Goal: Task Accomplishment & Management: Use online tool/utility

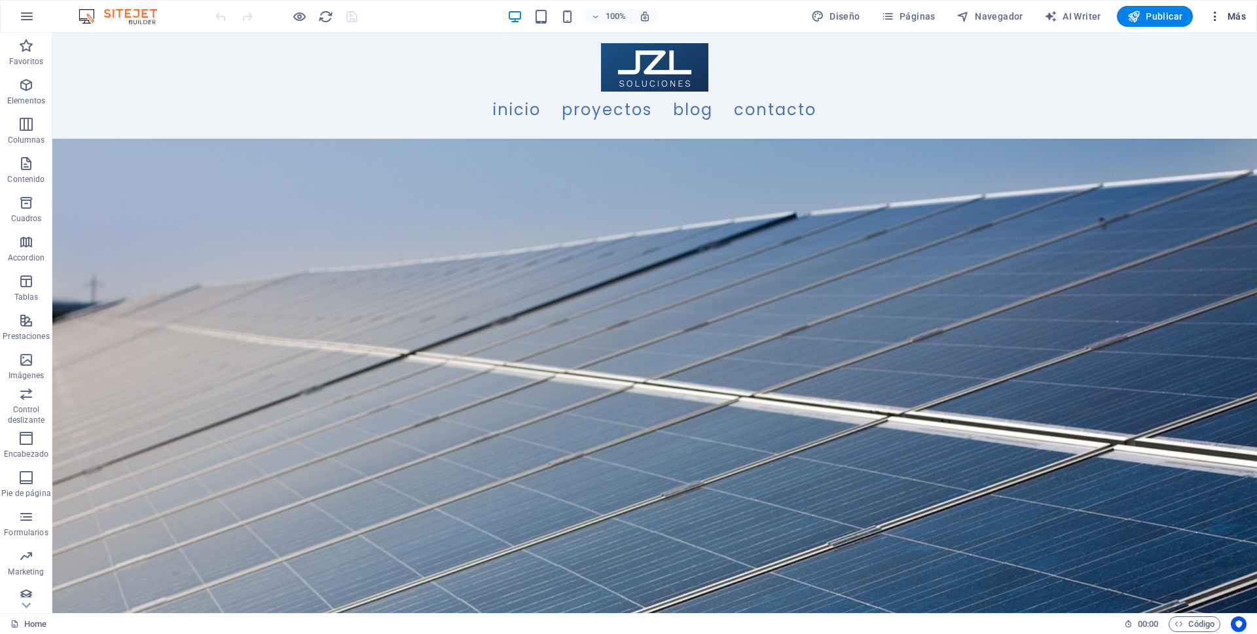
click at [1220, 14] on icon "button" at bounding box center [1215, 16] width 13 height 13
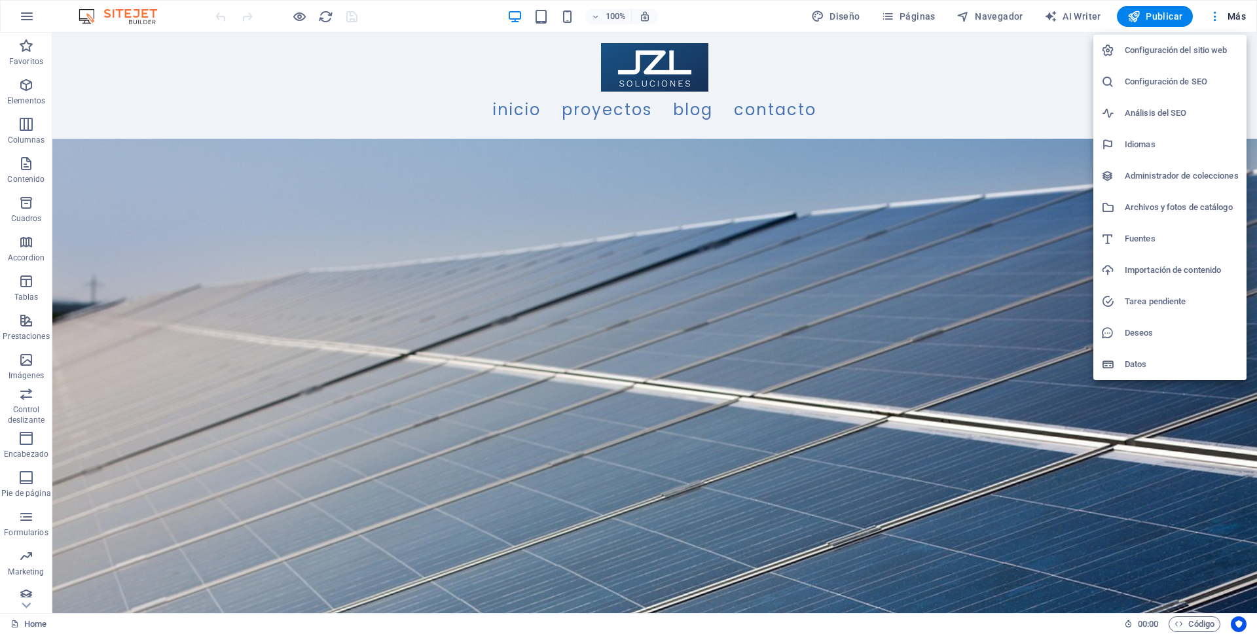
click at [979, 16] on div at bounding box center [628, 317] width 1257 height 634
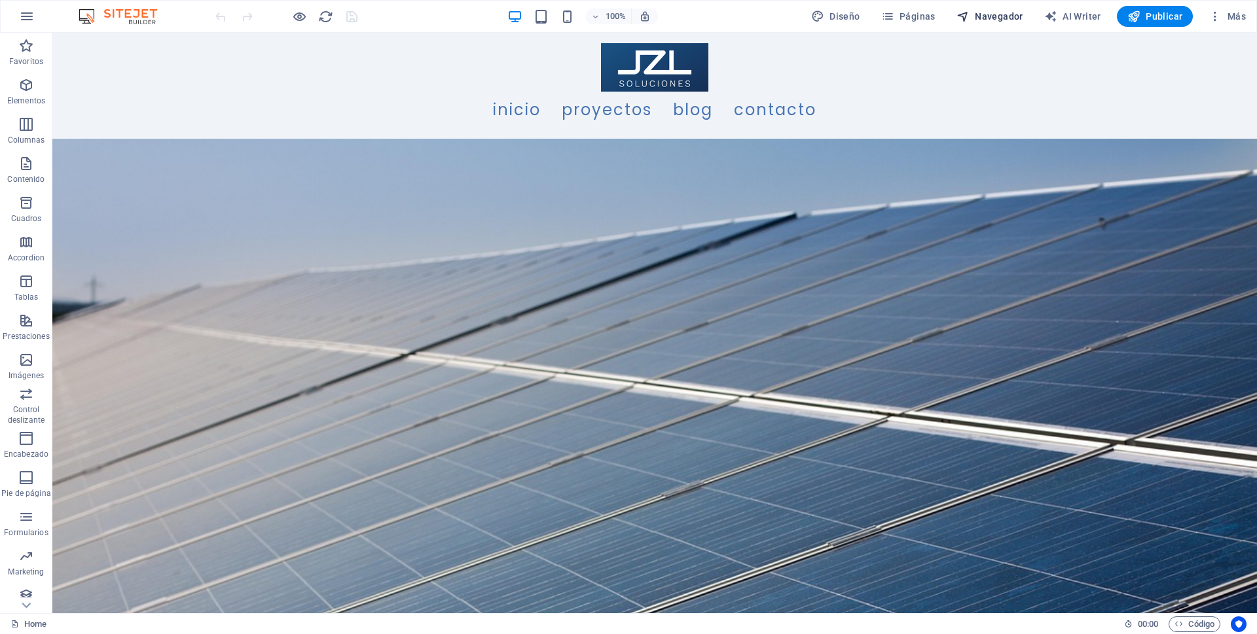
click at [1009, 20] on span "Navegador" at bounding box center [990, 16] width 67 height 13
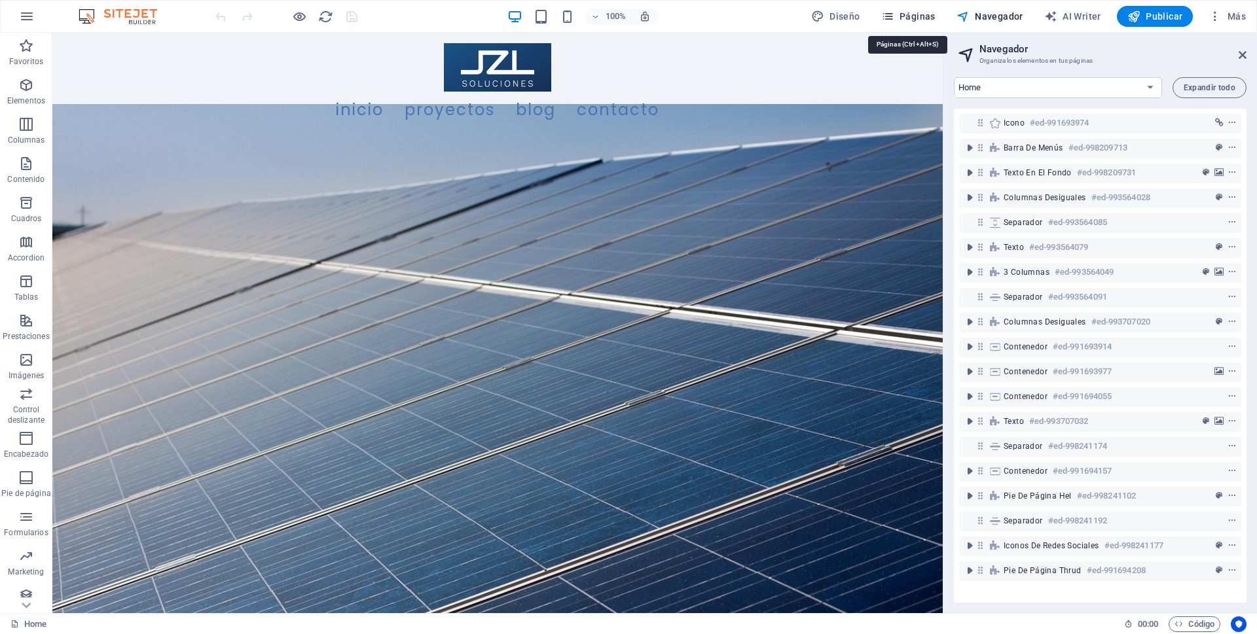
click at [905, 11] on span "Páginas" at bounding box center [908, 16] width 54 height 13
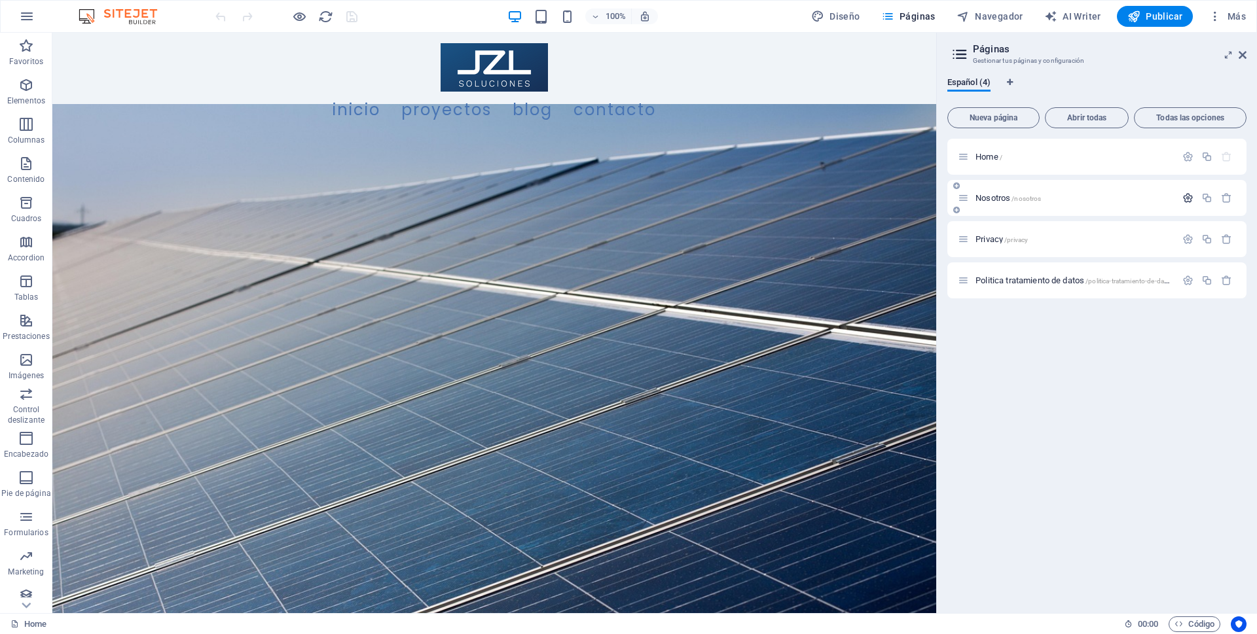
click at [1182, 197] on icon "button" at bounding box center [1187, 197] width 11 height 11
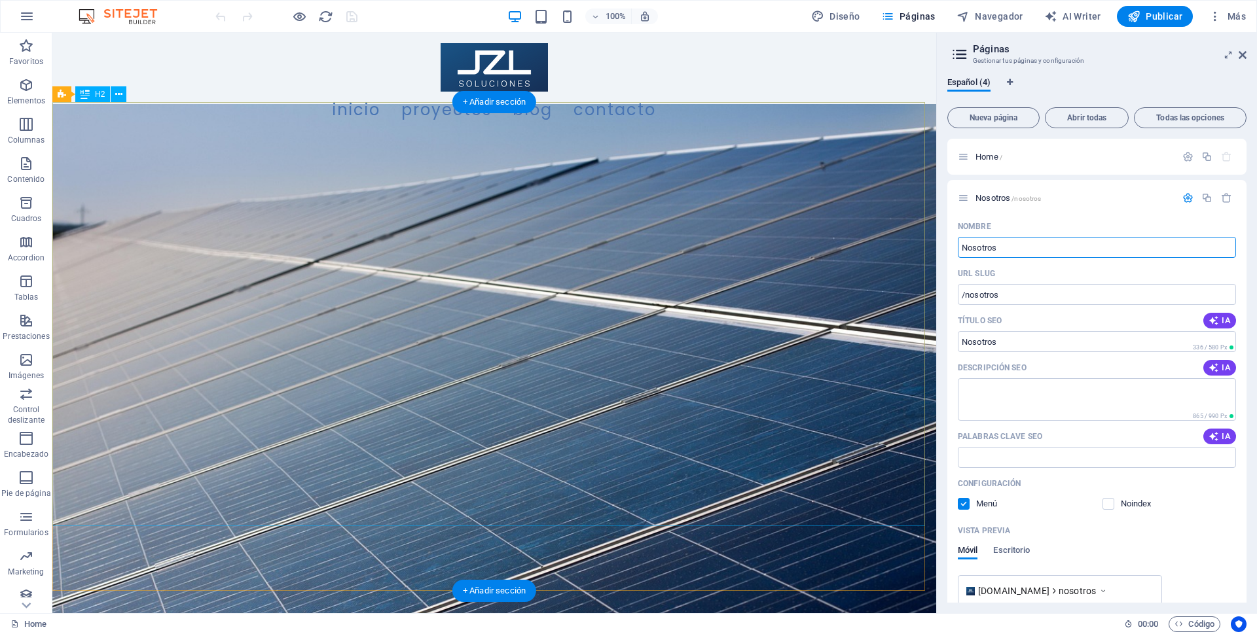
drag, startPoint x: 1058, startPoint y: 277, endPoint x: 911, endPoint y: 244, distance: 150.3
type input "Proyectosd"
type input "/proyec"
type input "Proyectos"
type input "/proyectosd"
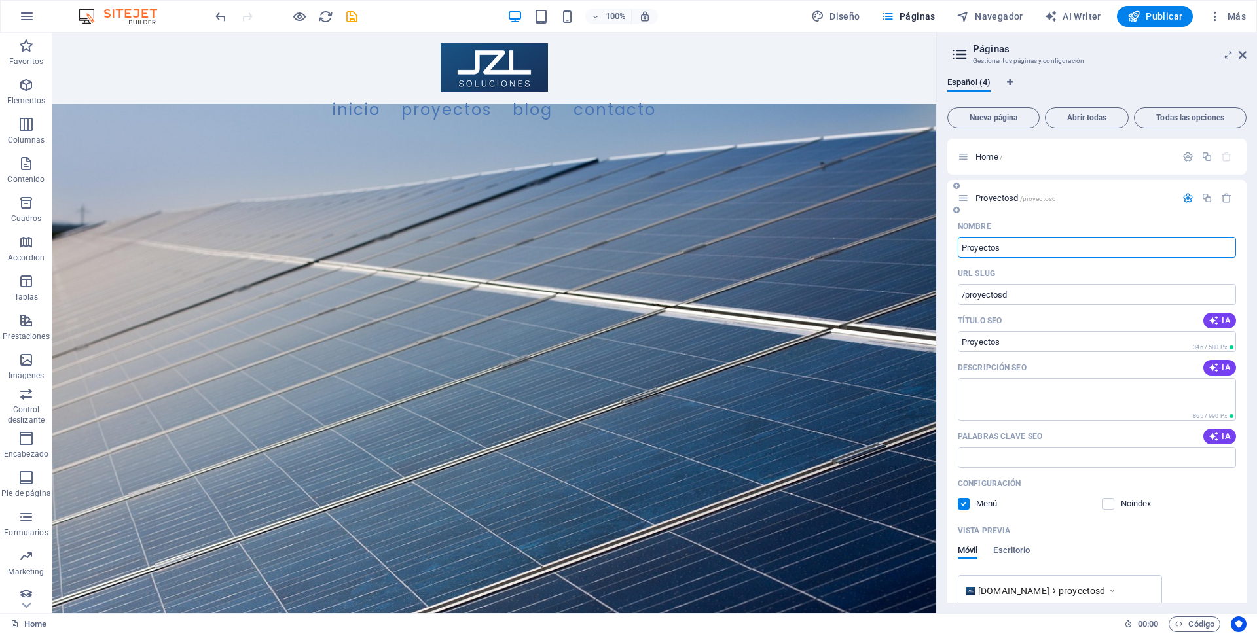
type input "Proyectos"
type input "/proyectos"
type input "Proyectos"
click at [1183, 153] on icon "button" at bounding box center [1187, 156] width 11 height 11
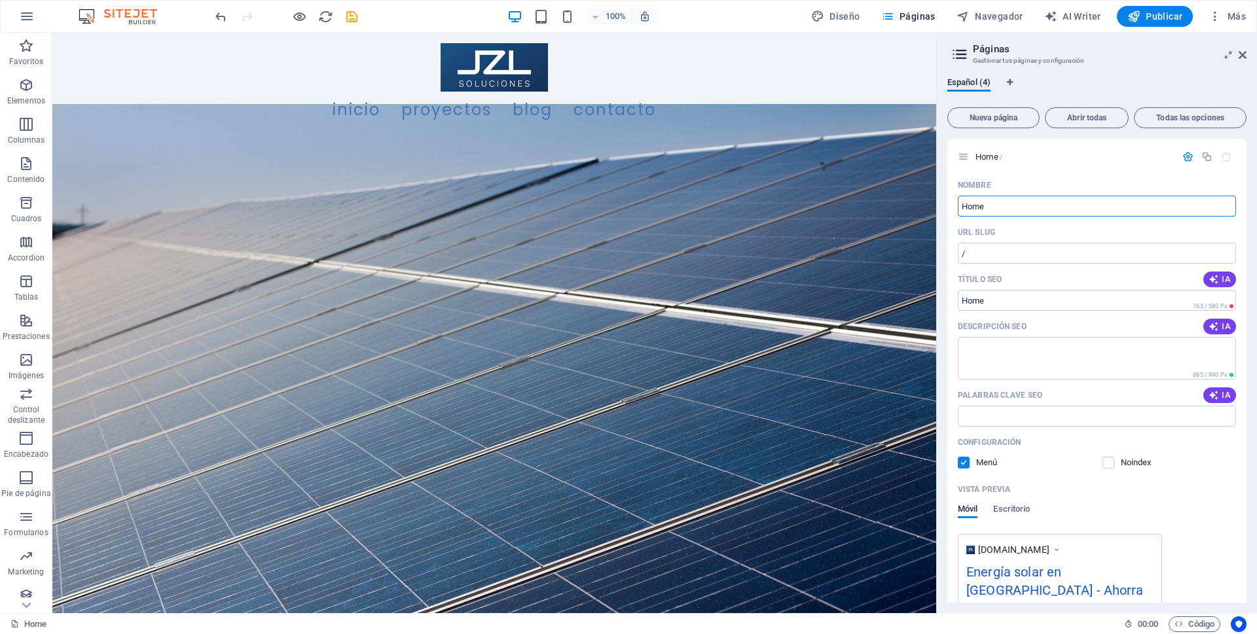
drag, startPoint x: 996, startPoint y: 204, endPoint x: 941, endPoint y: 204, distance: 55.0
click at [941, 204] on div "Español (4) Nueva página Abrir todas Todas las opciones Home / Nombre Home ​ UR…" at bounding box center [1097, 340] width 320 height 547
type input "Inicio"
click at [1218, 326] on span "IA" at bounding box center [1220, 326] width 22 height 10
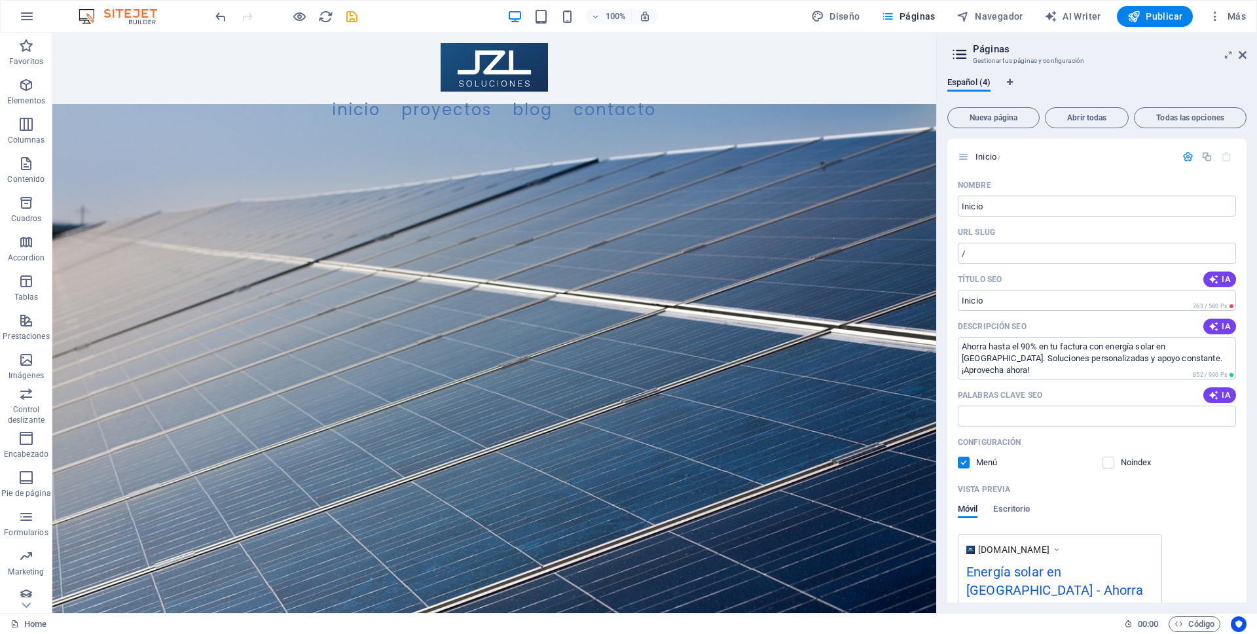
type textarea "Ahorra hasta el 90% en tu factura con energía solar en [GEOGRAPHIC_DATA]. Soluc…"
click at [1205, 389] on button "IA" at bounding box center [1219, 396] width 33 height 16
type input "energía solar [GEOGRAPHIC_DATA], ahorro en factura de energía, instalación pane…"
click at [1184, 155] on icon "button" at bounding box center [1187, 156] width 11 height 11
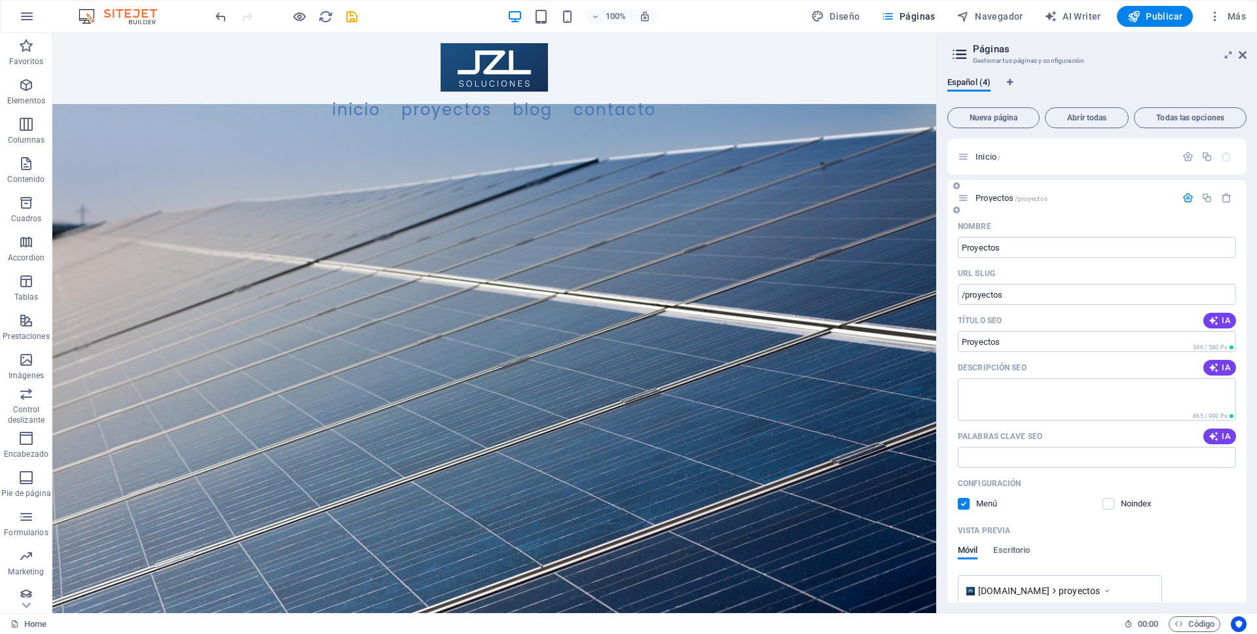
click at [1222, 360] on button "IA" at bounding box center [1219, 368] width 33 height 16
type textarea "Transforma tu entorno con soluciones sostenibles en energía. Mejora tu calidad …"
click at [1216, 435] on icon "button" at bounding box center [1214, 436] width 14 height 13
type input "soluciones energéticas, sostenibilidad ambiental, mejora de calidad de vida, in…"
click at [1182, 203] on icon "button" at bounding box center [1187, 197] width 11 height 11
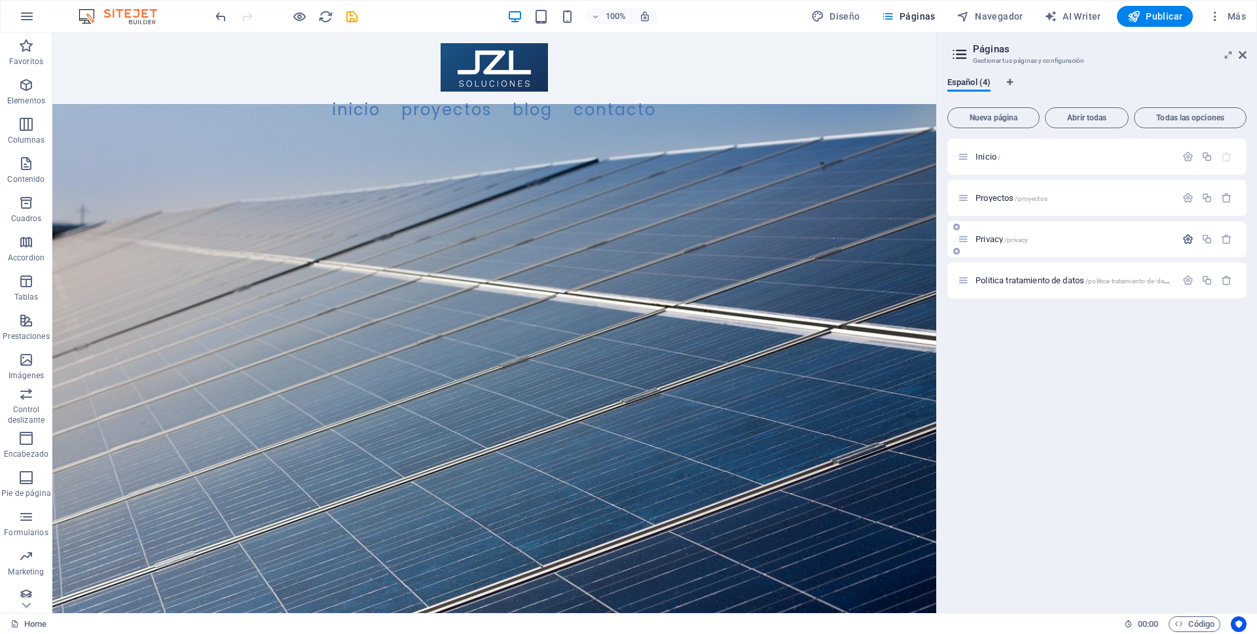
click at [1183, 241] on icon "button" at bounding box center [1187, 239] width 11 height 11
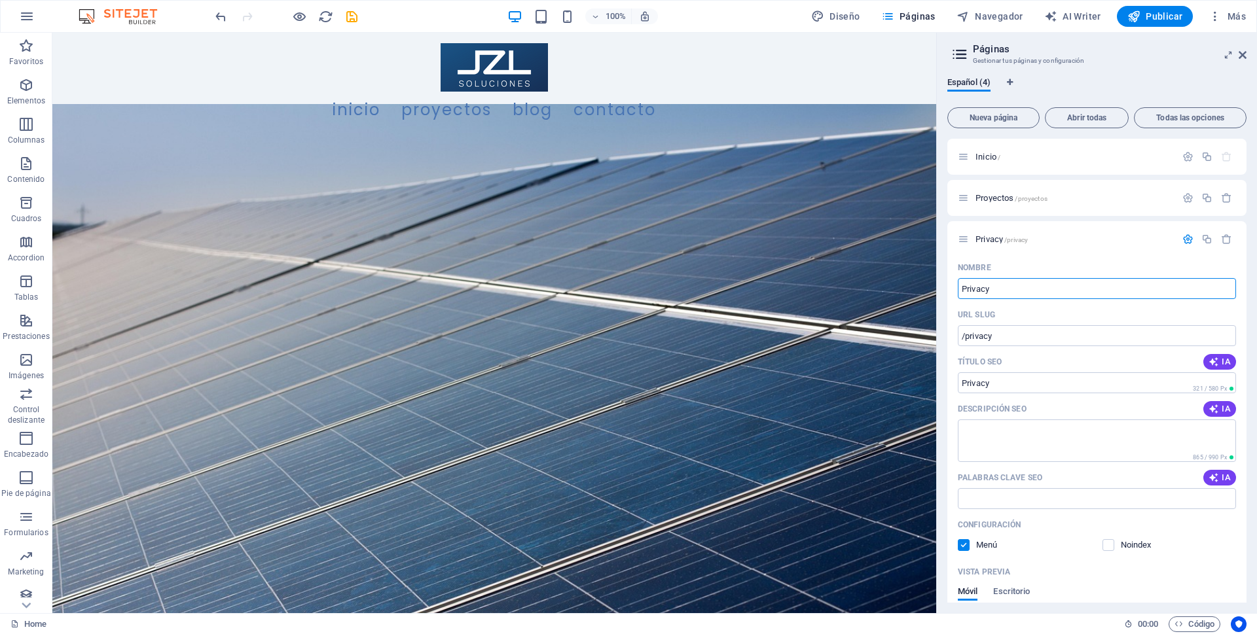
drag, startPoint x: 1012, startPoint y: 288, endPoint x: 943, endPoint y: 288, distance: 68.1
click at [943, 288] on div "Español (4) Nueva página Abrir todas Todas las opciones Inicio / Proyectos /pro…" at bounding box center [1097, 340] width 320 height 547
type input "Blog"
type input "/blog"
type input "Blog"
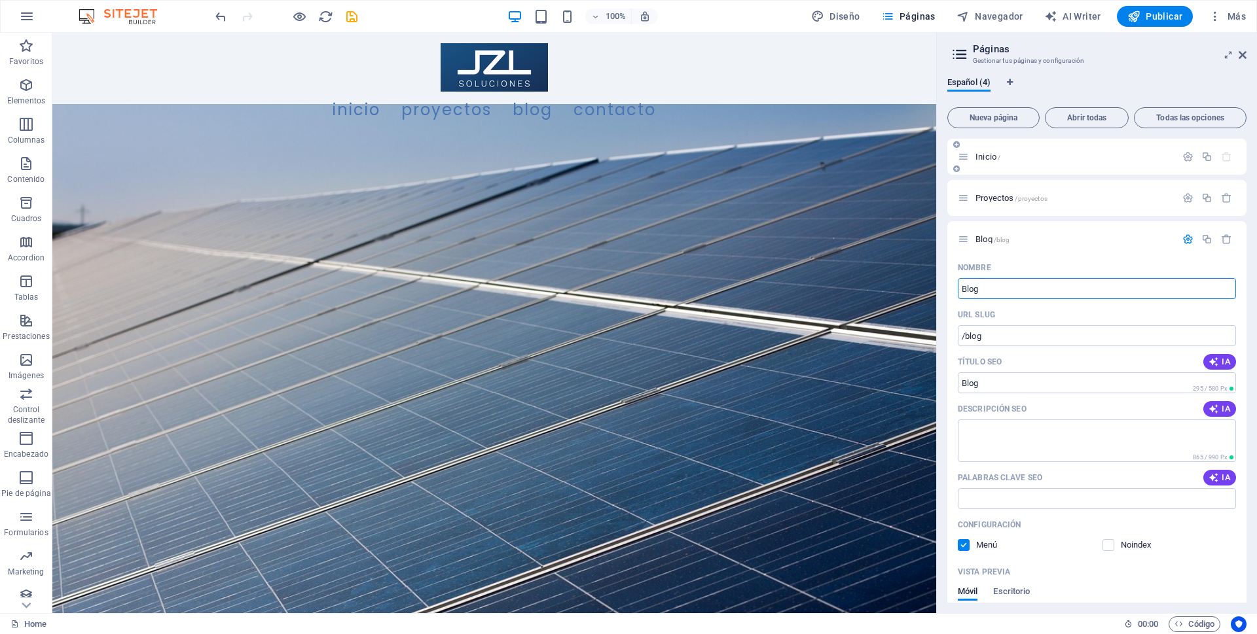
type input "Blog"
click at [1026, 162] on div "Inicio /" at bounding box center [1067, 156] width 218 height 15
click at [1218, 409] on span "IA" at bounding box center [1220, 409] width 22 height 10
click at [1224, 474] on span "IA" at bounding box center [1220, 478] width 22 height 10
type textarea "Conoce nuestra política de tratamiento de datos en JZL Soluciones y asegura tus…"
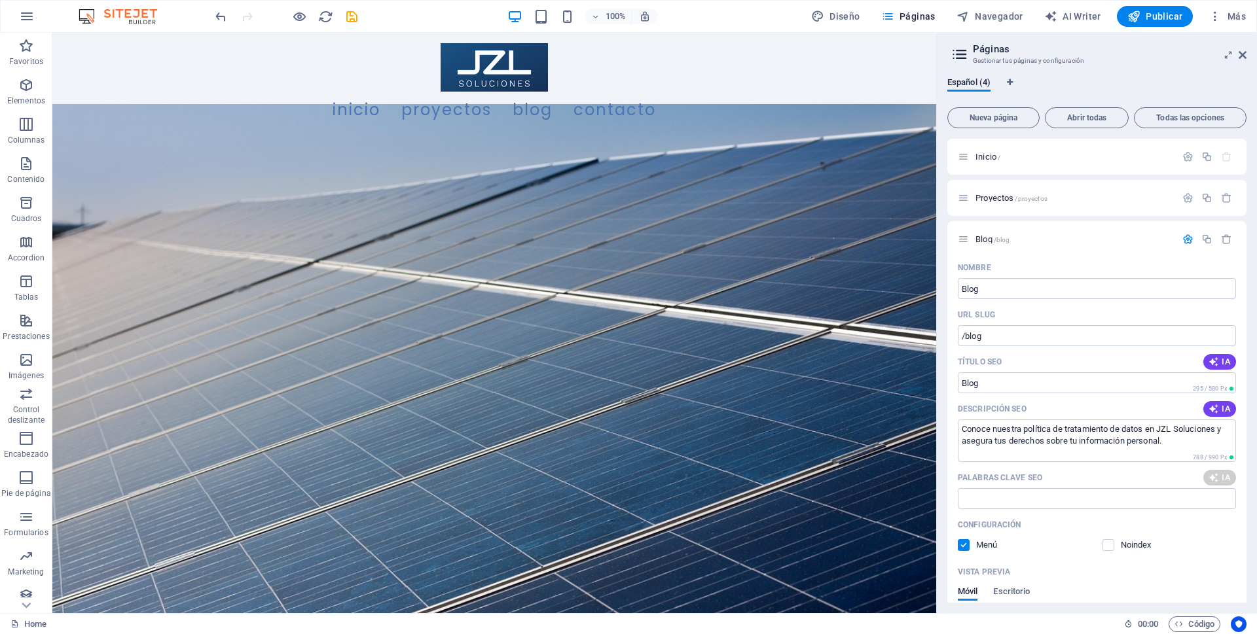
type input "política de tratamiento de datos, derechos de los titulares, protección de dato…"
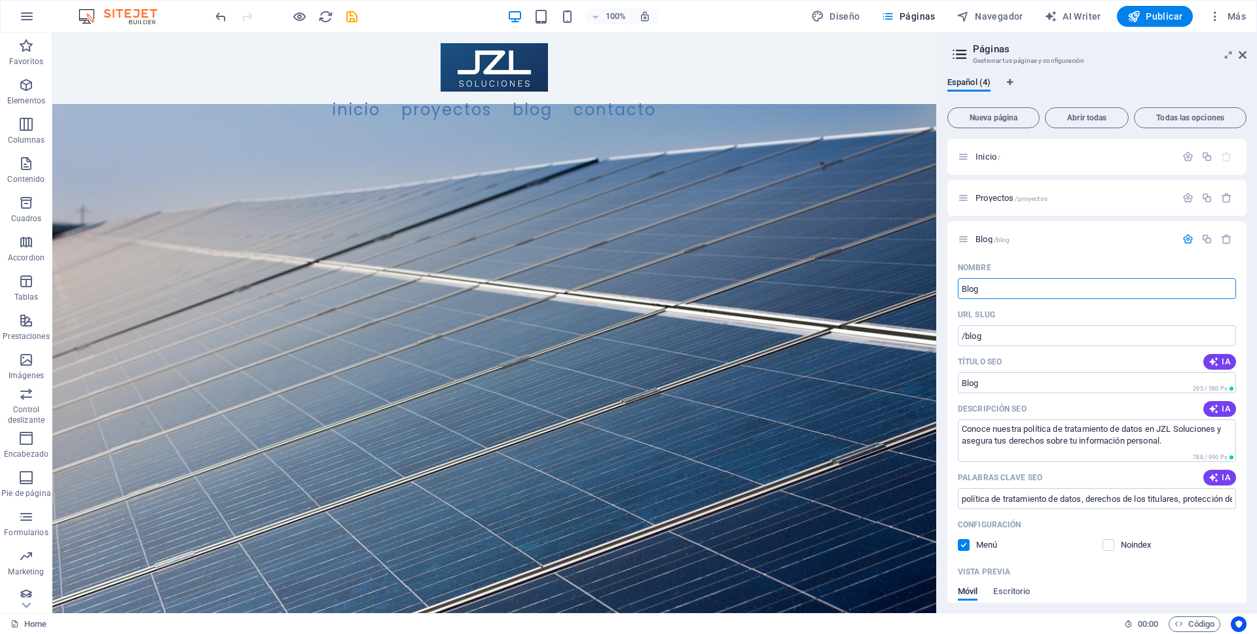
drag, startPoint x: 1044, startPoint y: 287, endPoint x: 943, endPoint y: 291, distance: 100.9
click at [943, 291] on div "Español (4) Nueva página Abrir todas Todas las opciones Inicio / Proyectos /pro…" at bounding box center [1097, 340] width 320 height 547
type input "Política de"
type input "/pol"
type input "Pol"
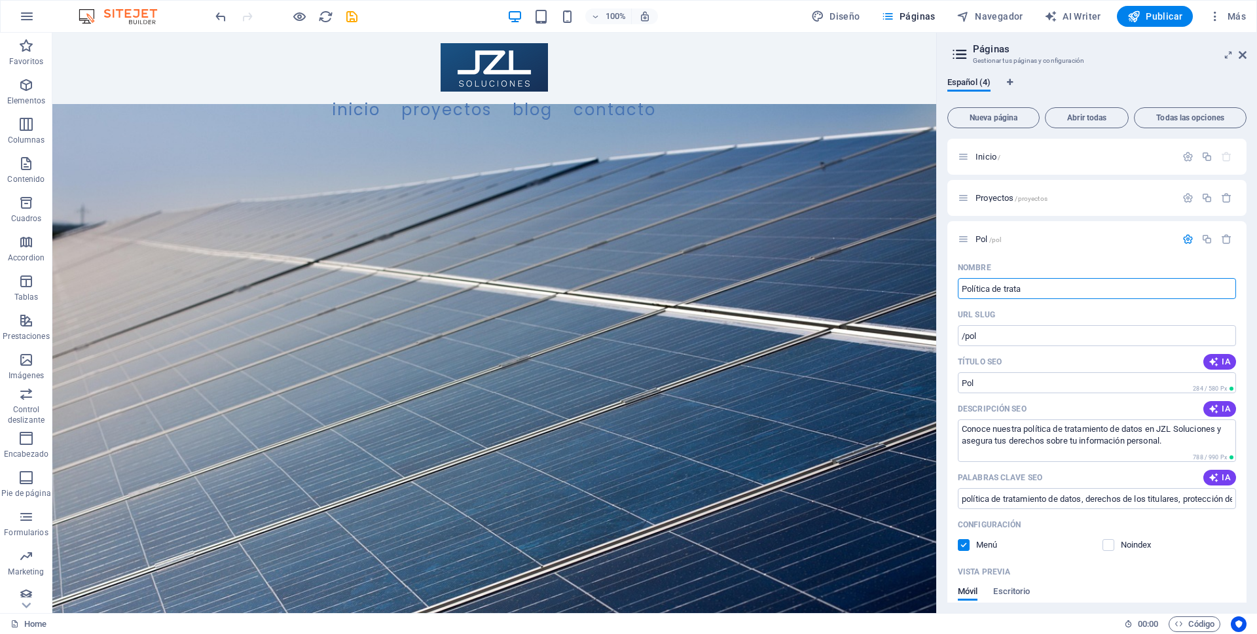
type input "Política de tratam"
type input "/politica-de"
type input "Política de"
type input "Política de tratami"
type input "/politica-de-tratam"
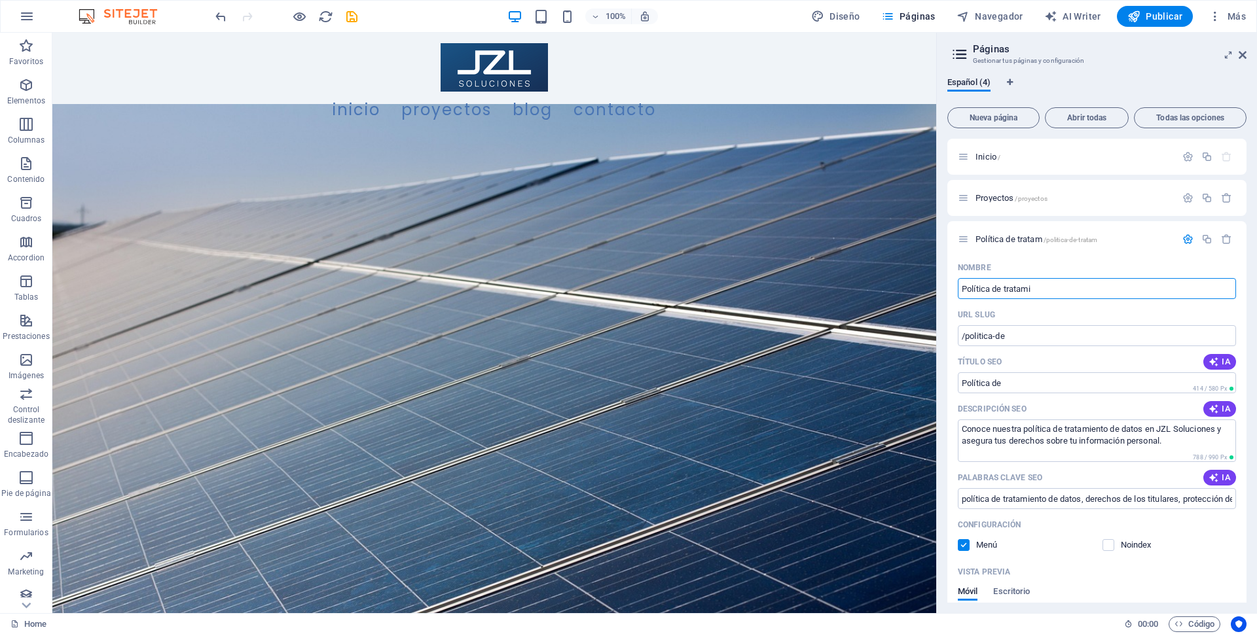
type input "Política de tratam"
type input "Política de tratamien"
type input "/politica-de-tratamin"
type input "Política de tratamin"
type input "Política de tratamiento de da"
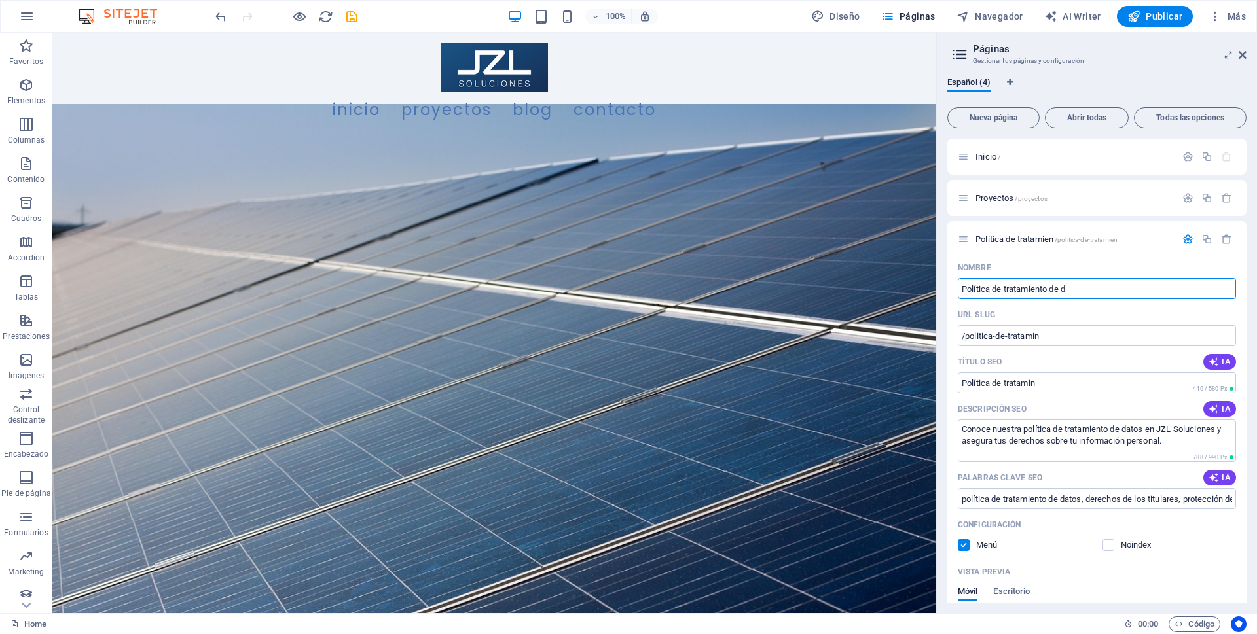
type input "/politica-de-tratamien"
type input "Política de tratamien"
type input "Política de tratamiento de datos"
type input "/politica-de-tratamiento-de-datos"
type input "Política de tratamiento de datos"
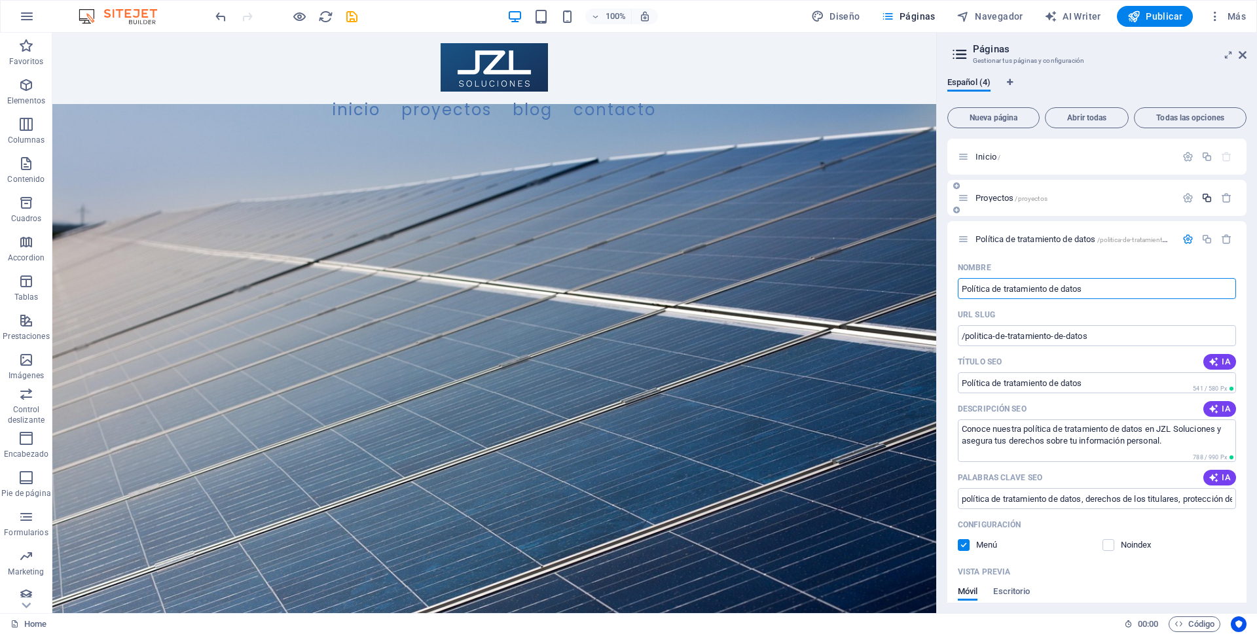
type input "Política de tratamiento de datos"
click at [1209, 198] on icon "button" at bounding box center [1206, 197] width 11 height 11
type input "Blog"
type input "/blog"
type input "Blog"
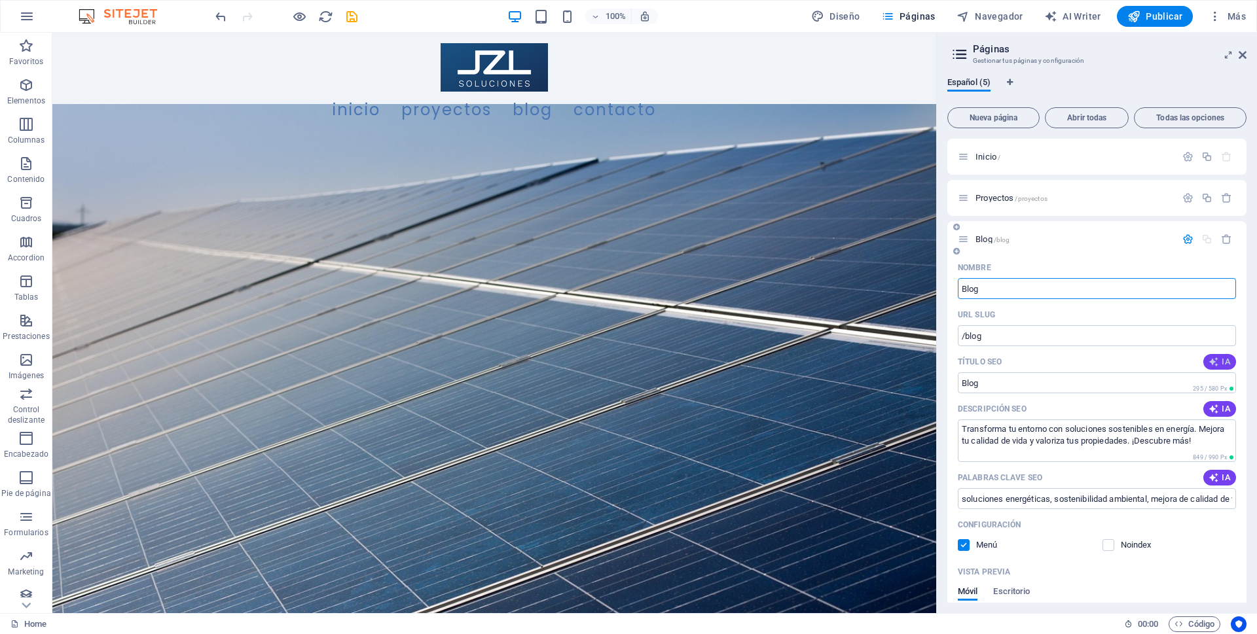
type input "Blog"
click at [1226, 363] on span "IA" at bounding box center [1220, 362] width 22 height 10
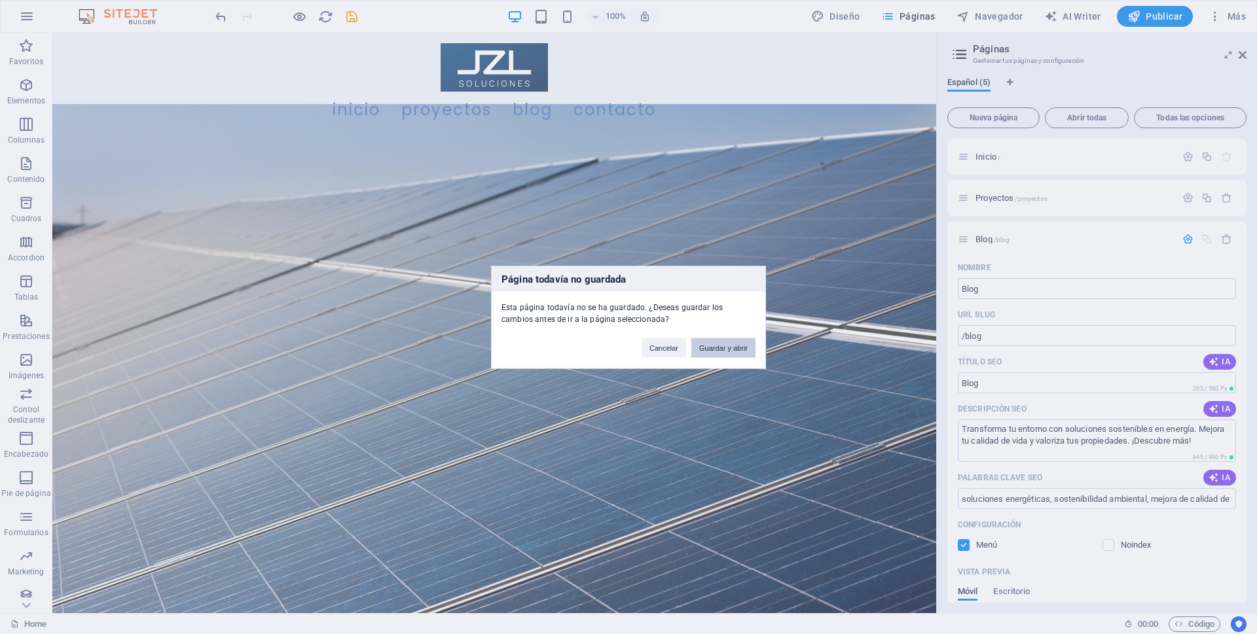
click at [703, 346] on button "Guardar y abrir" at bounding box center [723, 348] width 64 height 20
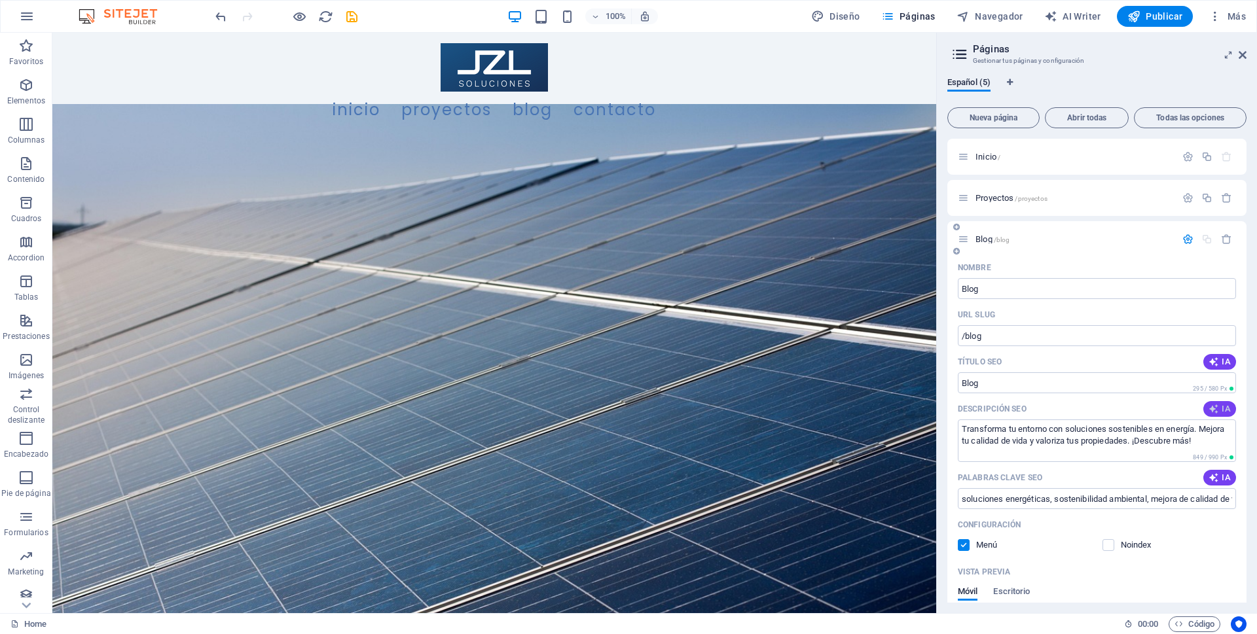
click at [1216, 412] on span "IA" at bounding box center [1220, 409] width 22 height 10
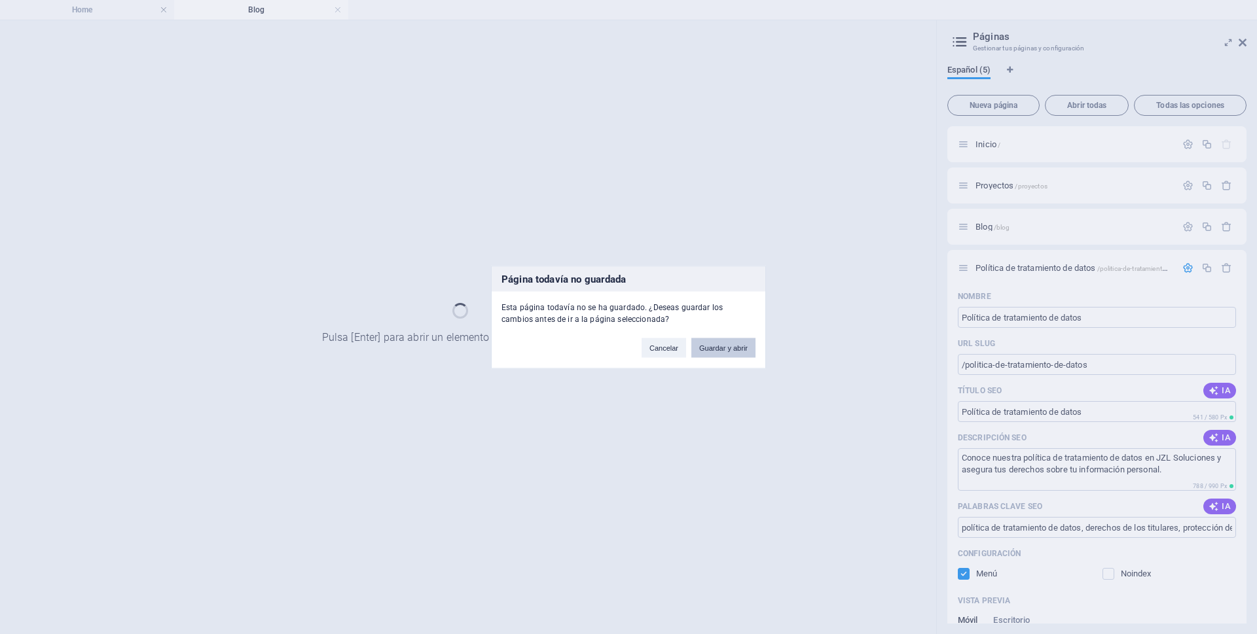
click at [715, 347] on button "Guardar y abrir" at bounding box center [723, 348] width 64 height 20
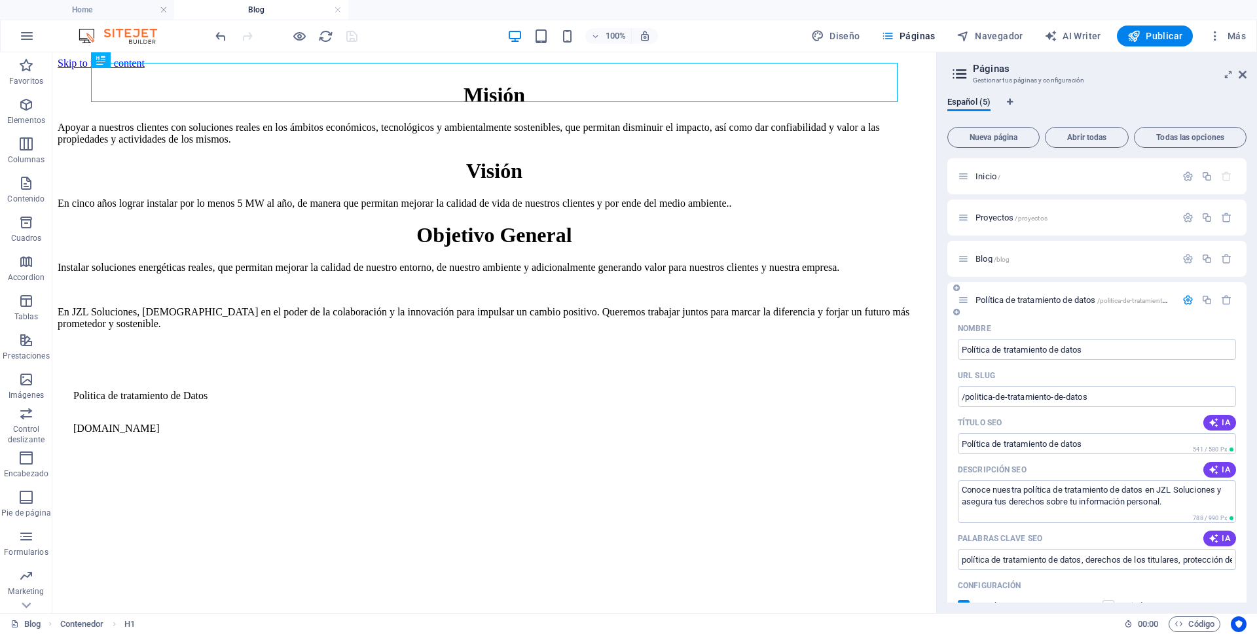
click at [1188, 301] on icon "button" at bounding box center [1187, 300] width 11 height 11
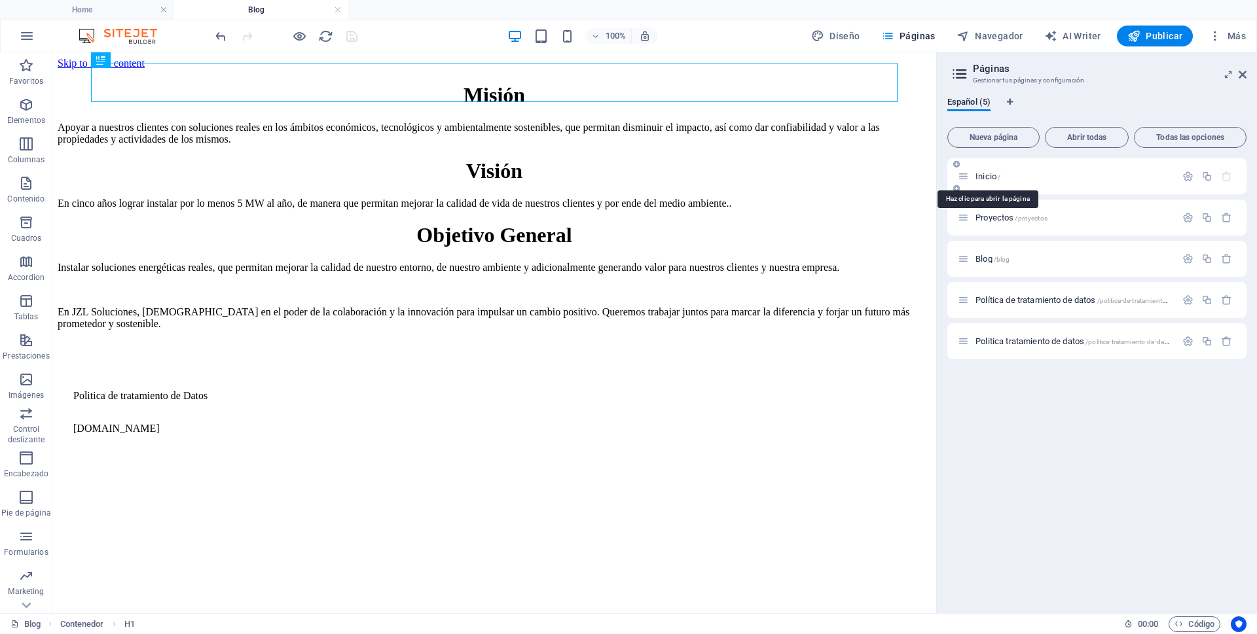
click at [979, 177] on span "Inicio /" at bounding box center [987, 177] width 25 height 10
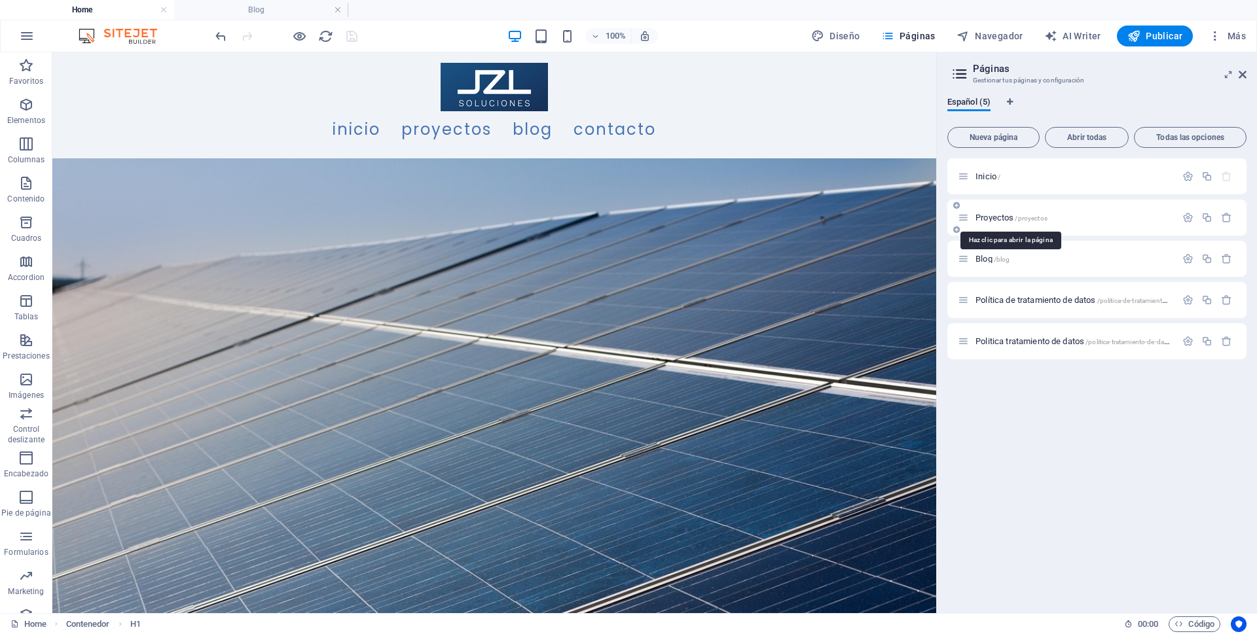
click at [984, 214] on span "Proyectos /proyectos" at bounding box center [1011, 218] width 72 height 10
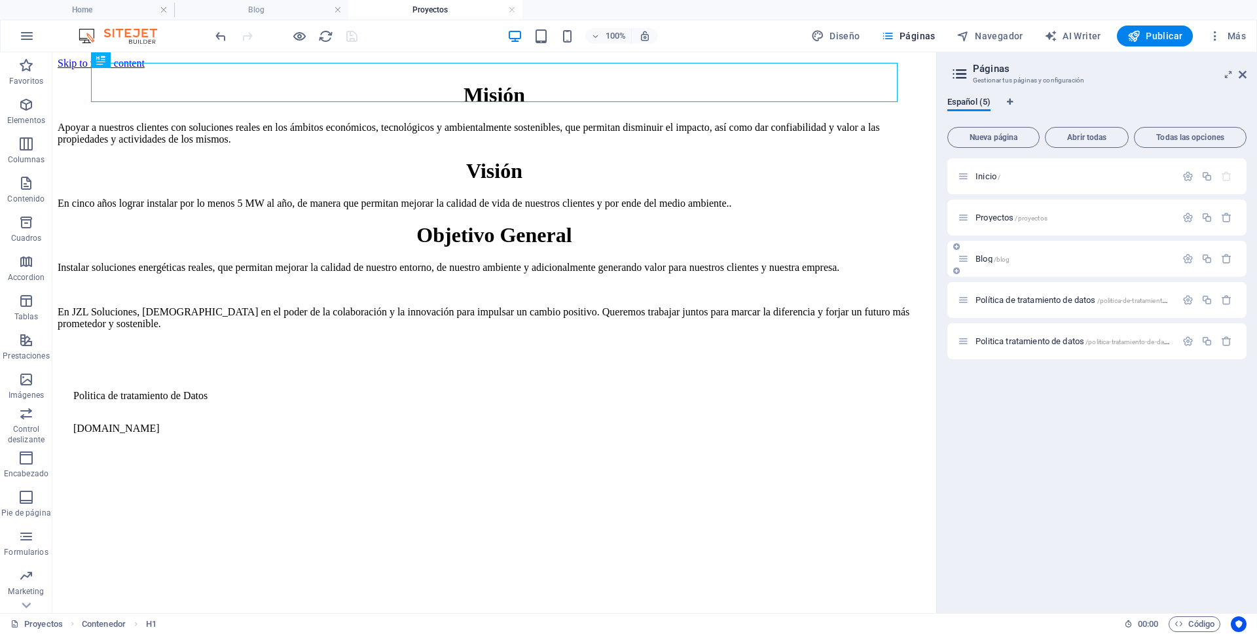
click at [989, 258] on span "Blog /blog" at bounding box center [992, 259] width 34 height 10
click at [974, 256] on div "Blog /blog" at bounding box center [1074, 259] width 204 height 9
click at [998, 295] on div "Política de tratamiento de datos /politica-de-tratamiento-de-datos" at bounding box center [1067, 300] width 218 height 15
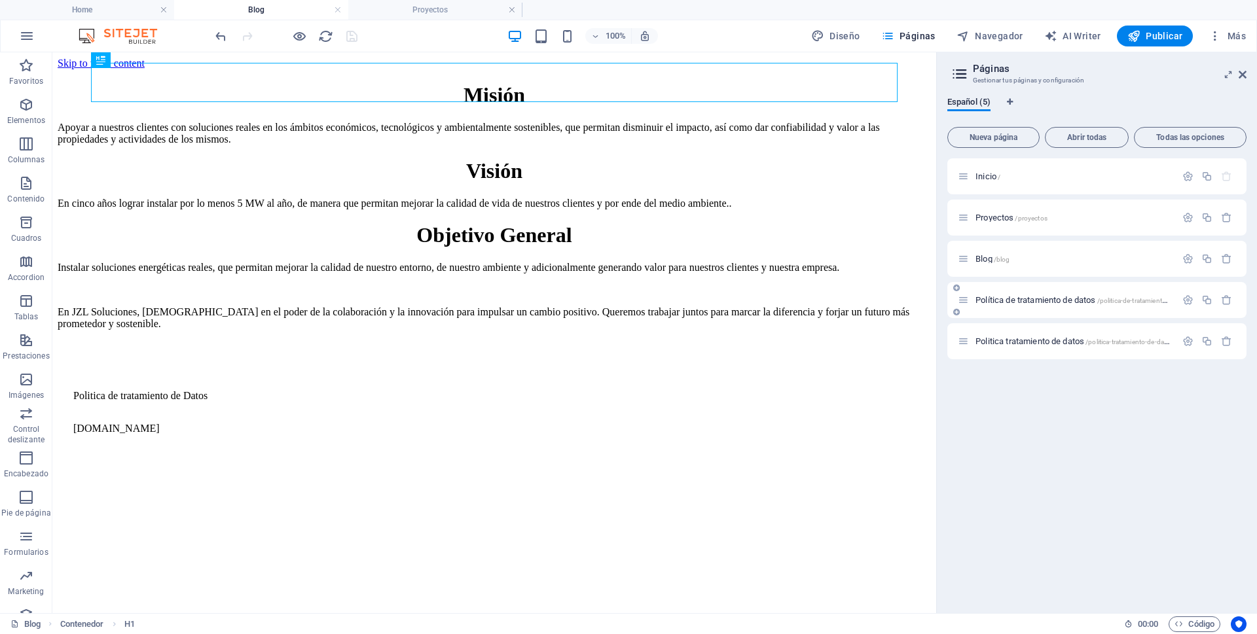
click at [999, 302] on span "Política de tratamiento de datos /politica-de-tratamiento-de-datos" at bounding box center [1084, 300] width 219 height 10
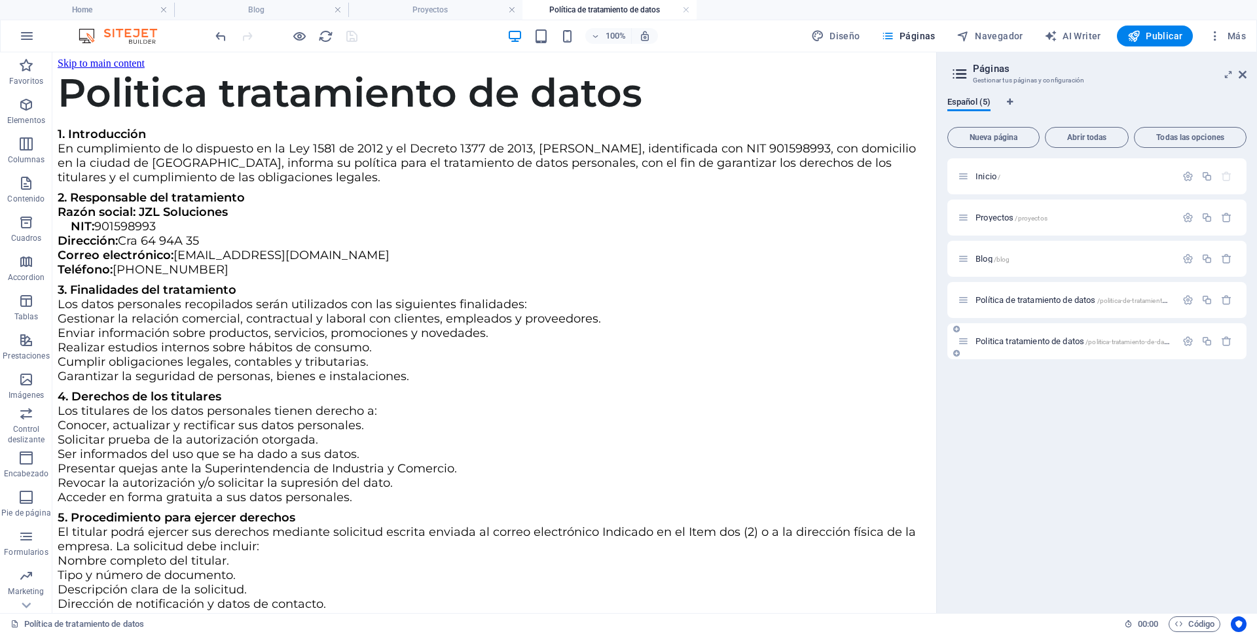
click at [1002, 342] on span "Politica tratamiento de datos /politica-tratamiento-de-datos" at bounding box center [1074, 342] width 198 height 10
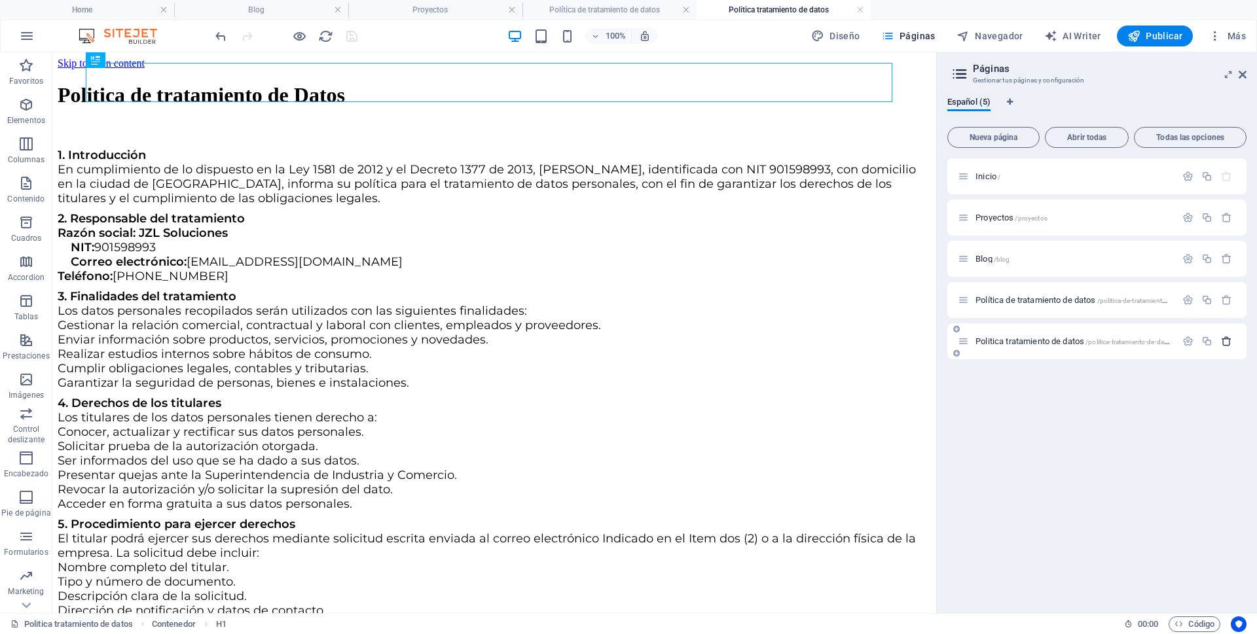
click at [1233, 338] on button "button" at bounding box center [1226, 341] width 19 height 11
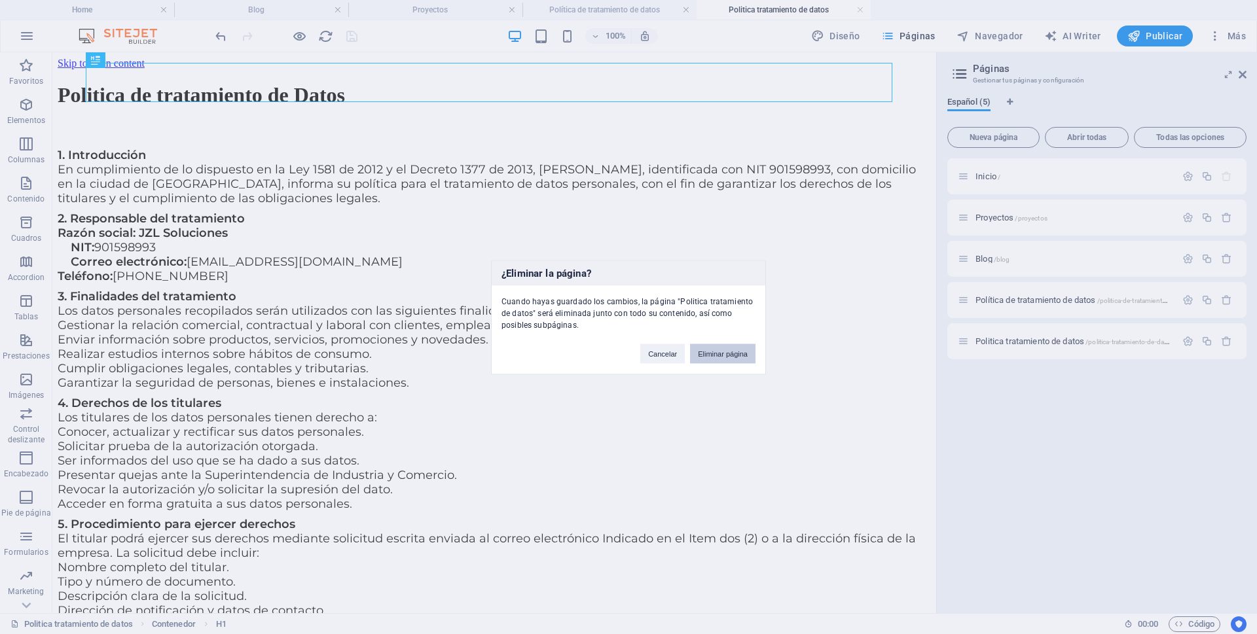
click at [731, 351] on button "Eliminar página" at bounding box center [722, 354] width 65 height 20
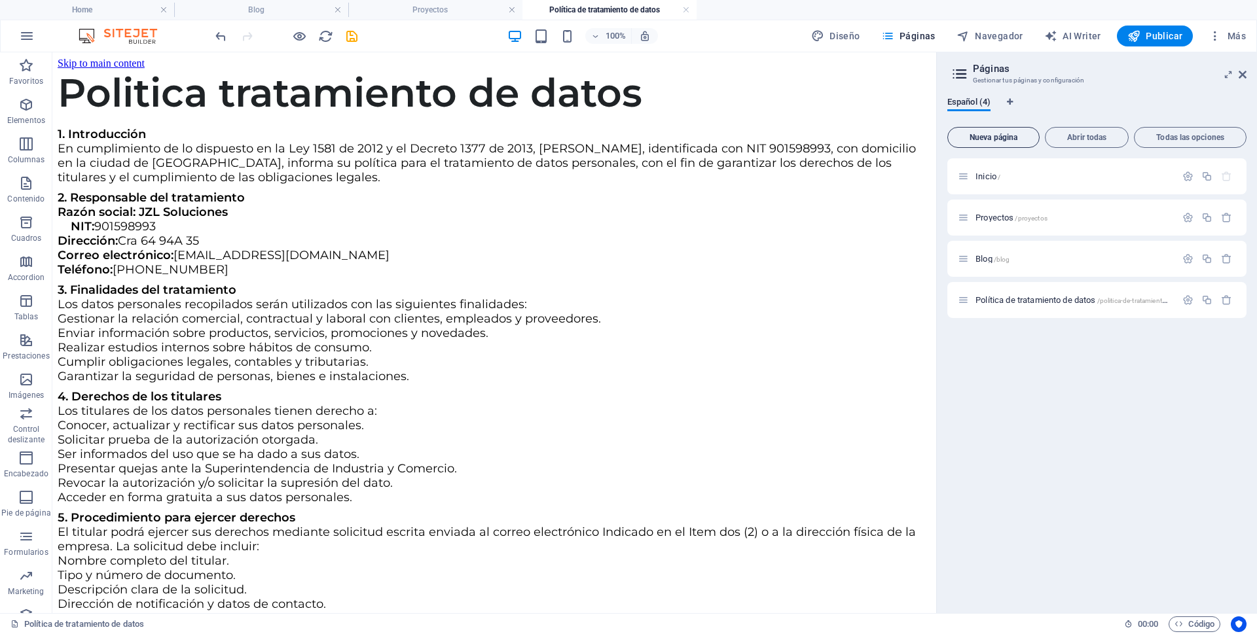
click at [998, 134] on span "Nueva página" at bounding box center [993, 138] width 81 height 8
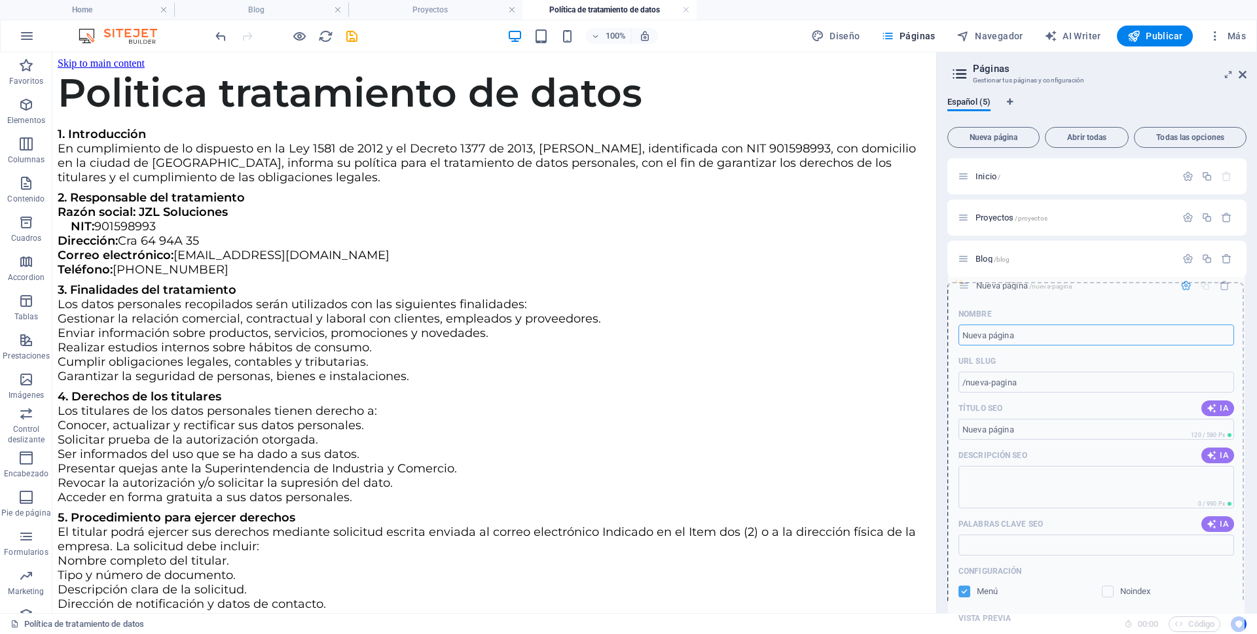
drag, startPoint x: 966, startPoint y: 340, endPoint x: 966, endPoint y: 280, distance: 59.6
click at [966, 280] on div "Inicio / Proyectos /proyectos Blog /blog Política de tratamiento de datos /poli…" at bounding box center [1096, 238] width 299 height 160
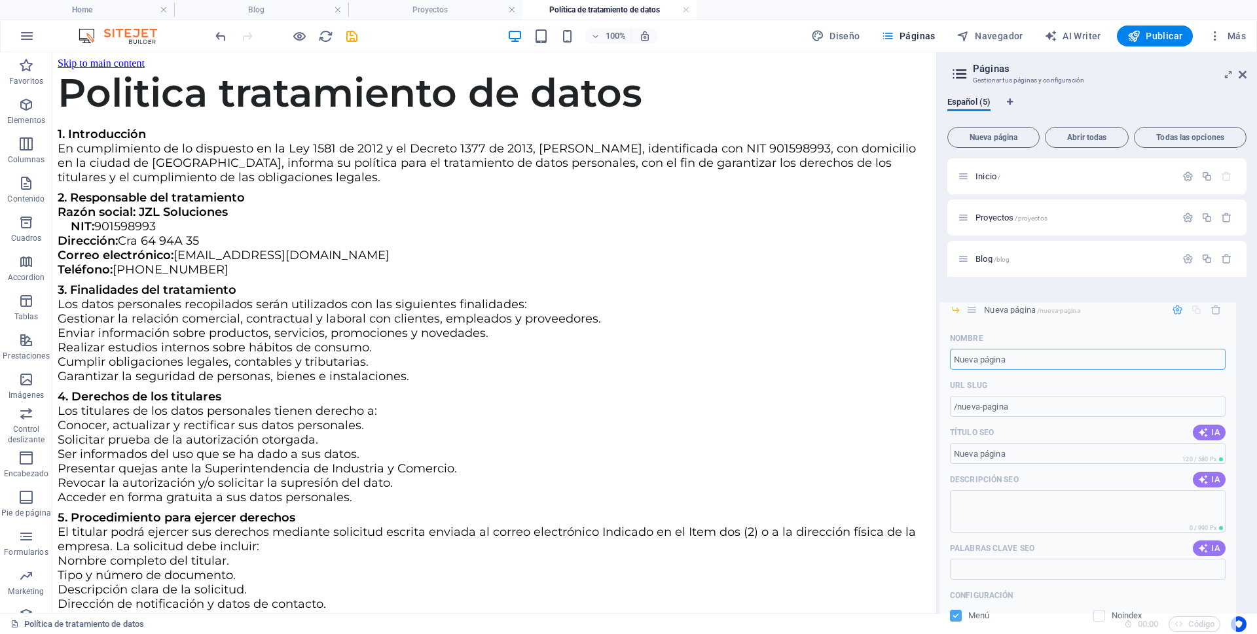
drag, startPoint x: 980, startPoint y: 283, endPoint x: 971, endPoint y: 312, distance: 30.2
click at [971, 312] on div "Inicio / Proyectos /proyectos Blog /blog Nueva página /nueva-pagina Nombre Nuev…" at bounding box center [1096, 238] width 299 height 160
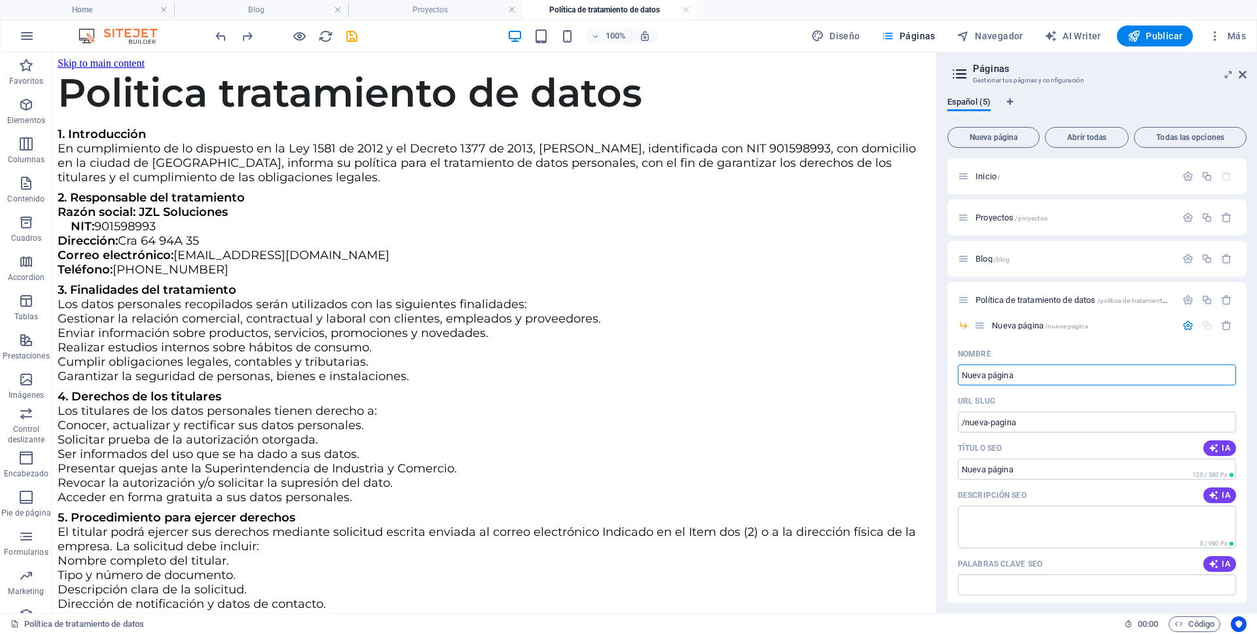
click at [1225, 325] on icon "button" at bounding box center [1226, 325] width 11 height 11
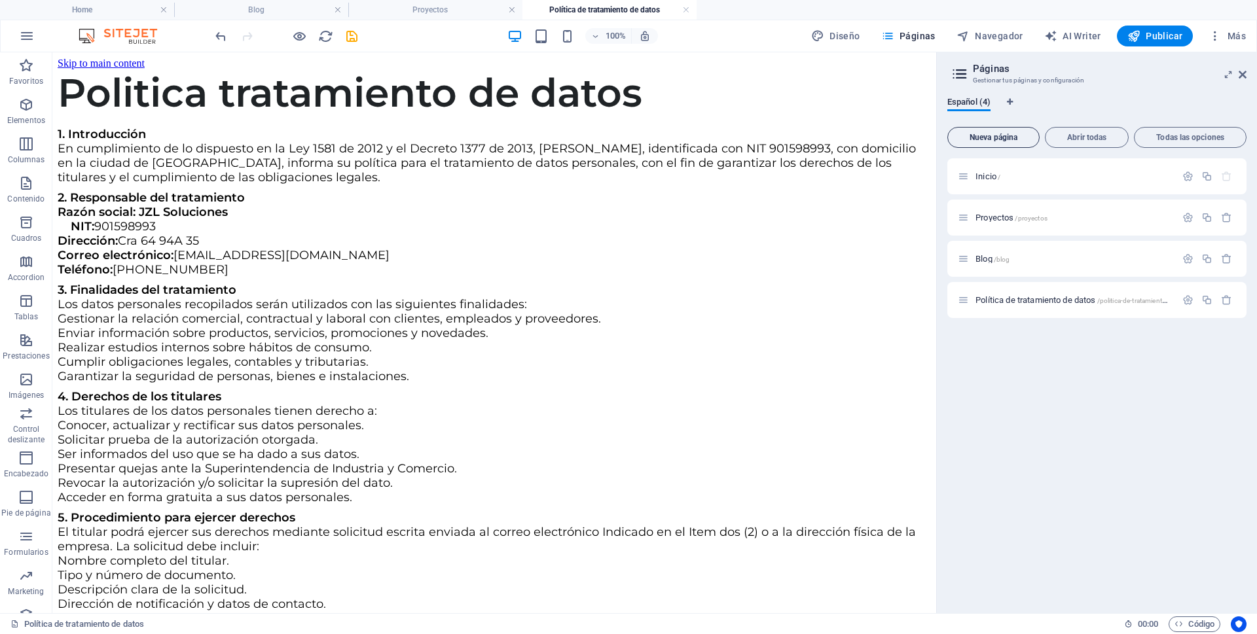
click at [987, 143] on button "Nueva página" at bounding box center [993, 137] width 92 height 21
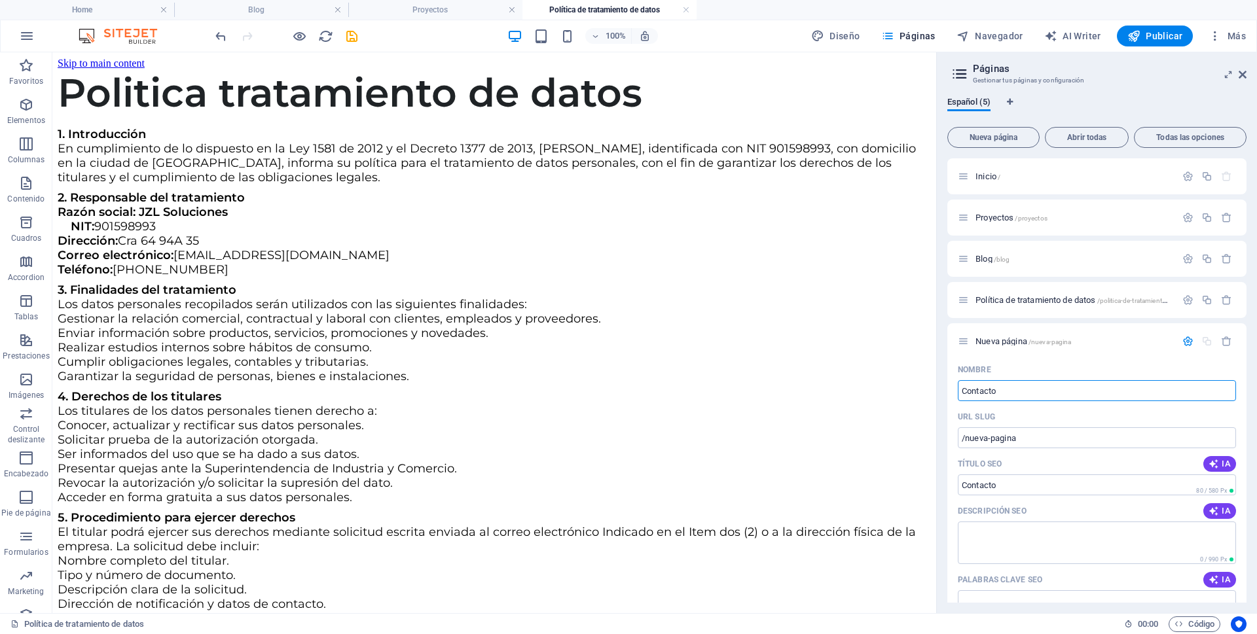
type input "Contacto"
type input "/contacto"
type input "Contacto"
click at [1213, 517] on button "IA" at bounding box center [1219, 511] width 33 height 16
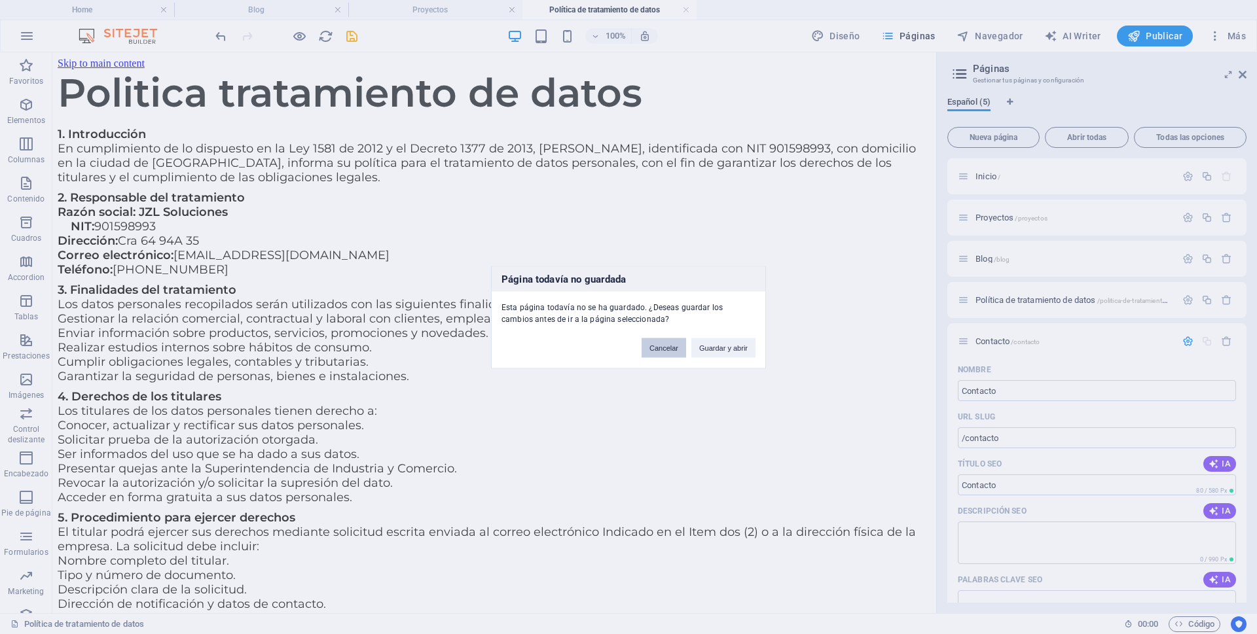
click at [676, 345] on button "Cancelar" at bounding box center [664, 348] width 45 height 20
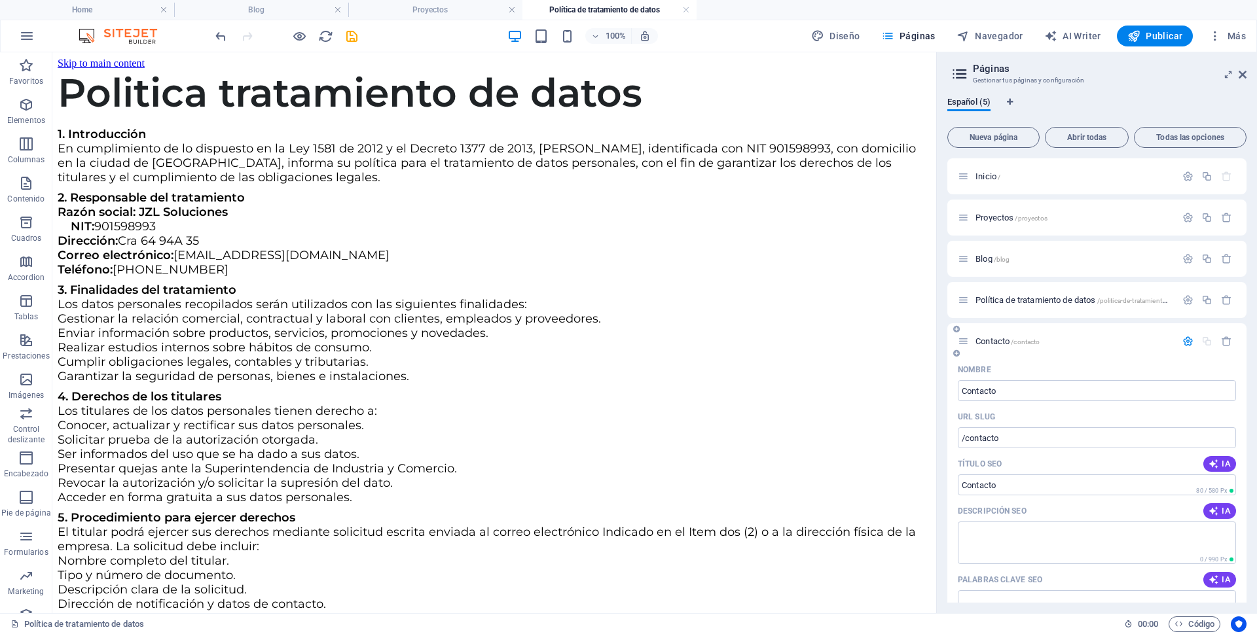
click at [1183, 343] on icon "button" at bounding box center [1187, 341] width 11 height 11
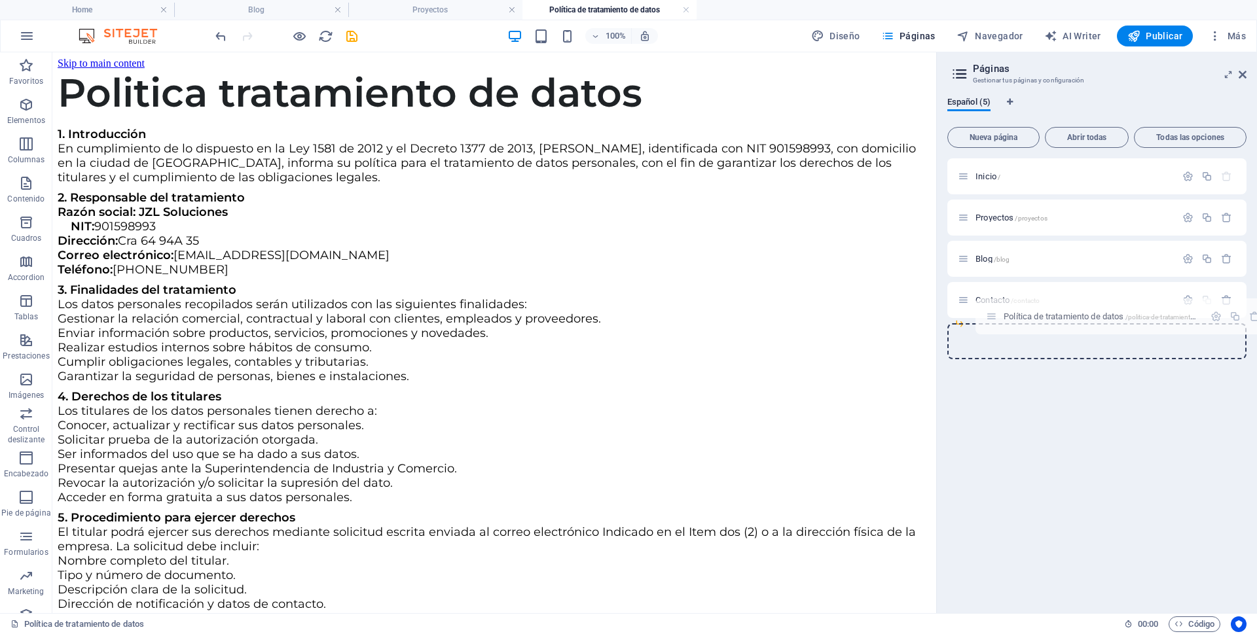
drag, startPoint x: 969, startPoint y: 302, endPoint x: 1000, endPoint y: 323, distance: 36.9
click at [1000, 323] on div "Inicio / Proyectos /proyectos Blog /blog Política de tratamiento de datos /poli…" at bounding box center [1096, 258] width 299 height 201
click at [993, 211] on div "Proyectos /proyectos" at bounding box center [1067, 217] width 218 height 15
click at [979, 218] on span "Proyectos /proyectos" at bounding box center [1011, 218] width 72 height 10
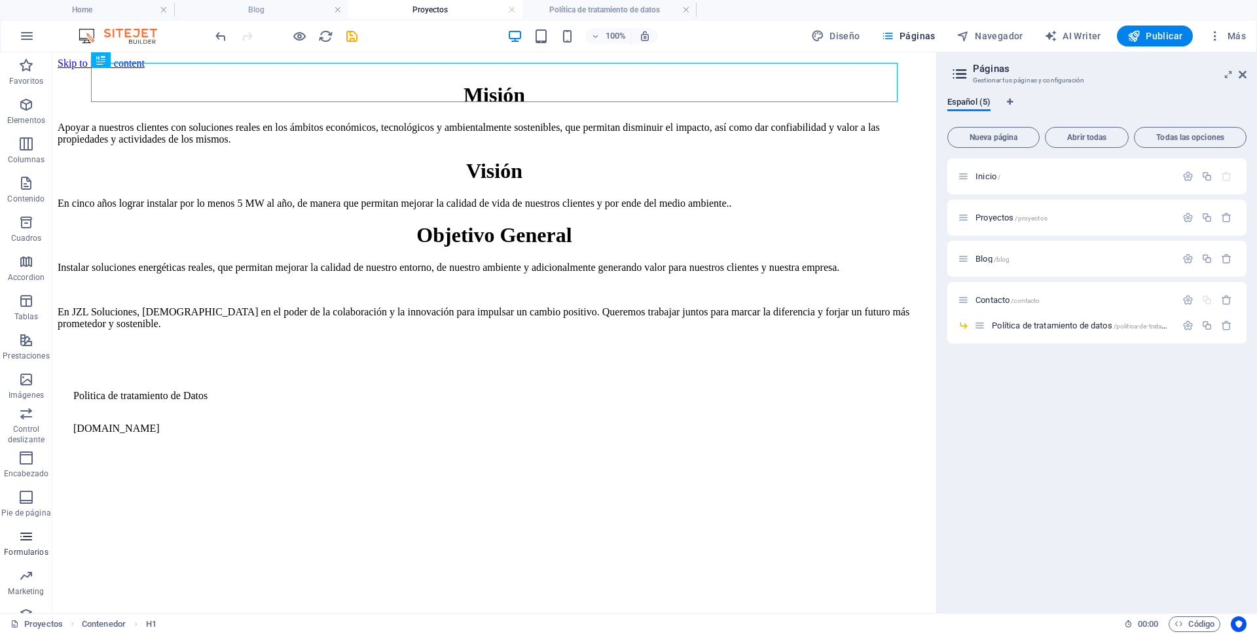
scroll to position [28, 0]
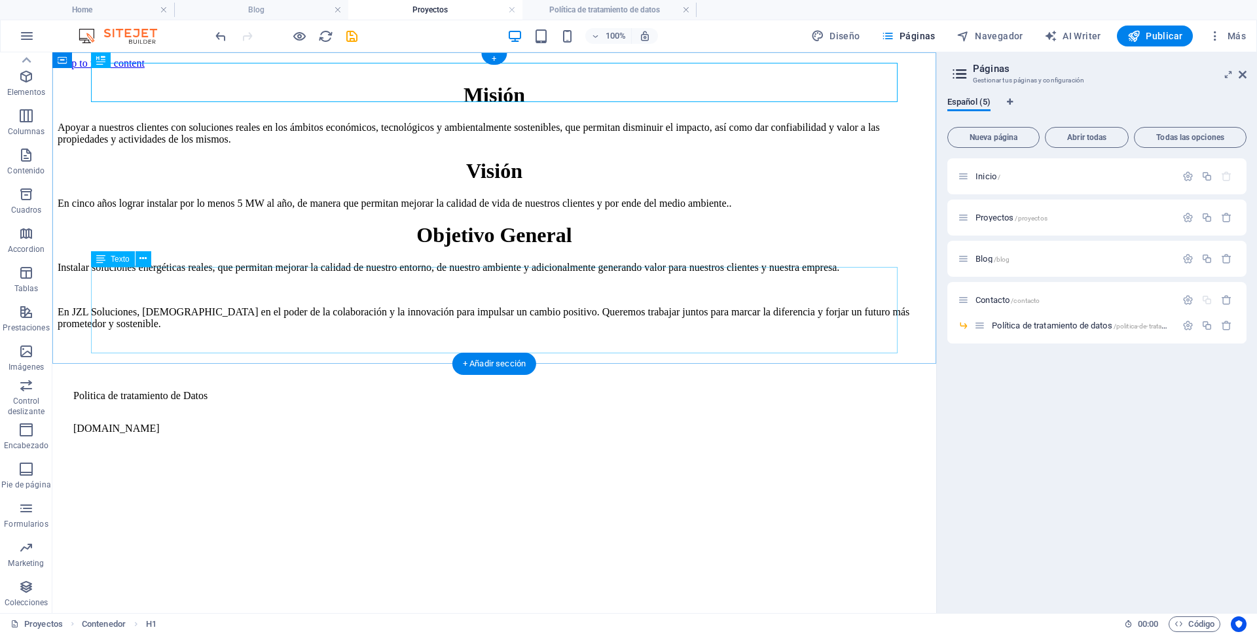
click at [725, 313] on div "Instalar soluciones energéticas reales, que permitan mejorar la calidad de nues…" at bounding box center [494, 296] width 873 height 68
click at [208, 83] on div "Misión" at bounding box center [494, 95] width 873 height 24
click at [71, 90] on div "Misión Apoyar a nuestros clientes con soluciones reales en los ámbitos económic…" at bounding box center [494, 206] width 873 height 246
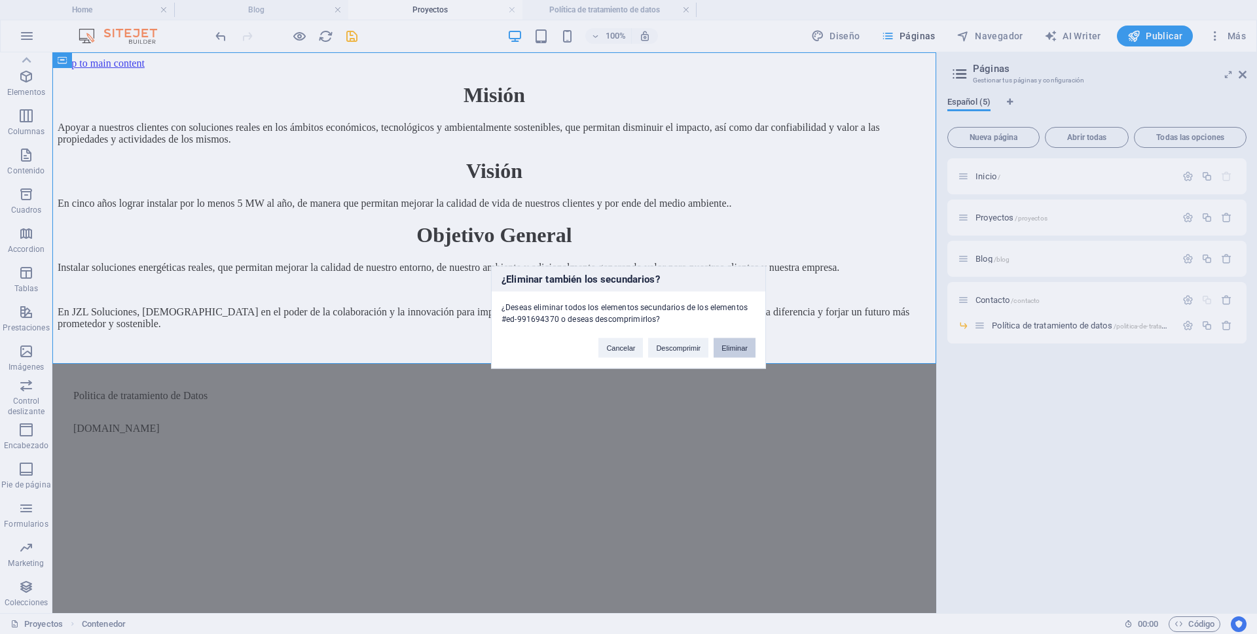
click at [742, 352] on button "Eliminar" at bounding box center [735, 348] width 42 height 20
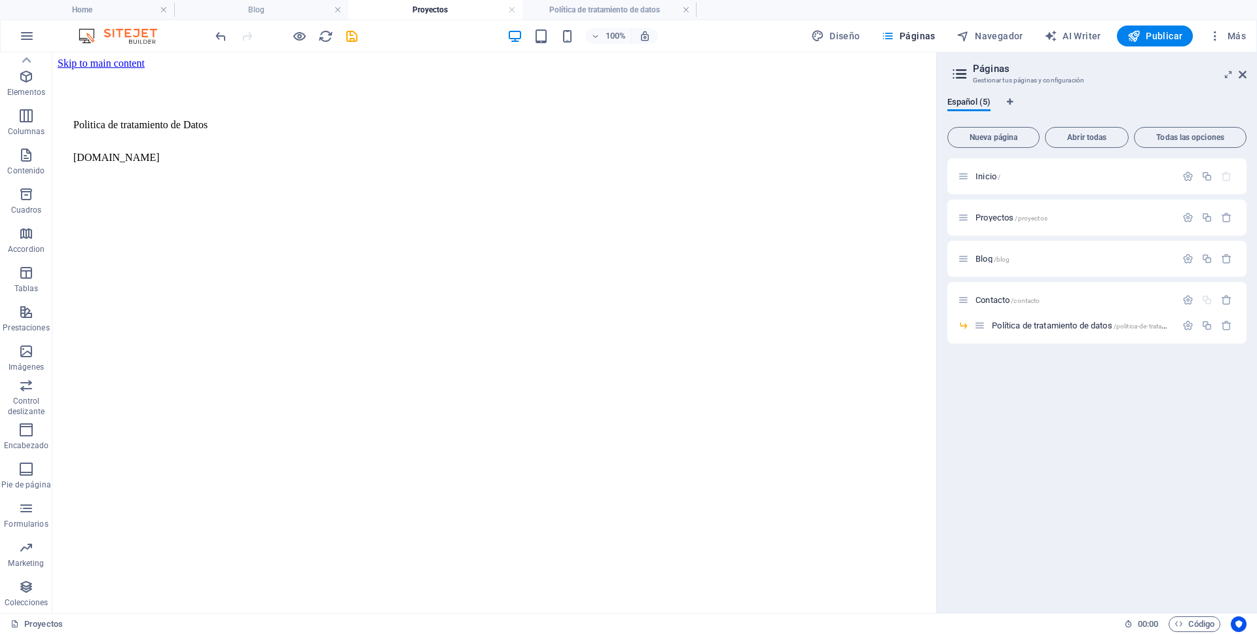
click at [1089, 191] on div "Inicio /" at bounding box center [1096, 176] width 299 height 36
click at [992, 172] on div "Inicio /" at bounding box center [1067, 176] width 218 height 15
click at [990, 175] on span "Inicio /" at bounding box center [987, 177] width 25 height 10
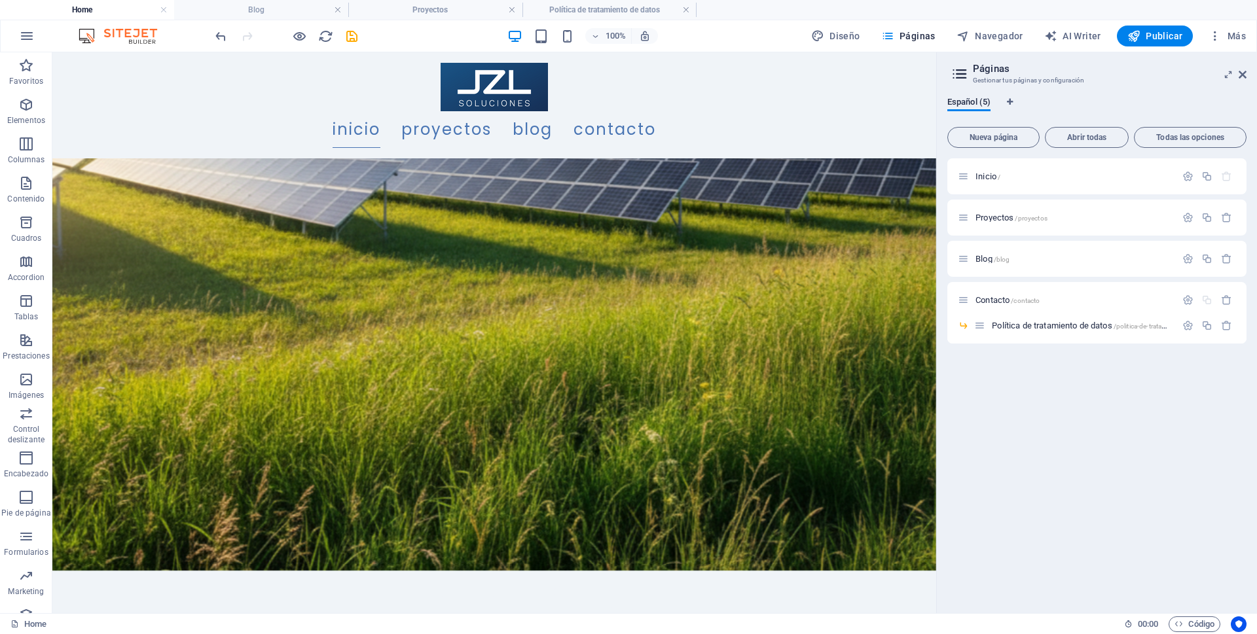
scroll to position [4482, 0]
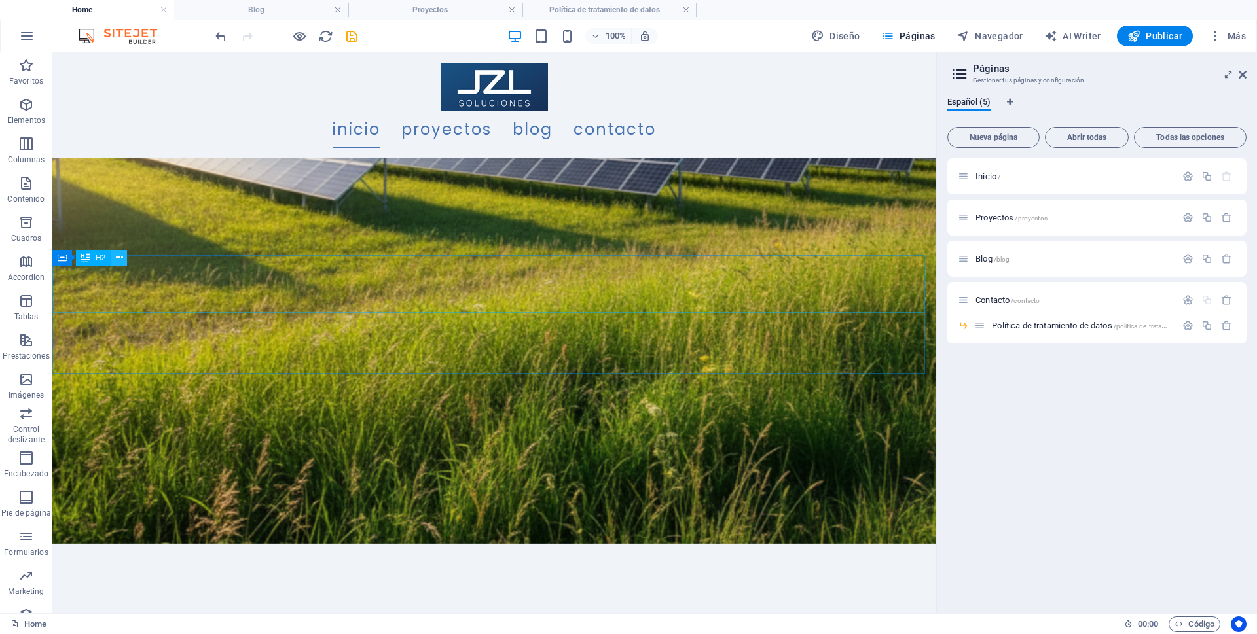
click at [122, 258] on icon at bounding box center [119, 258] width 7 height 14
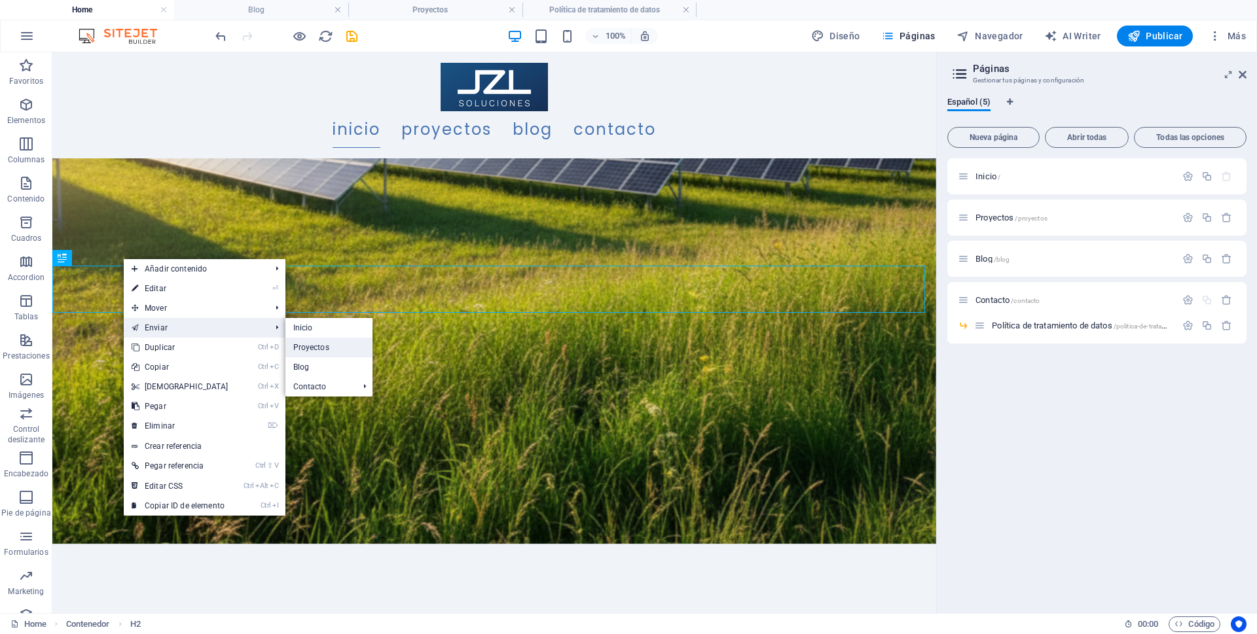
click at [316, 346] on link "Proyectos" at bounding box center [328, 348] width 87 height 20
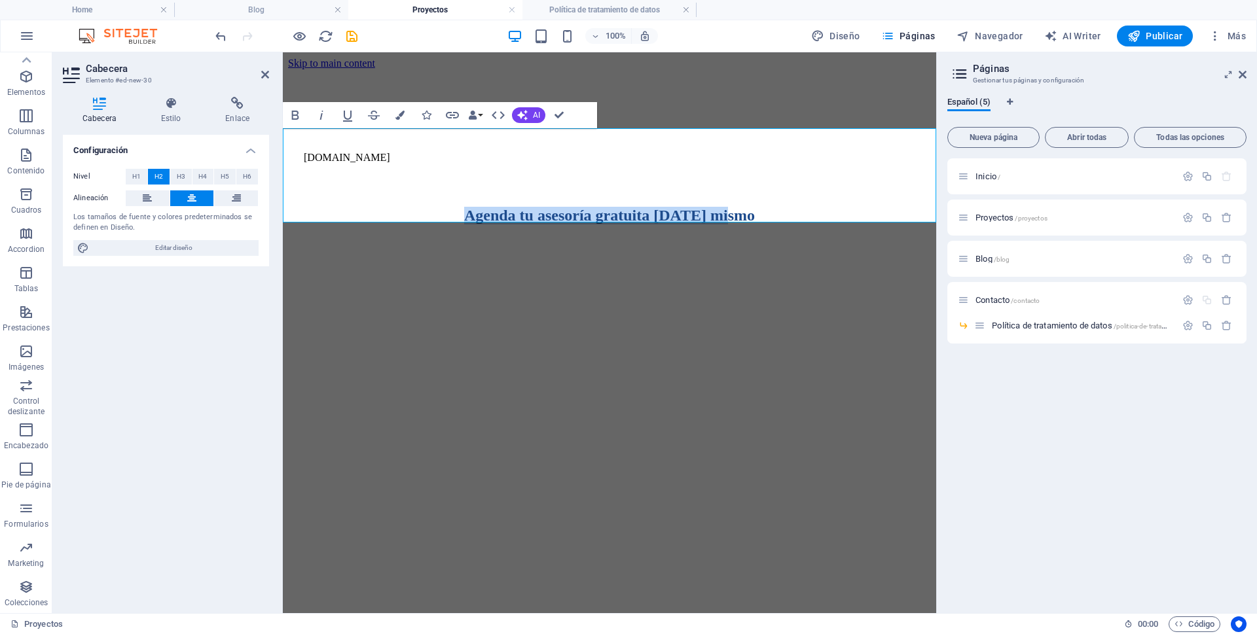
scroll to position [0, 0]
click at [392, 238] on html "Skip to main content Politica de tratamiento de Datos [DOMAIN_NAME] Agenda tu a…" at bounding box center [609, 144] width 653 height 185
drag, startPoint x: 302, startPoint y: 158, endPoint x: 302, endPoint y: 133, distance: 25.5
click at [302, 207] on h2 "Agenda tu asesoría gratuita [DATE] mismo" at bounding box center [609, 216] width 643 height 18
click at [429, 238] on html "Skip to main content Politica de tratamiento de Datos [DOMAIN_NAME] Agenda tu a…" at bounding box center [609, 144] width 653 height 185
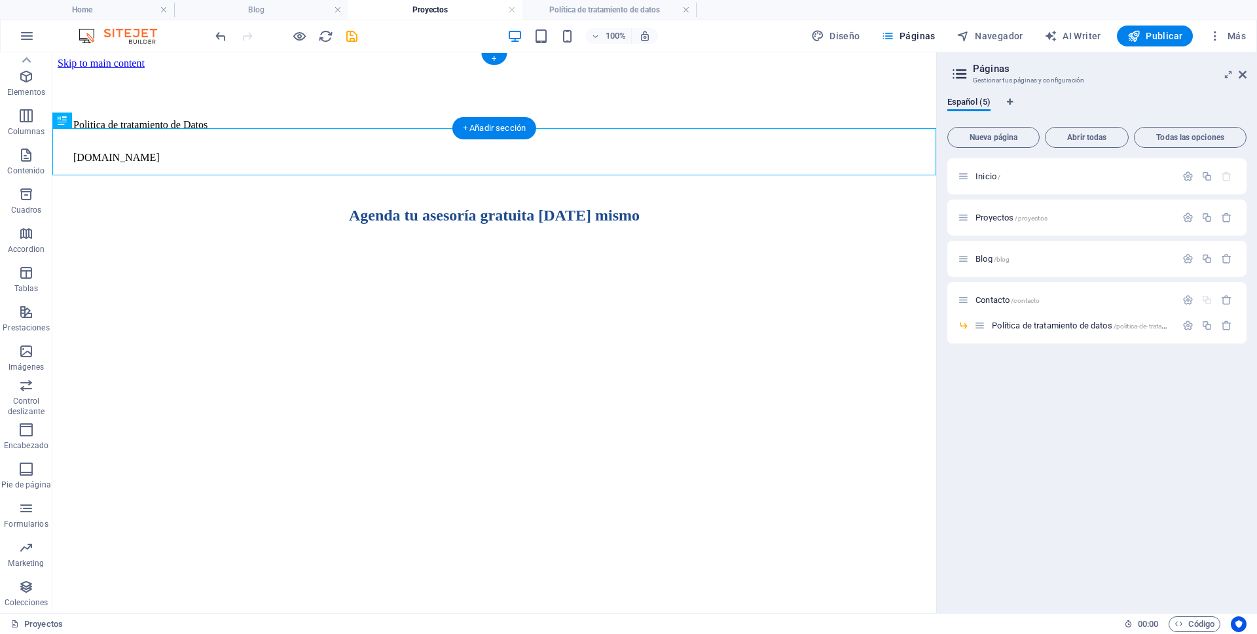
drag, startPoint x: 129, startPoint y: 172, endPoint x: 81, endPoint y: 83, distance: 100.8
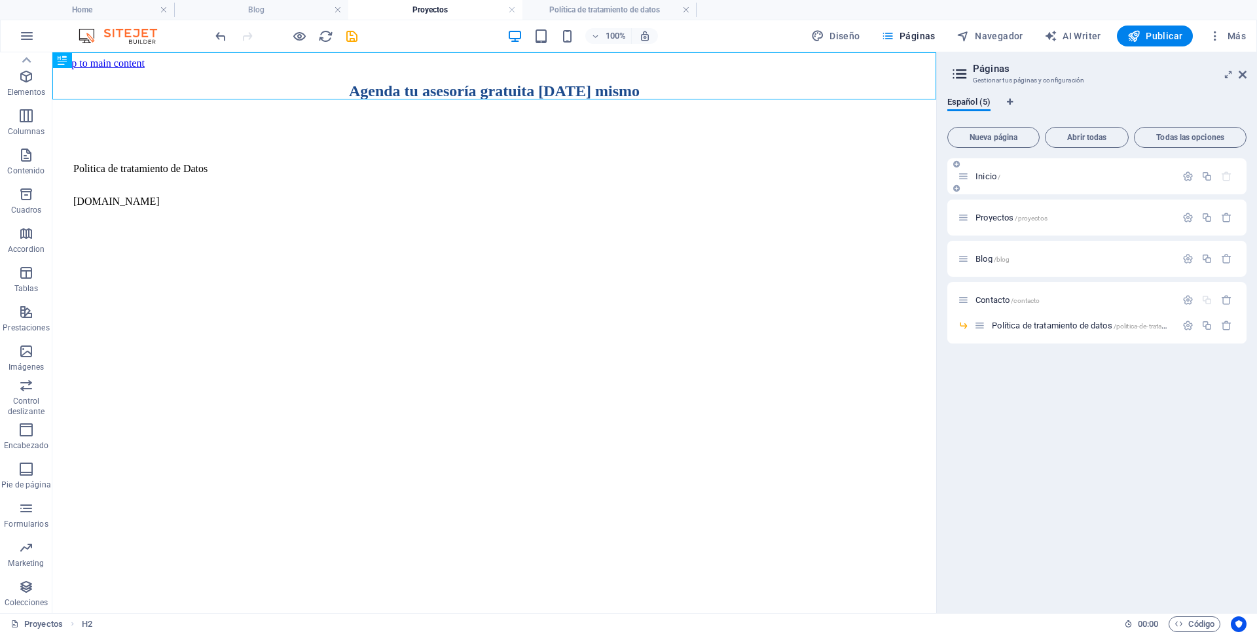
click at [983, 181] on div "Inicio /" at bounding box center [1067, 176] width 218 height 15
click at [985, 175] on span "Inicio /" at bounding box center [987, 177] width 25 height 10
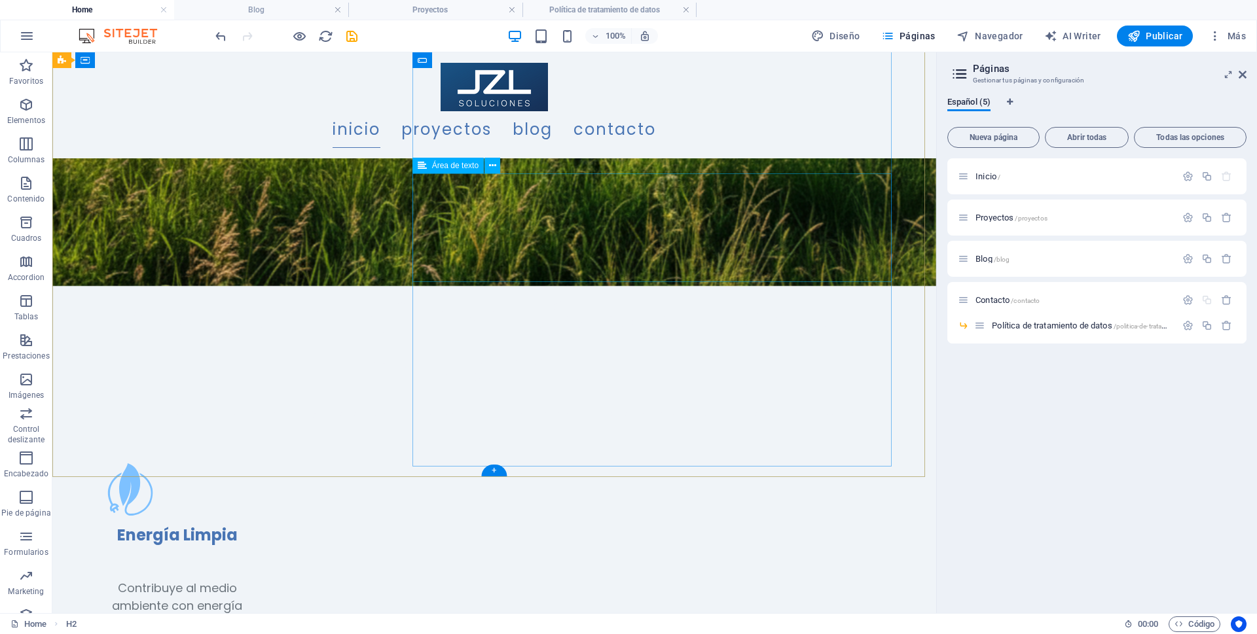
scroll to position [4557, 0]
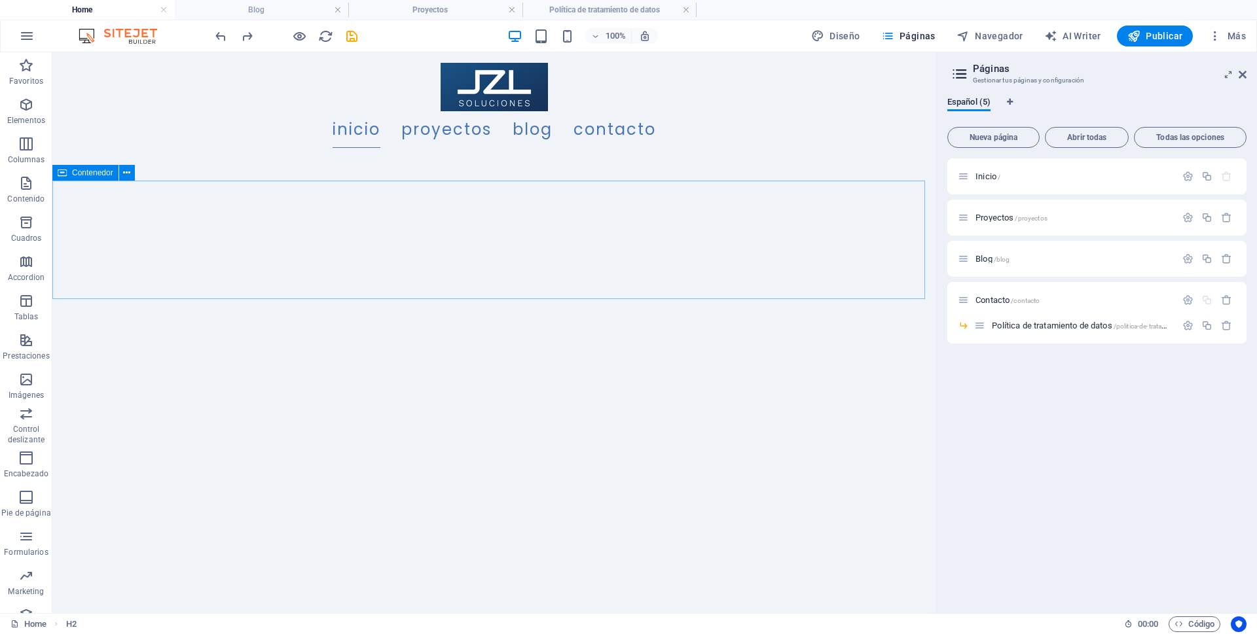
click at [59, 181] on icon at bounding box center [62, 173] width 9 height 16
click at [130, 168] on icon at bounding box center [126, 173] width 7 height 14
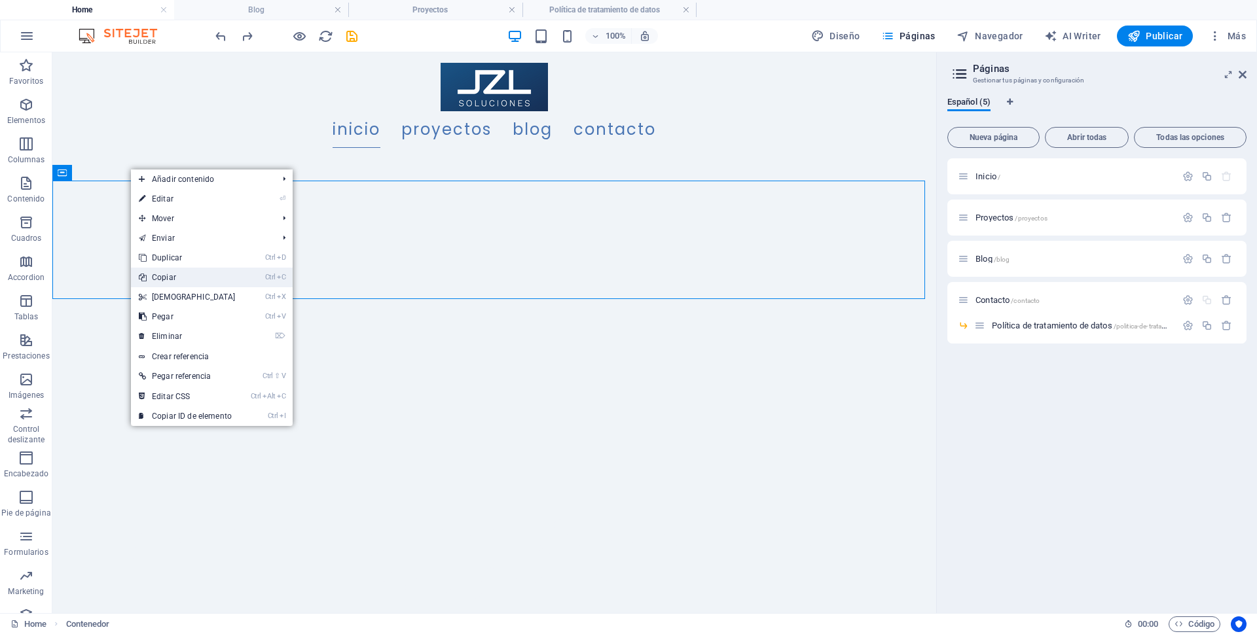
click at [185, 275] on link "Ctrl C Copiar" at bounding box center [187, 278] width 113 height 20
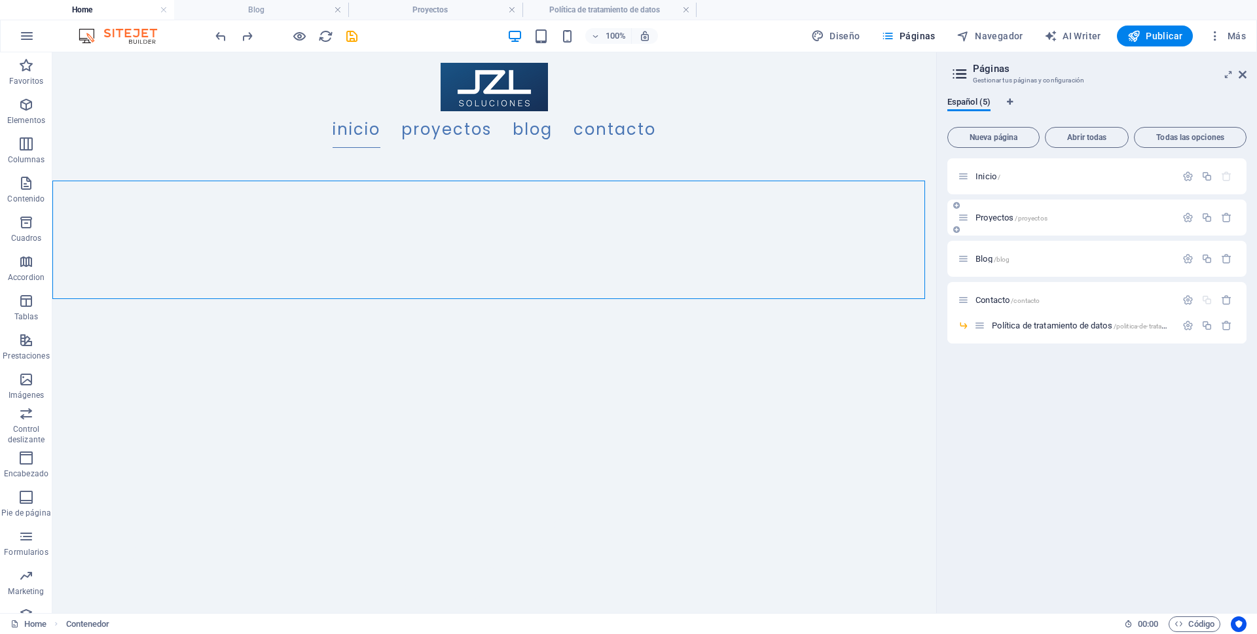
click at [1013, 221] on span "Proyectos /proyectos" at bounding box center [1011, 218] width 72 height 10
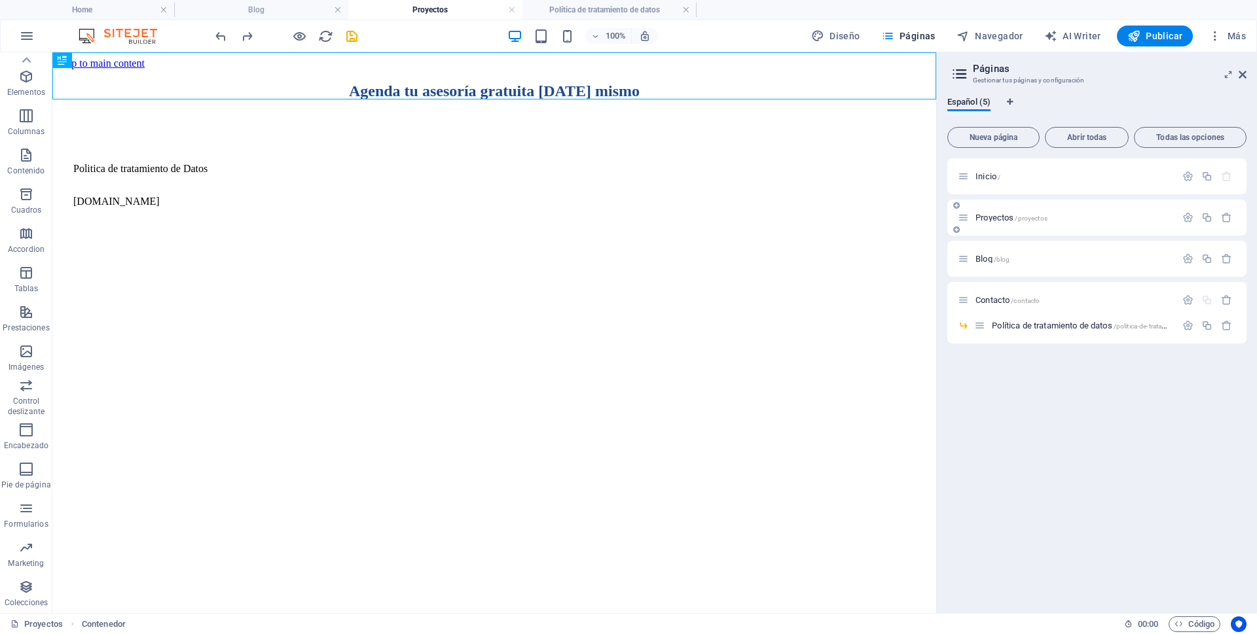
scroll to position [0, 0]
click at [514, 82] on div "Agenda tu asesoría gratuita [DATE] mismo" at bounding box center [494, 91] width 873 height 18
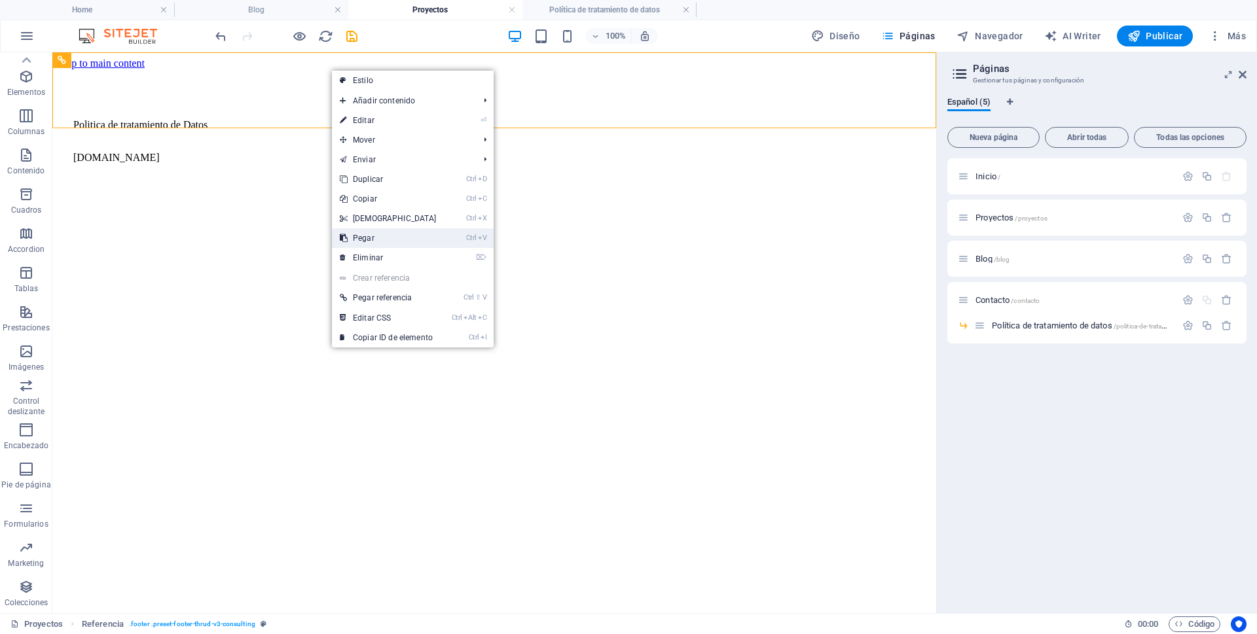
click at [388, 234] on link "Ctrl V Pegar" at bounding box center [388, 238] width 113 height 20
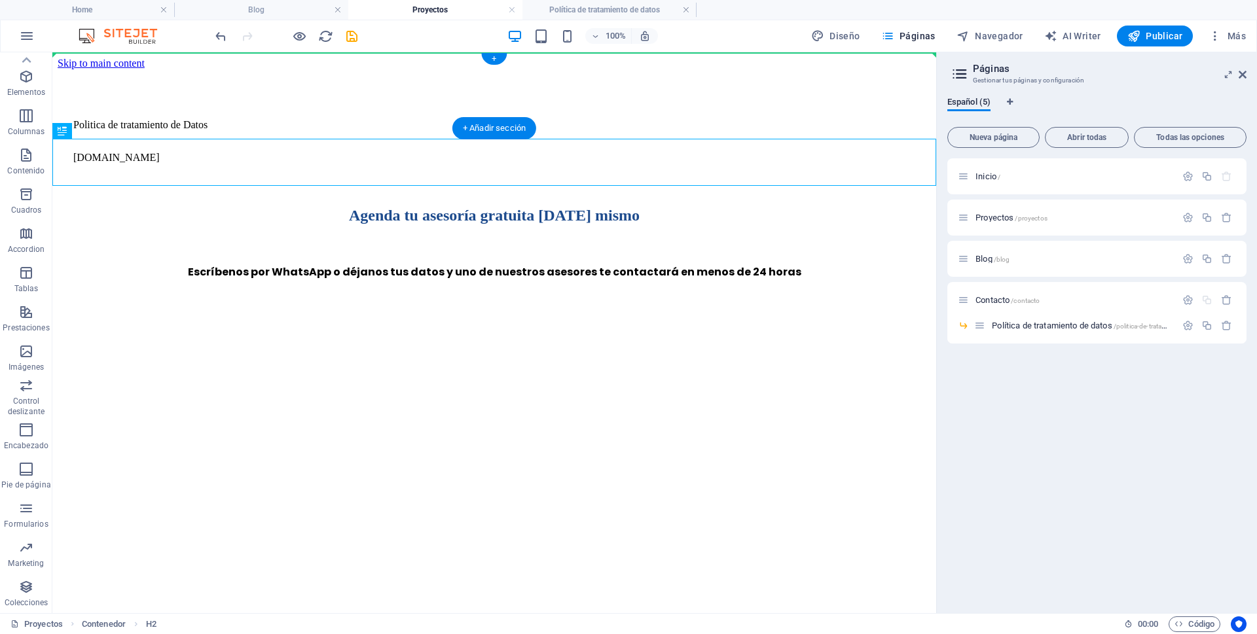
drag, startPoint x: 133, startPoint y: 183, endPoint x: 93, endPoint y: 68, distance: 121.3
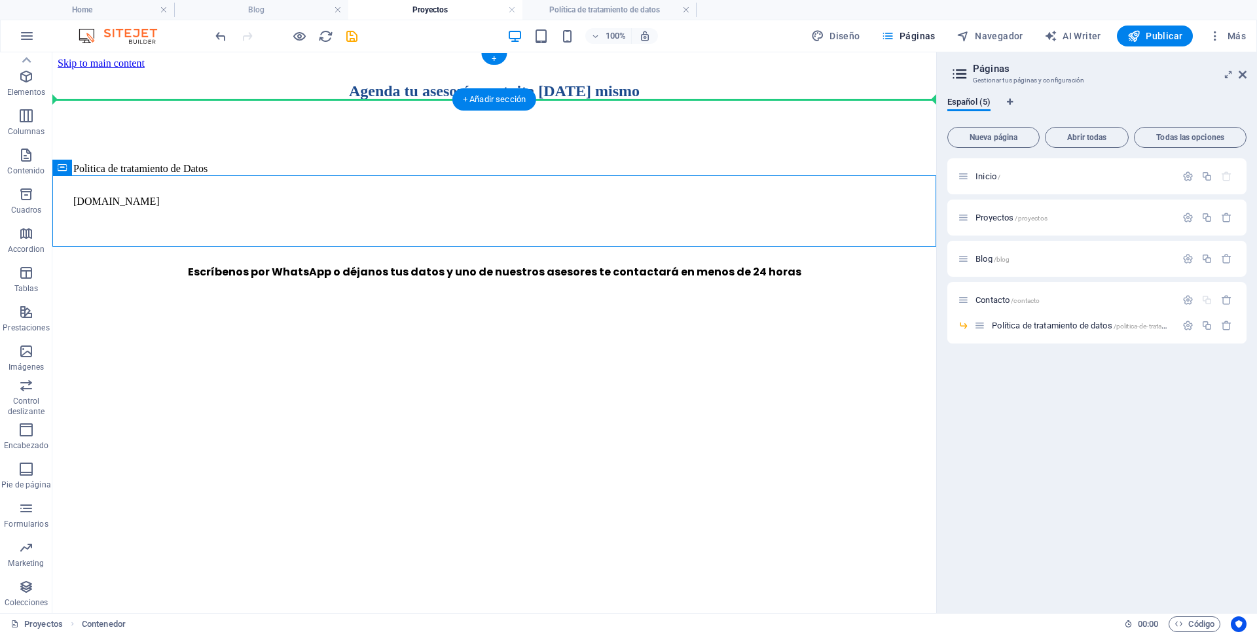
drag, startPoint x: 111, startPoint y: 223, endPoint x: 81, endPoint y: 99, distance: 128.0
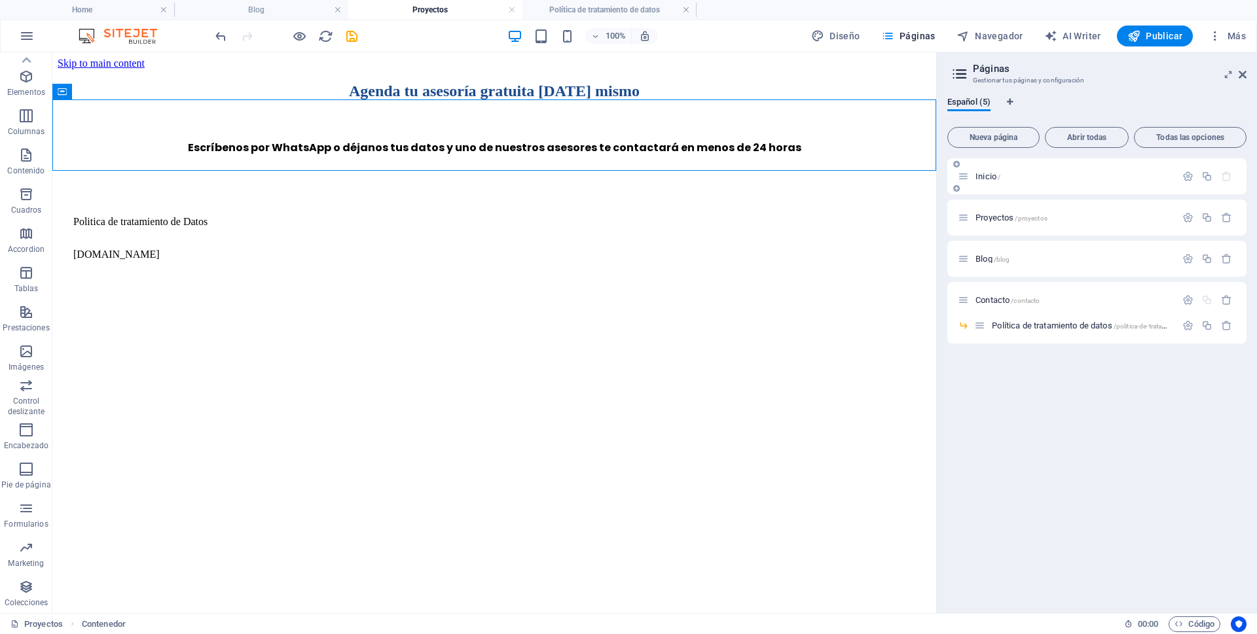
click at [987, 173] on span "Inicio /" at bounding box center [987, 177] width 25 height 10
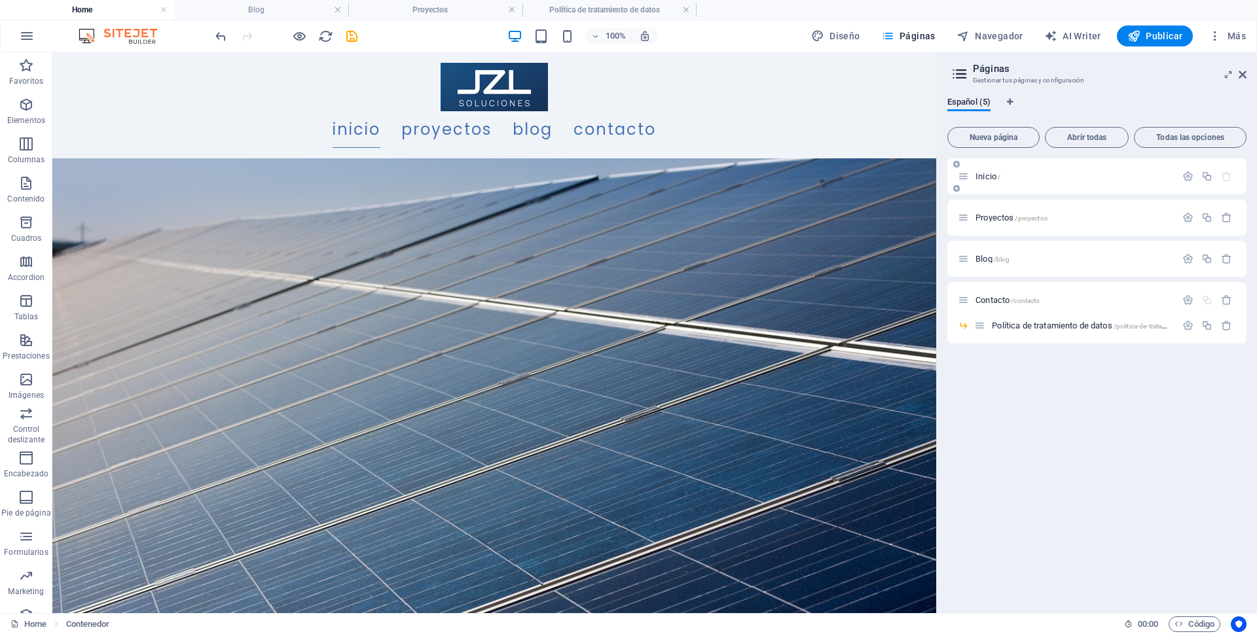
scroll to position [4557, 0]
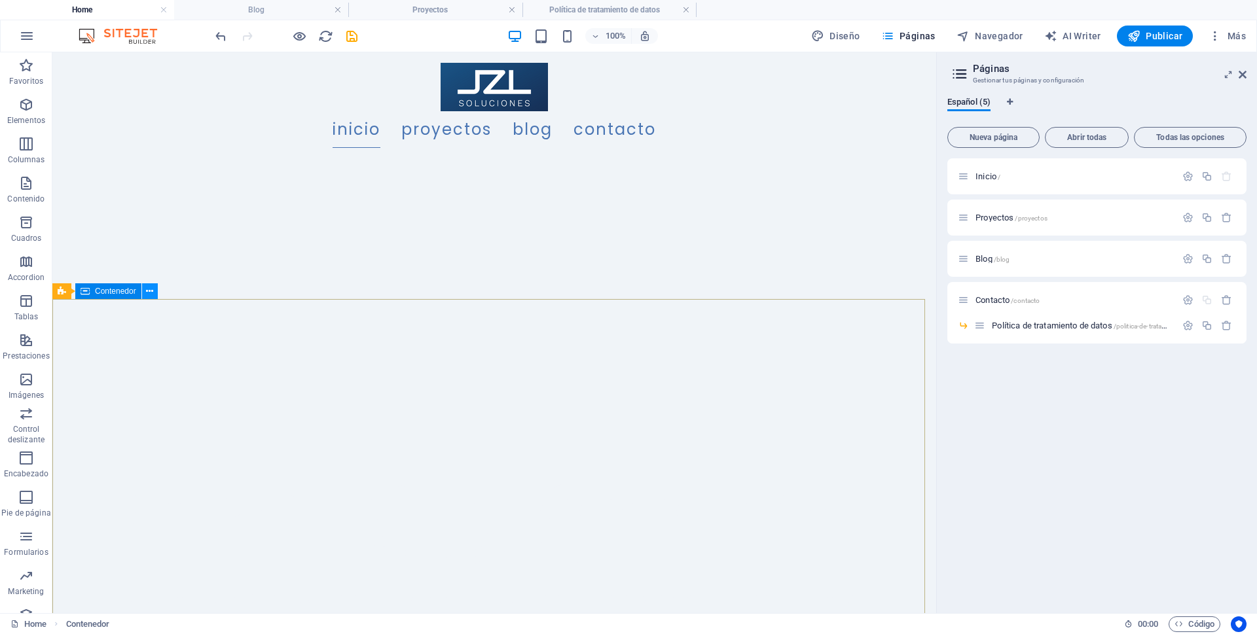
click at [153, 292] on icon at bounding box center [149, 292] width 7 height 14
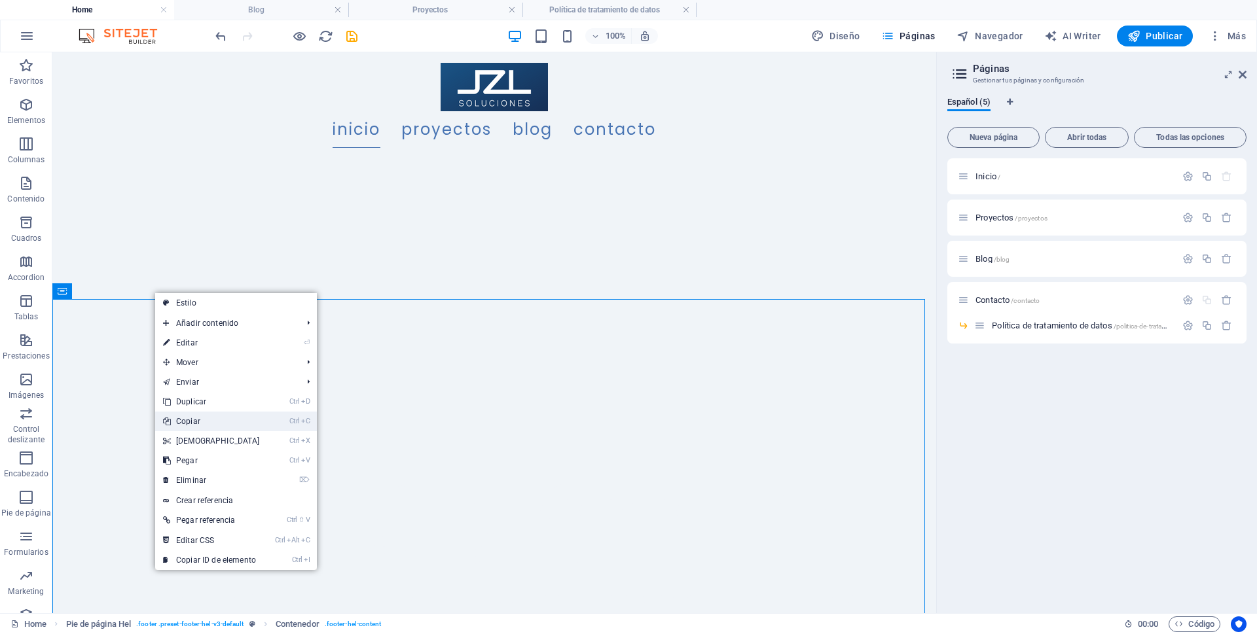
click at [193, 419] on link "Ctrl C Copiar" at bounding box center [211, 422] width 113 height 20
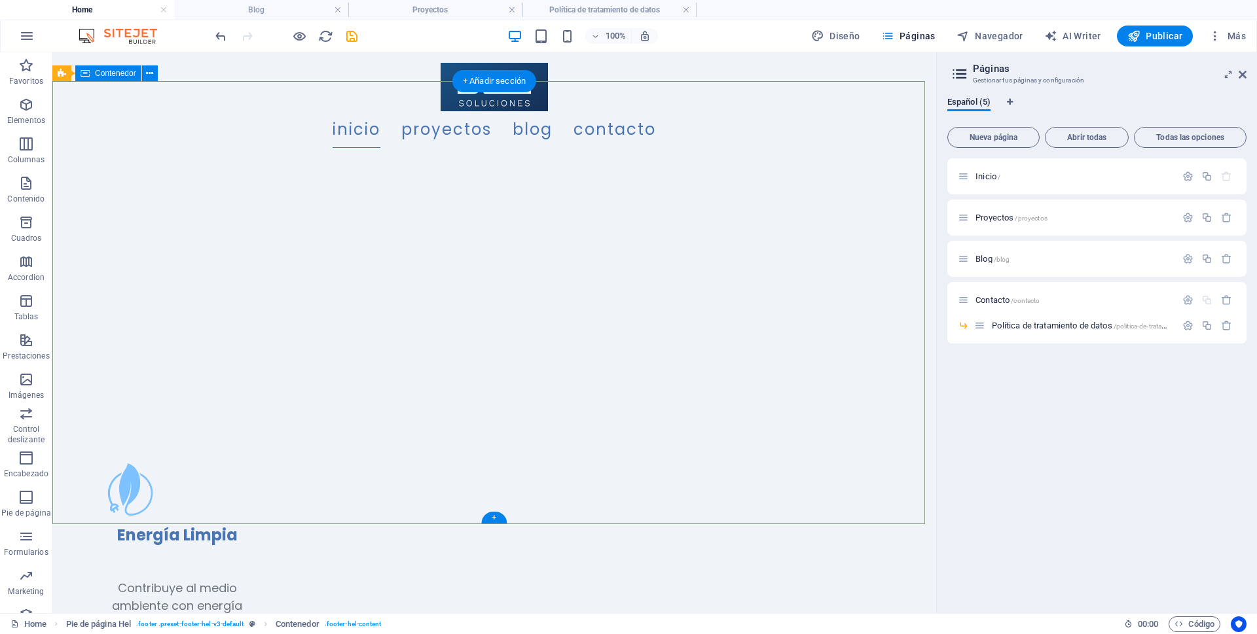
scroll to position [4822, 0]
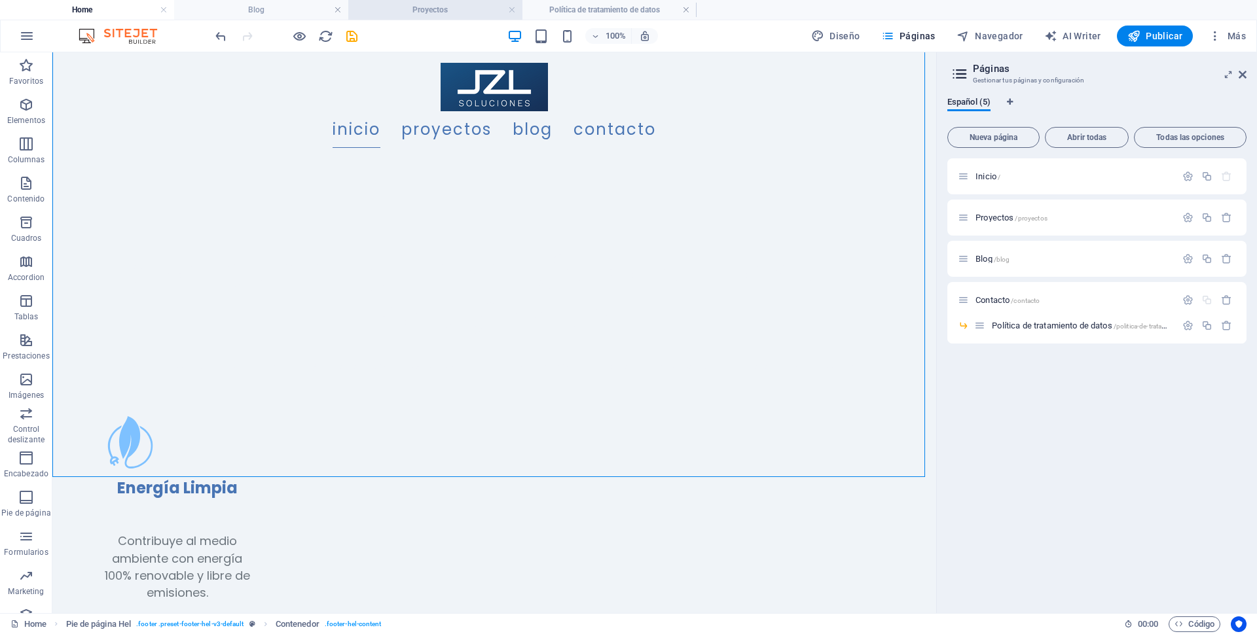
click at [429, 14] on h4 "Proyectos" at bounding box center [435, 10] width 174 height 14
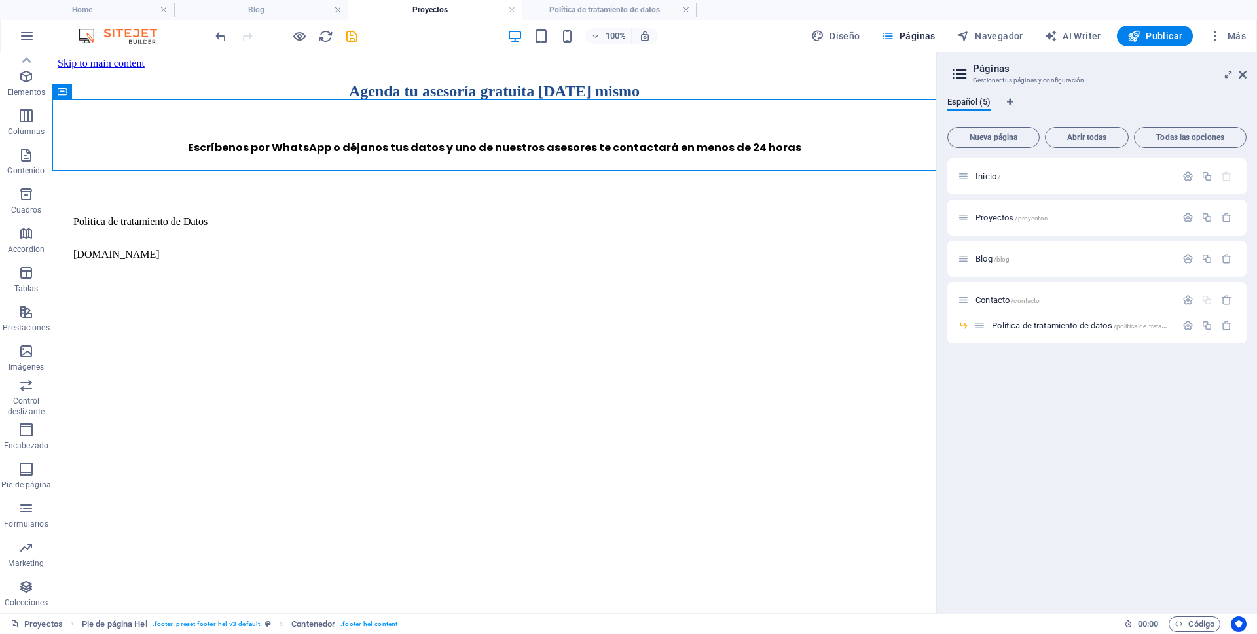
scroll to position [0, 0]
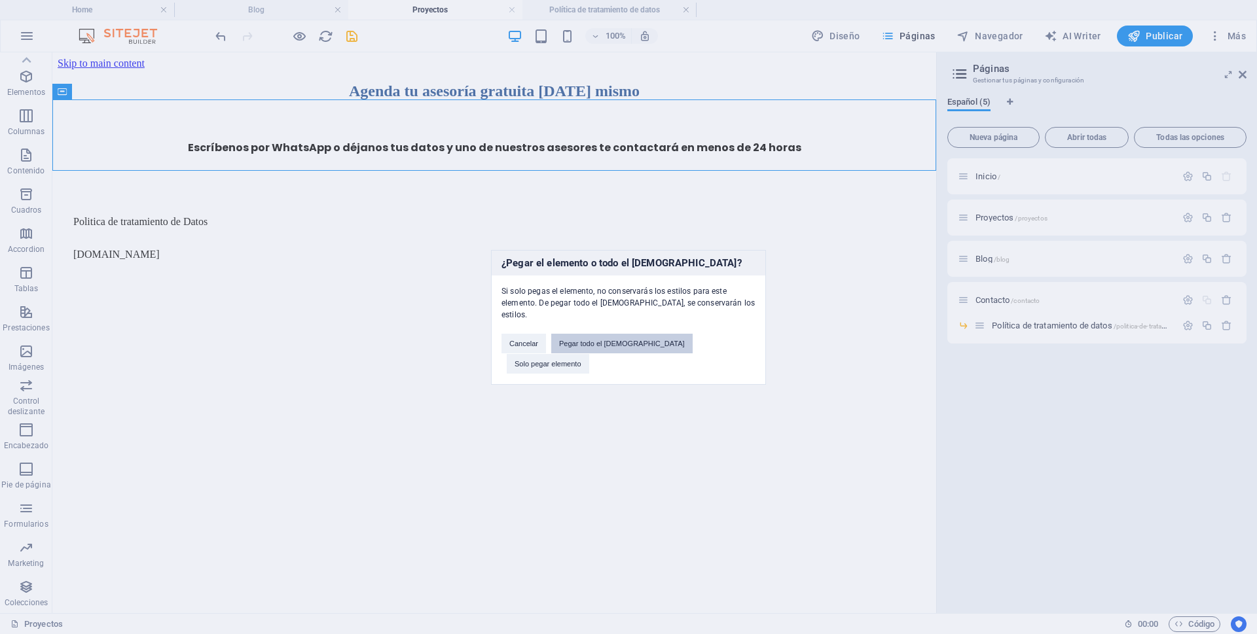
click at [639, 348] on button "Pegar todo el [DEMOGRAPHIC_DATA]" at bounding box center [621, 344] width 141 height 20
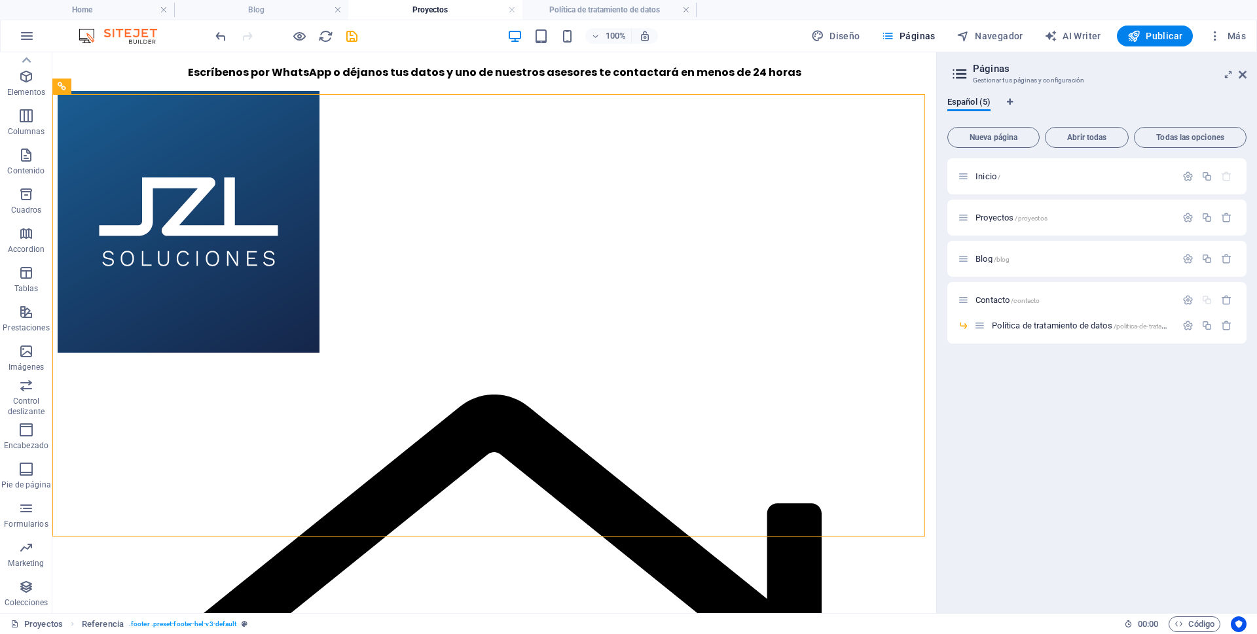
scroll to position [77, 0]
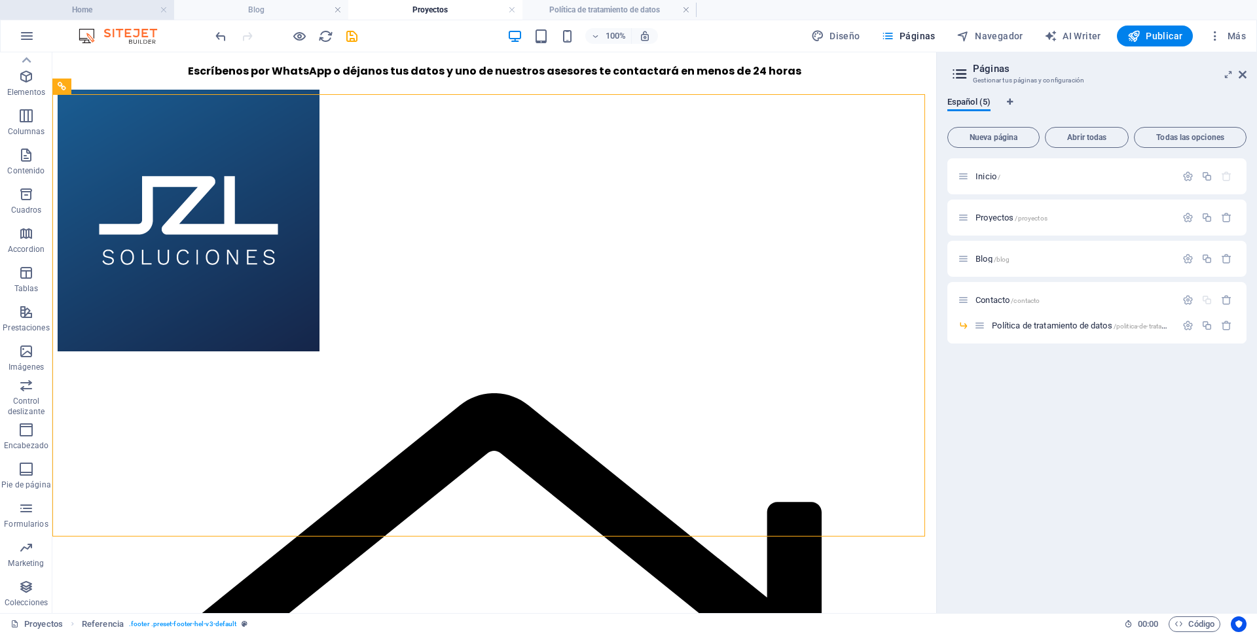
click at [98, 8] on h4 "Home" at bounding box center [87, 10] width 174 height 14
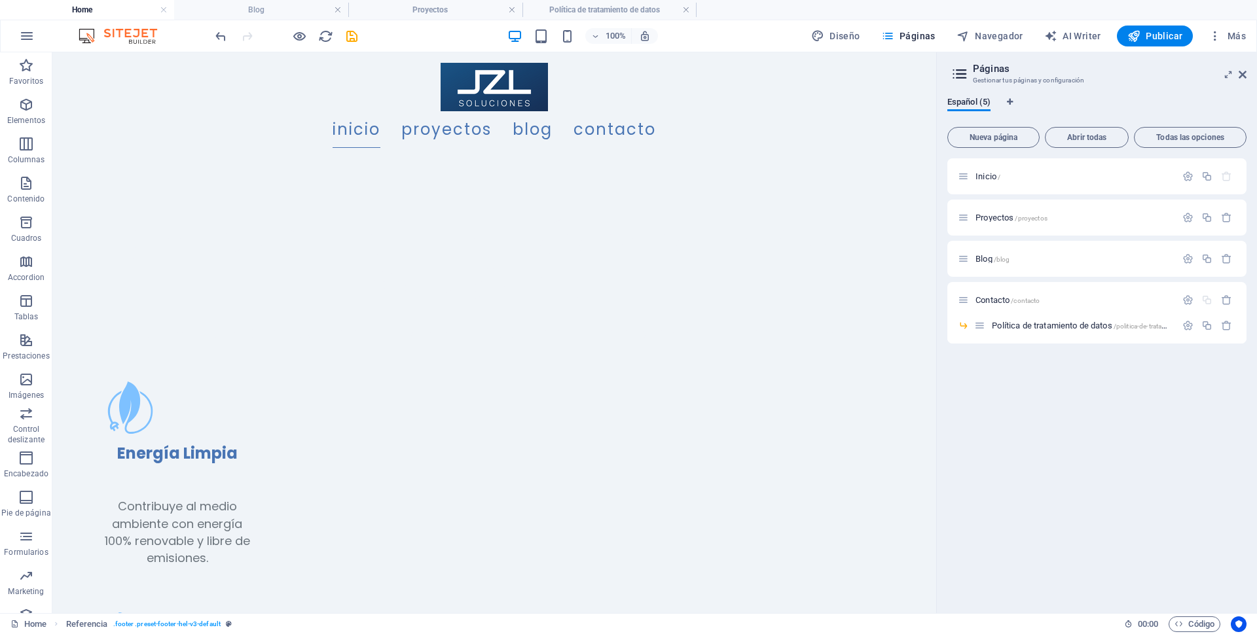
scroll to position [0, 0]
click at [175, 483] on icon at bounding box center [171, 487] width 7 height 14
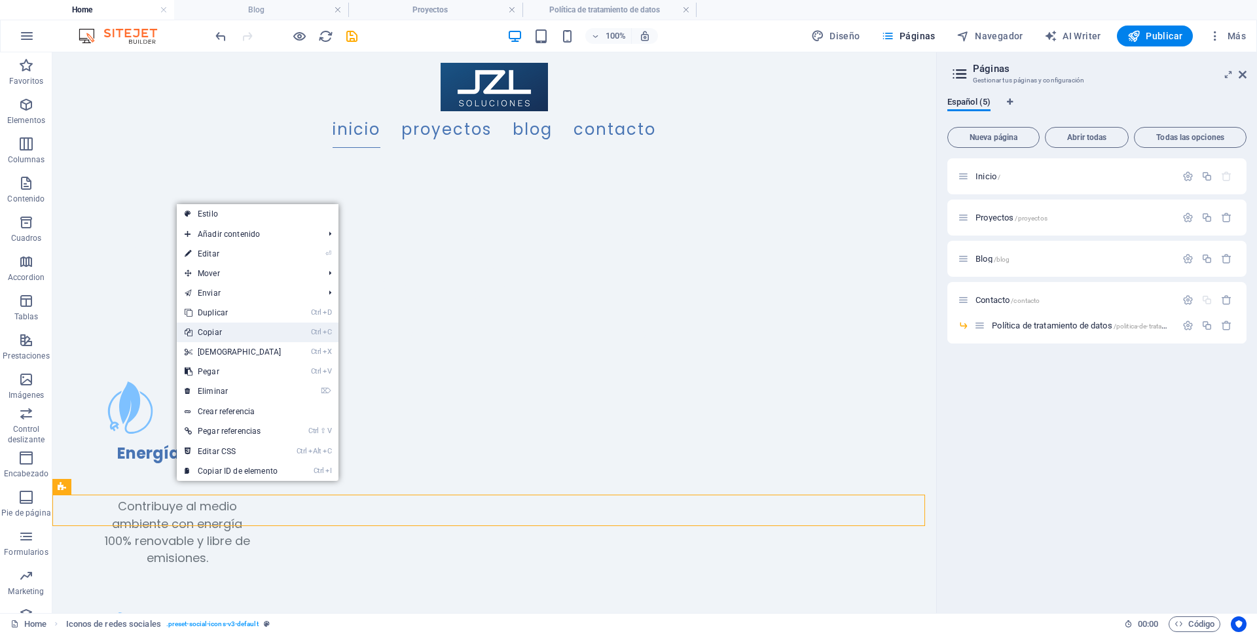
click at [253, 329] on link "Ctrl C Copiar" at bounding box center [233, 333] width 113 height 20
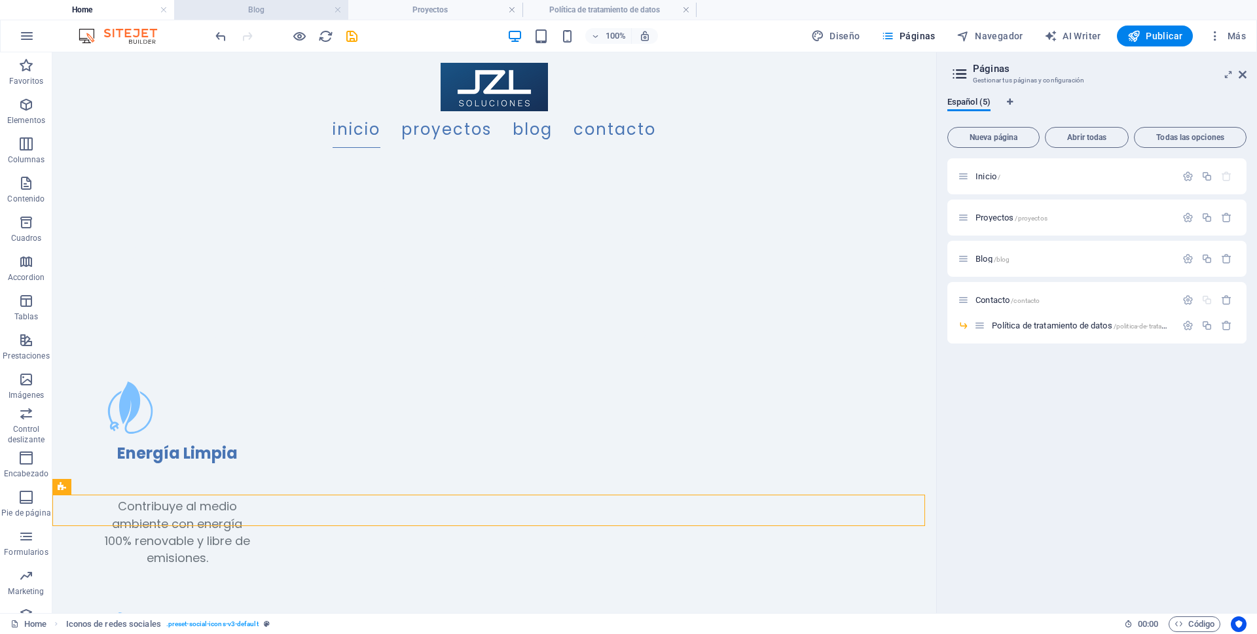
click at [287, 11] on h4 "Blog" at bounding box center [261, 10] width 174 height 14
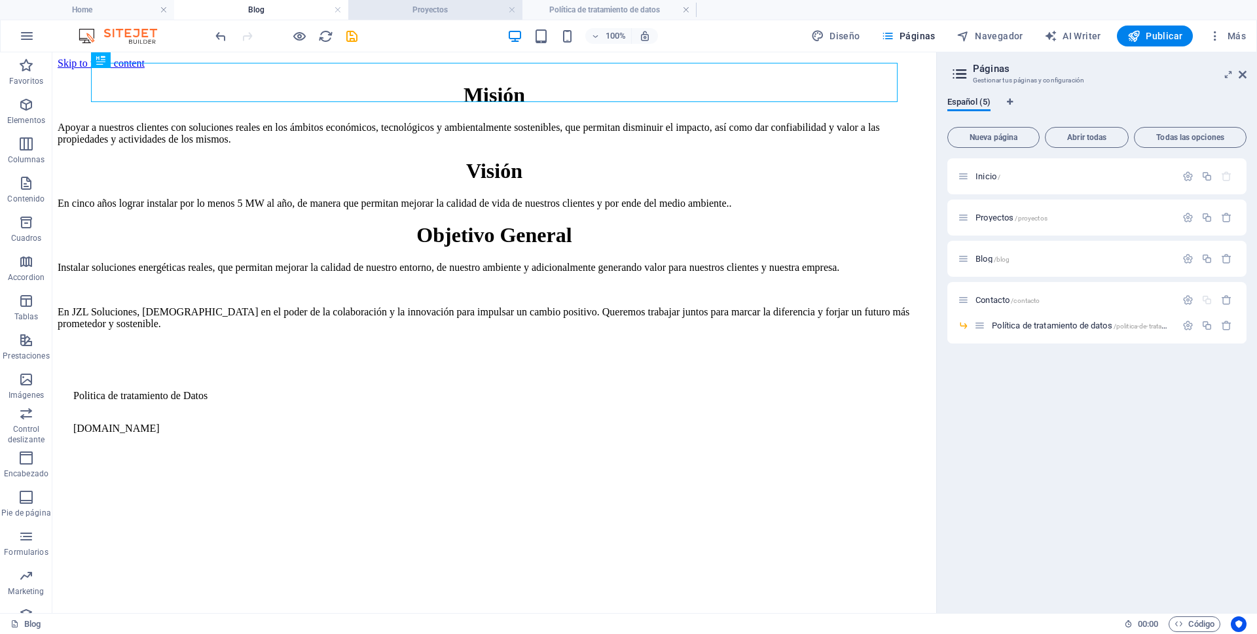
click at [461, 13] on h4 "Proyectos" at bounding box center [435, 10] width 174 height 14
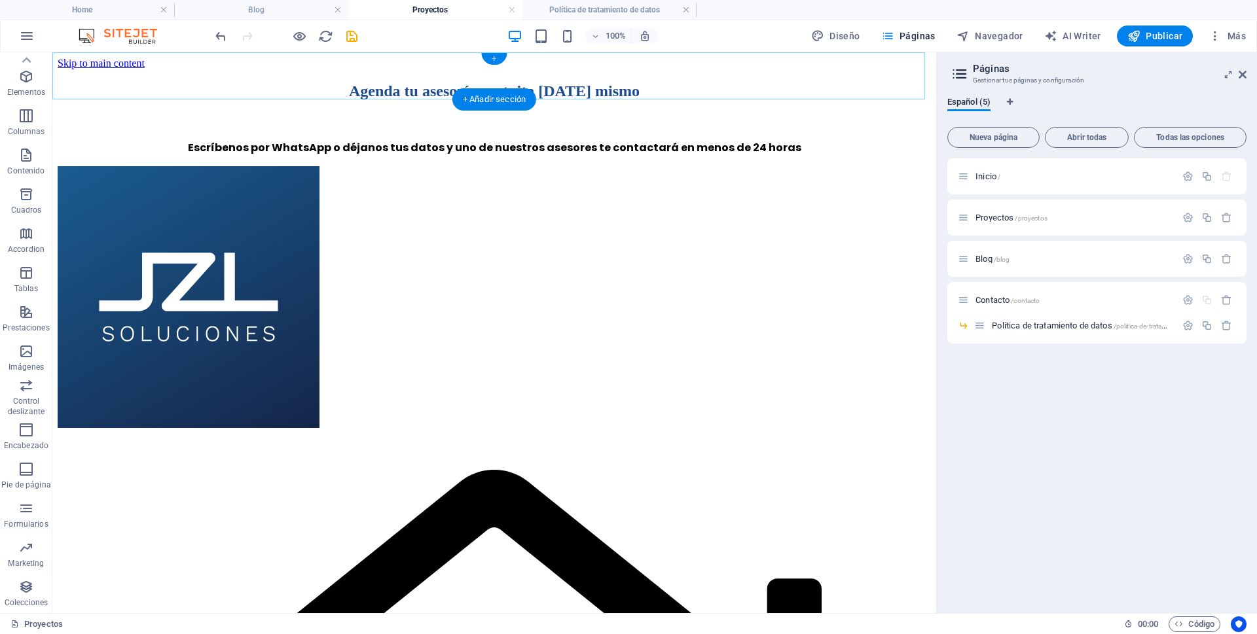
click at [489, 58] on div "+" at bounding box center [494, 59] width 26 height 12
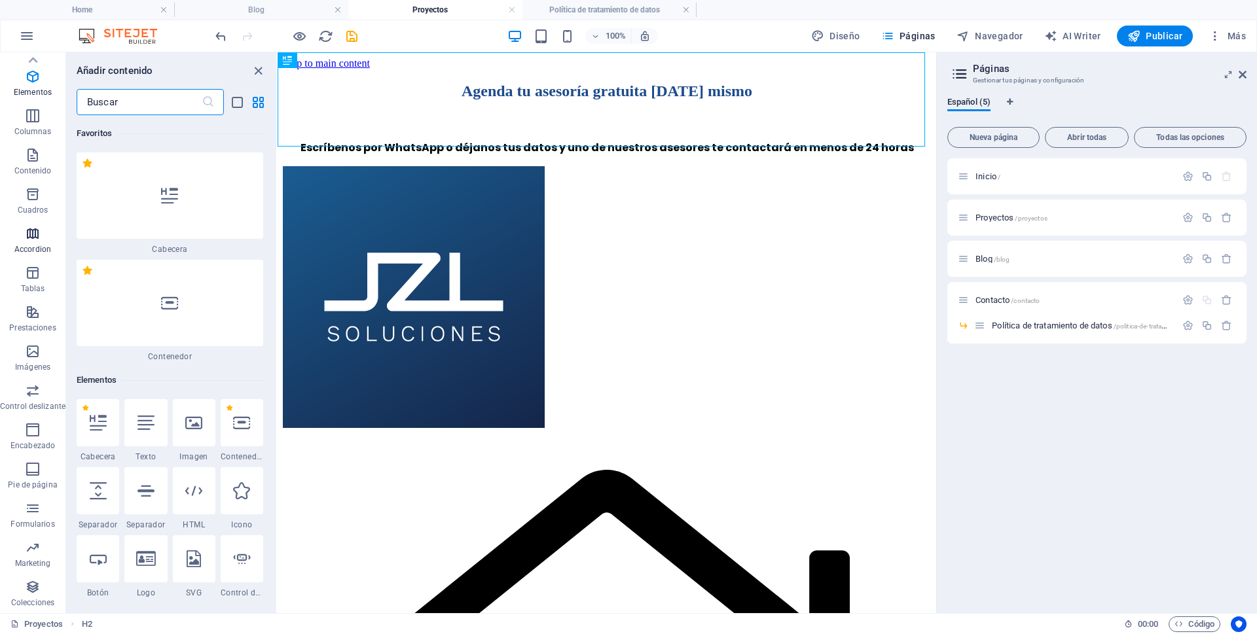
scroll to position [4099, 0]
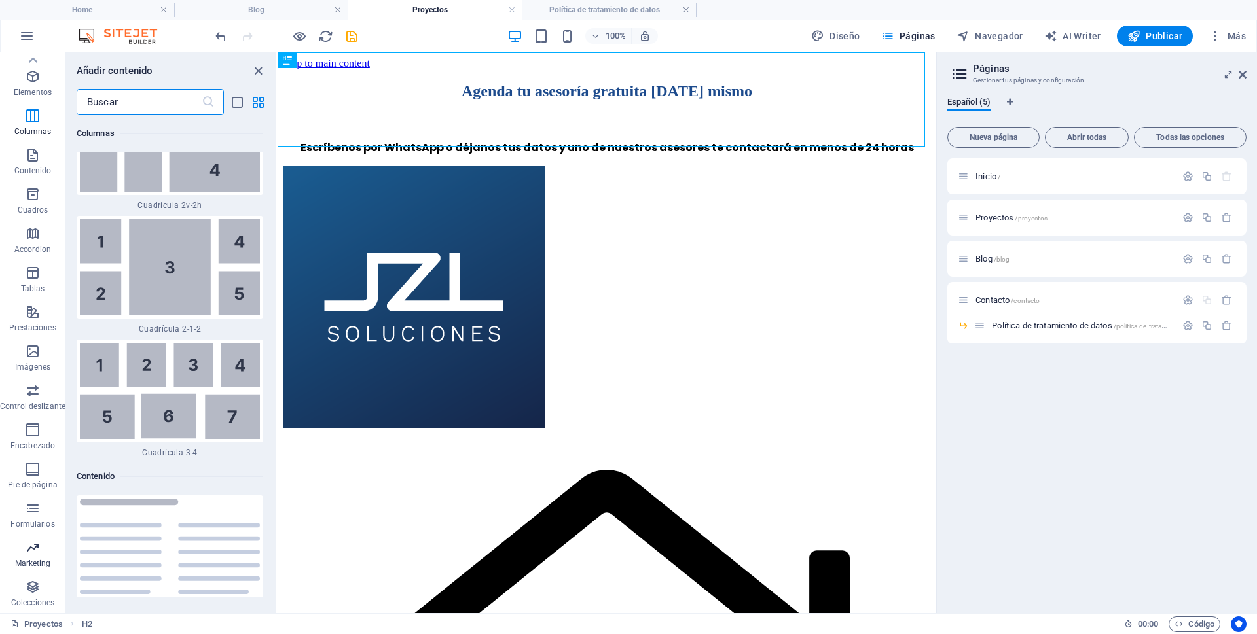
click at [39, 543] on icon "button" at bounding box center [33, 548] width 16 height 16
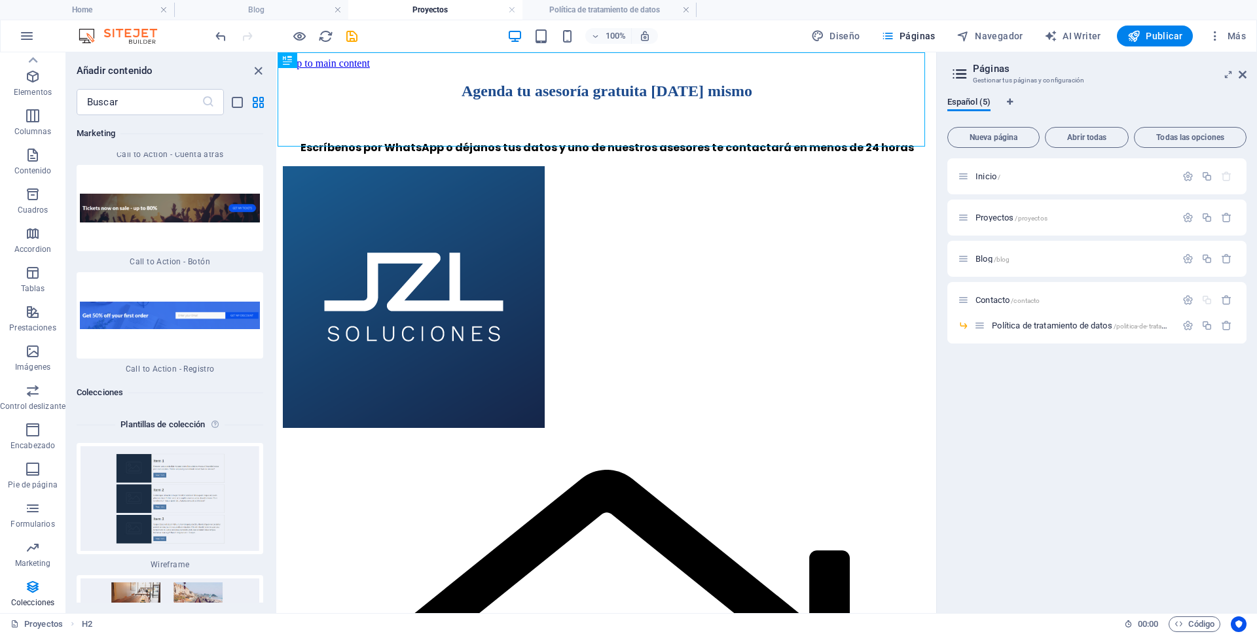
scroll to position [24323, 0]
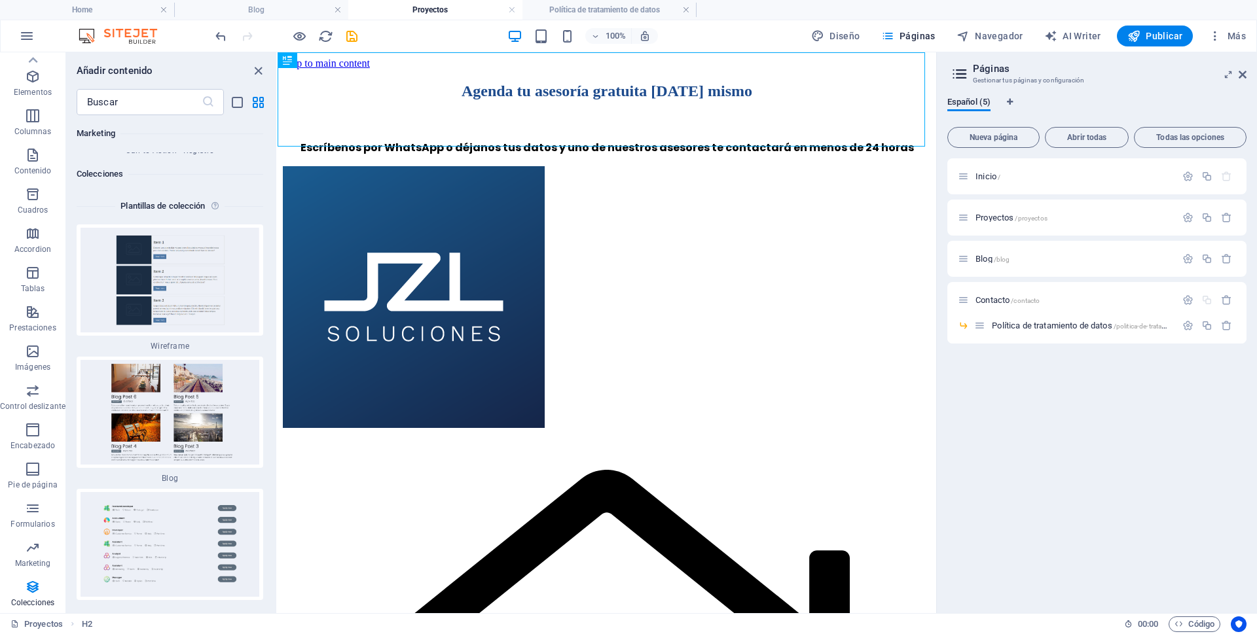
click at [274, 581] on div "Favoritos 1 Star Cabecera 1 Star Contenedor Elementos 1 Star Cabecera 1 Star Te…" at bounding box center [171, 359] width 210 height 488
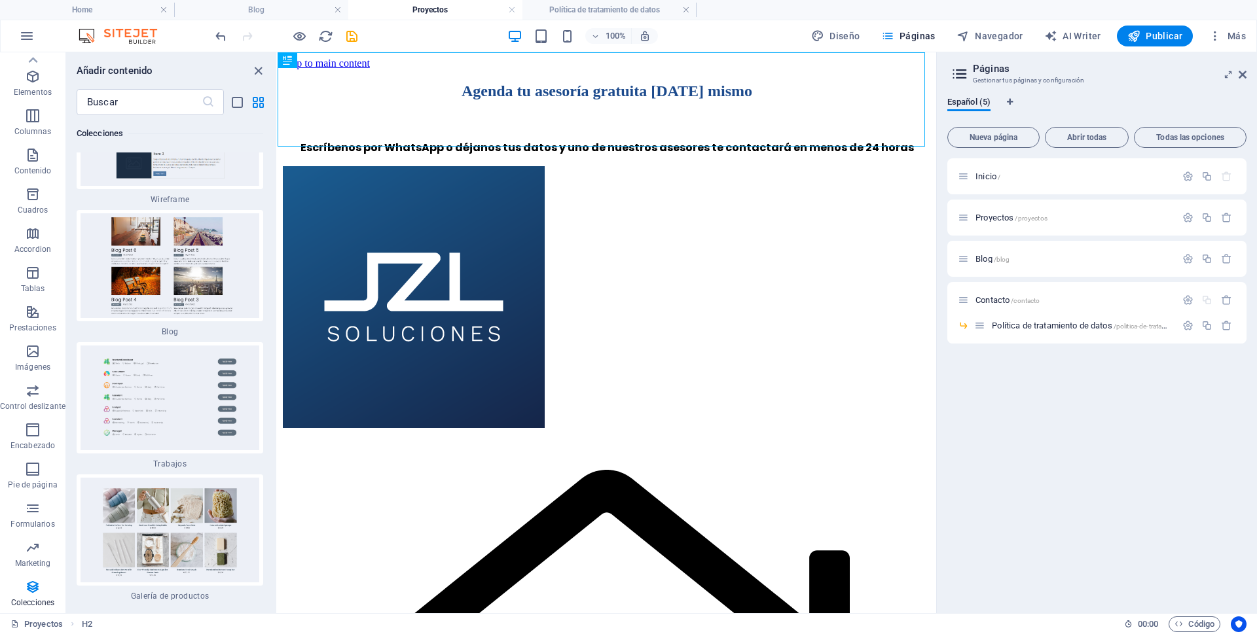
scroll to position [24399, 0]
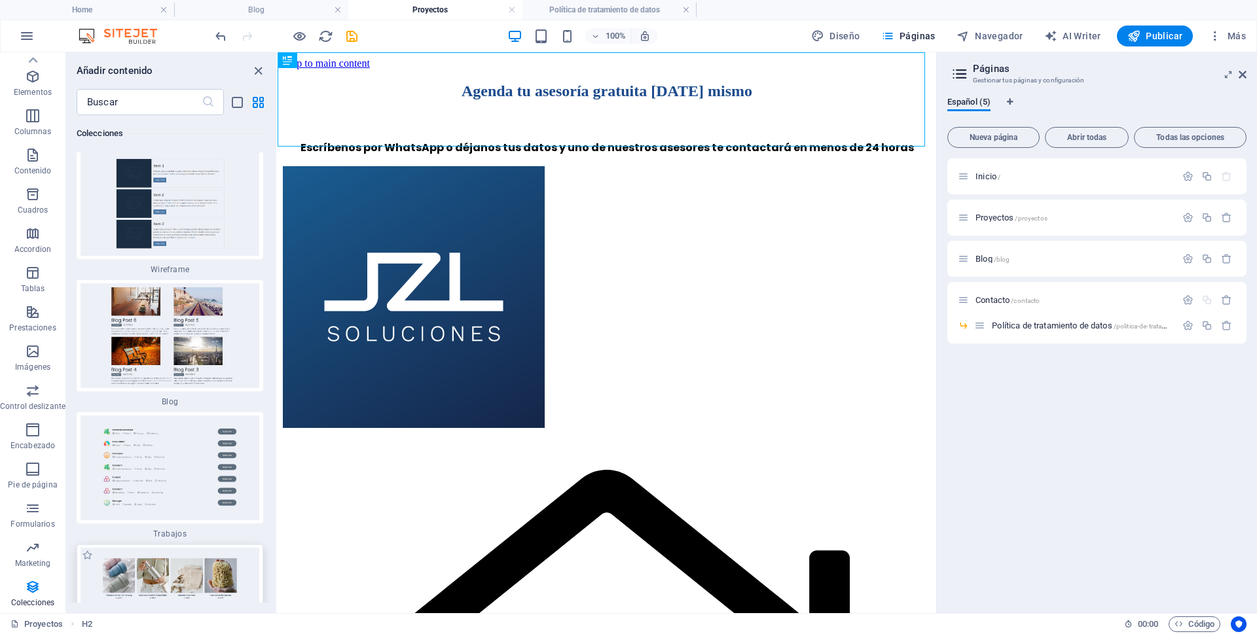
click at [135, 548] on img at bounding box center [170, 600] width 180 height 105
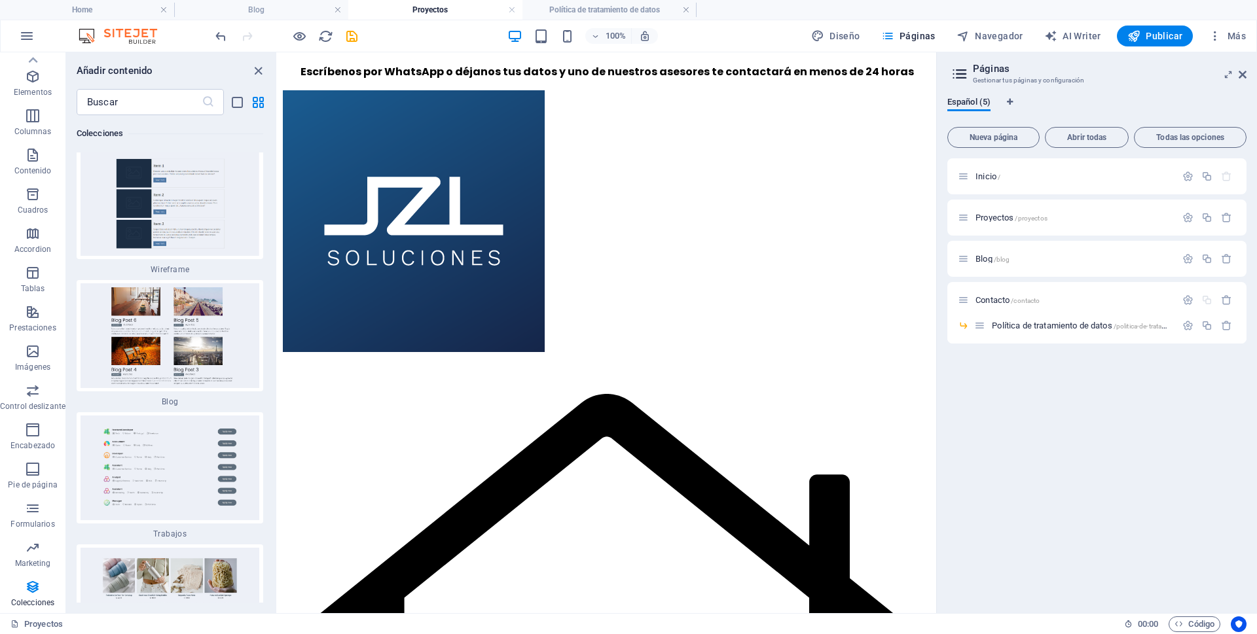
scroll to position [0, 0]
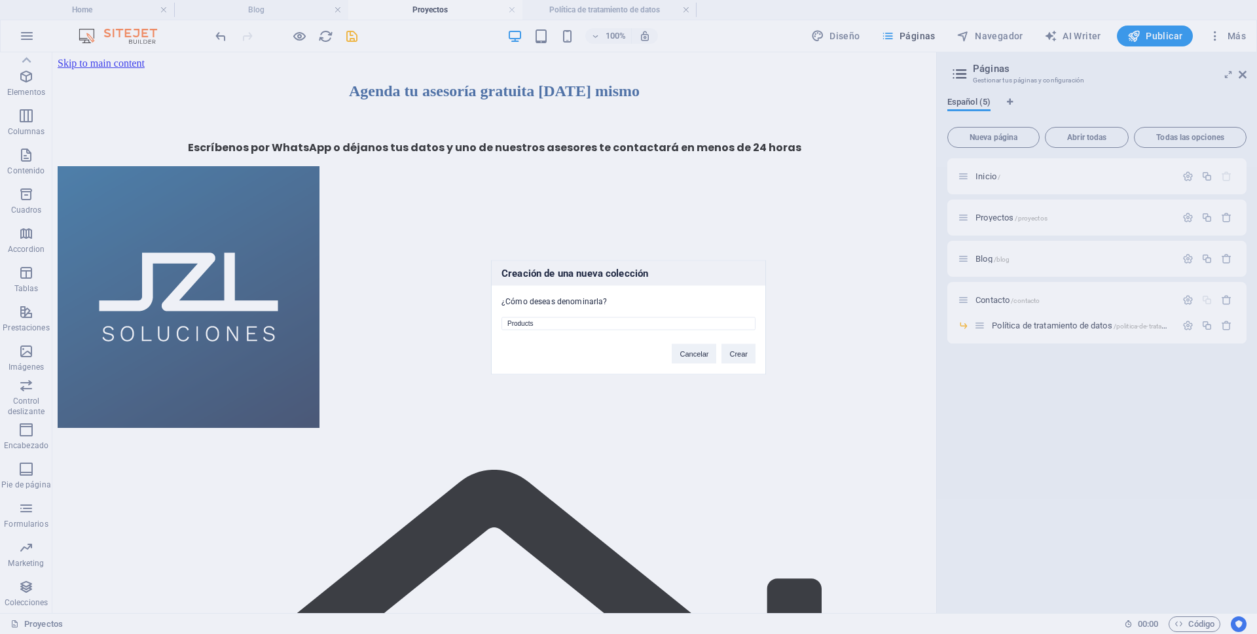
drag, startPoint x: 587, startPoint y: 325, endPoint x: 467, endPoint y: 327, distance: 120.5
click at [467, 327] on div "Creación de una nueva colección ¿Cómo deseas denominarla? Products Cancelar Cre…" at bounding box center [628, 317] width 1257 height 634
type input "Proyectos"
click at [747, 358] on button "Crear" at bounding box center [738, 354] width 34 height 20
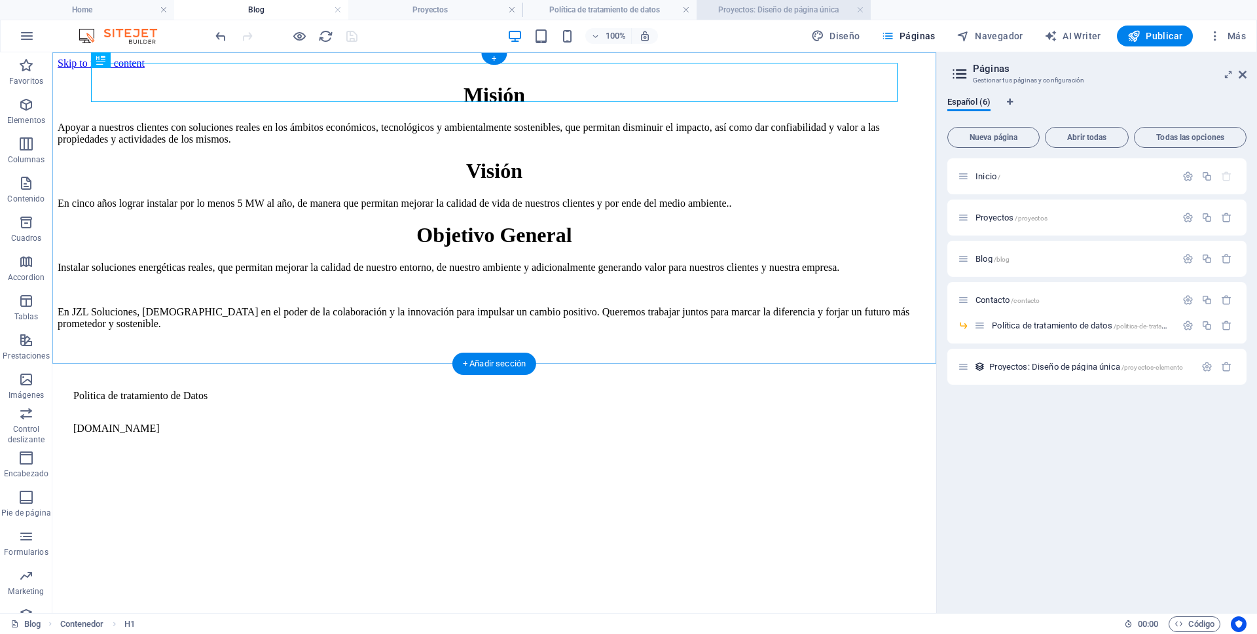
click at [420, 13] on h4 "Proyectos" at bounding box center [435, 10] width 174 height 14
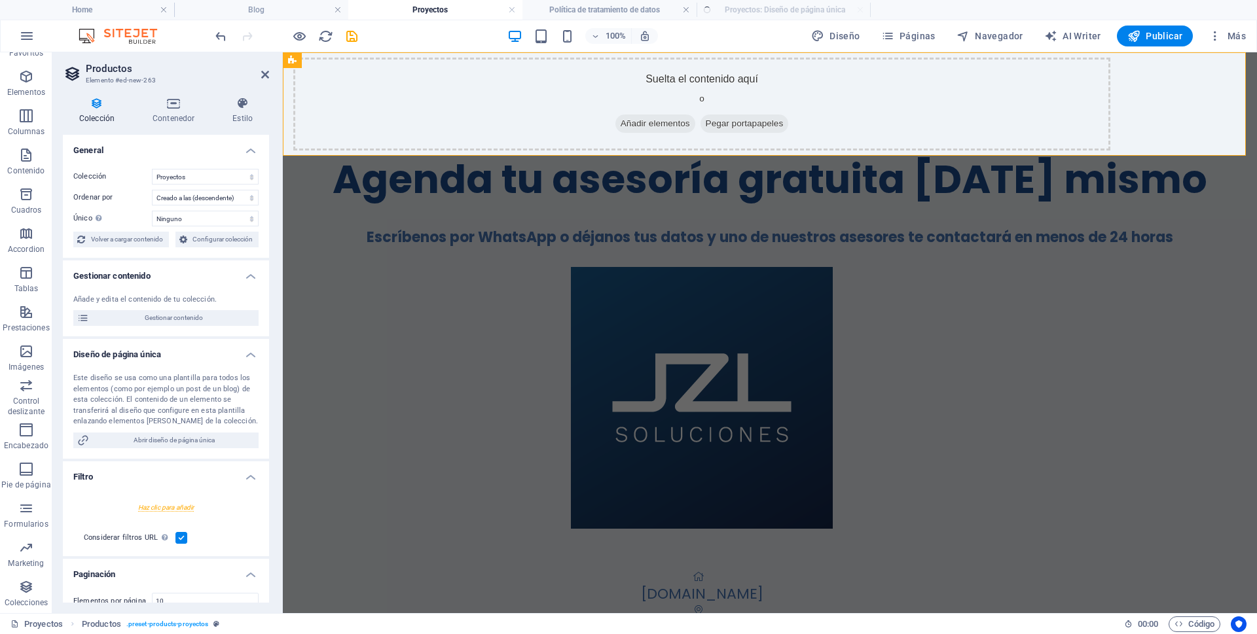
select select "createdAt_DESC"
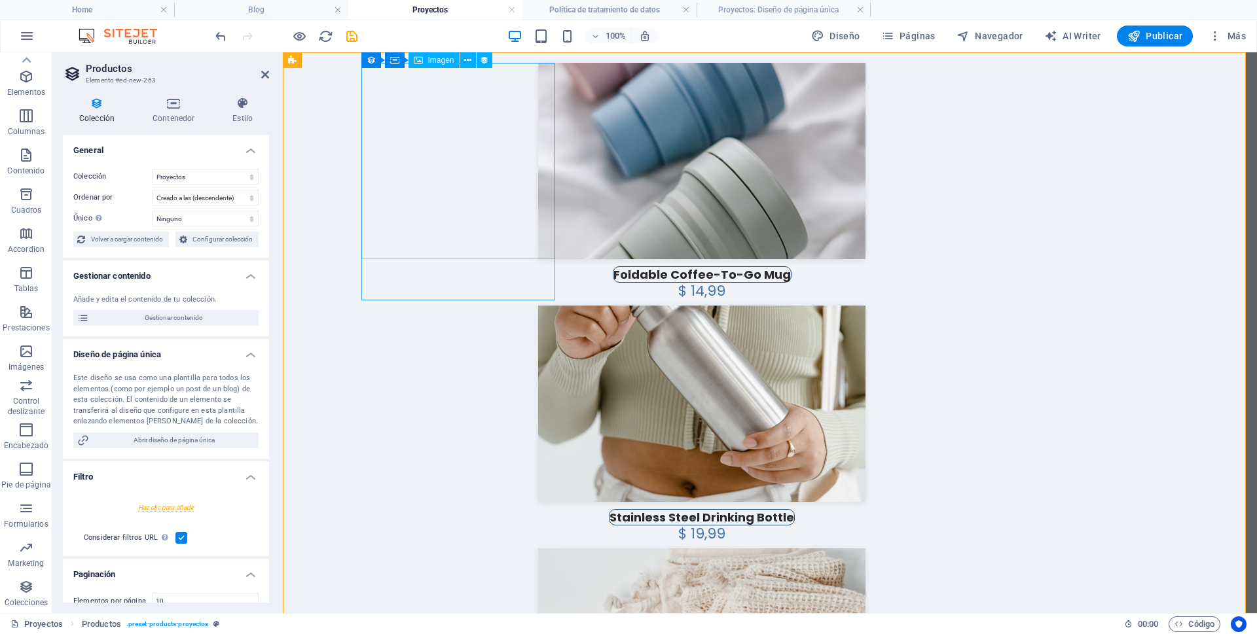
click at [519, 175] on div at bounding box center [702, 161] width 807 height 196
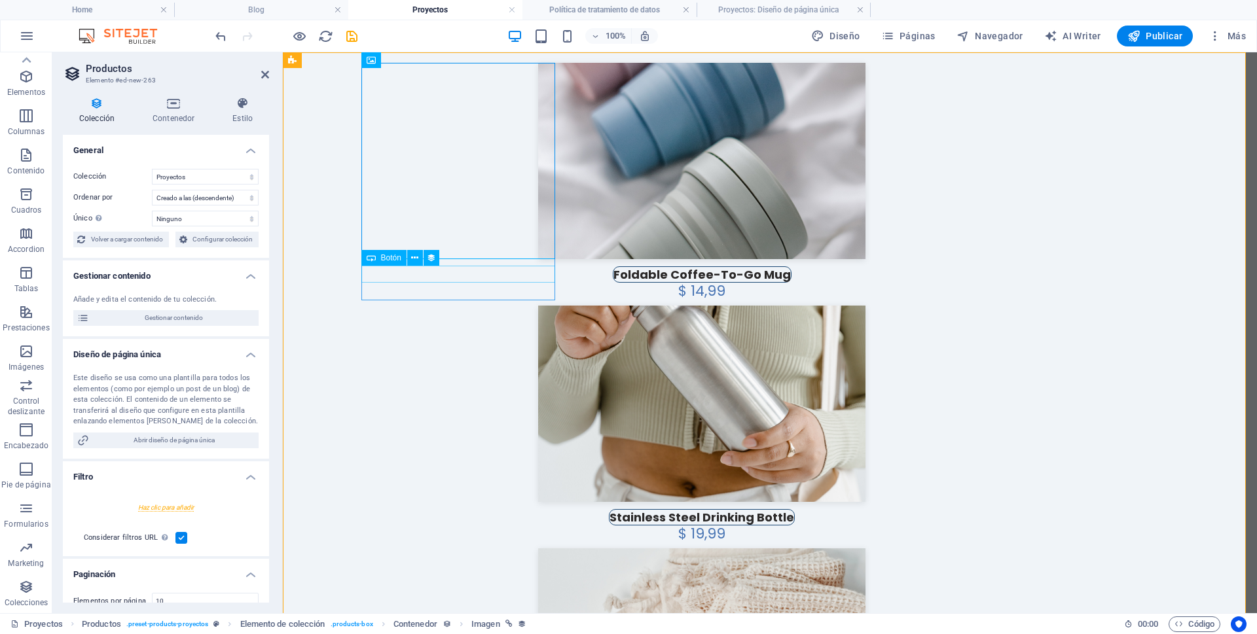
click at [517, 278] on div "Foldable Coffee-To-Go Mug" at bounding box center [702, 274] width 807 height 17
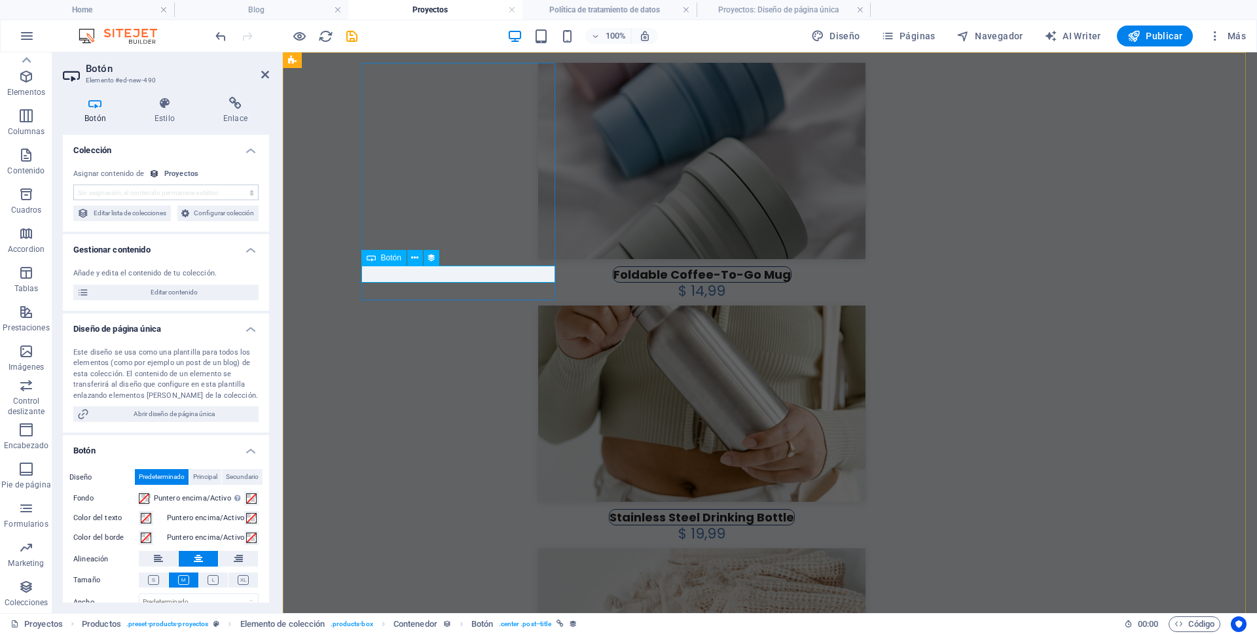
click at [539, 274] on div "Foldable Coffee-To-Go Mug" at bounding box center [702, 274] width 807 height 17
click at [520, 139] on div at bounding box center [702, 161] width 807 height 196
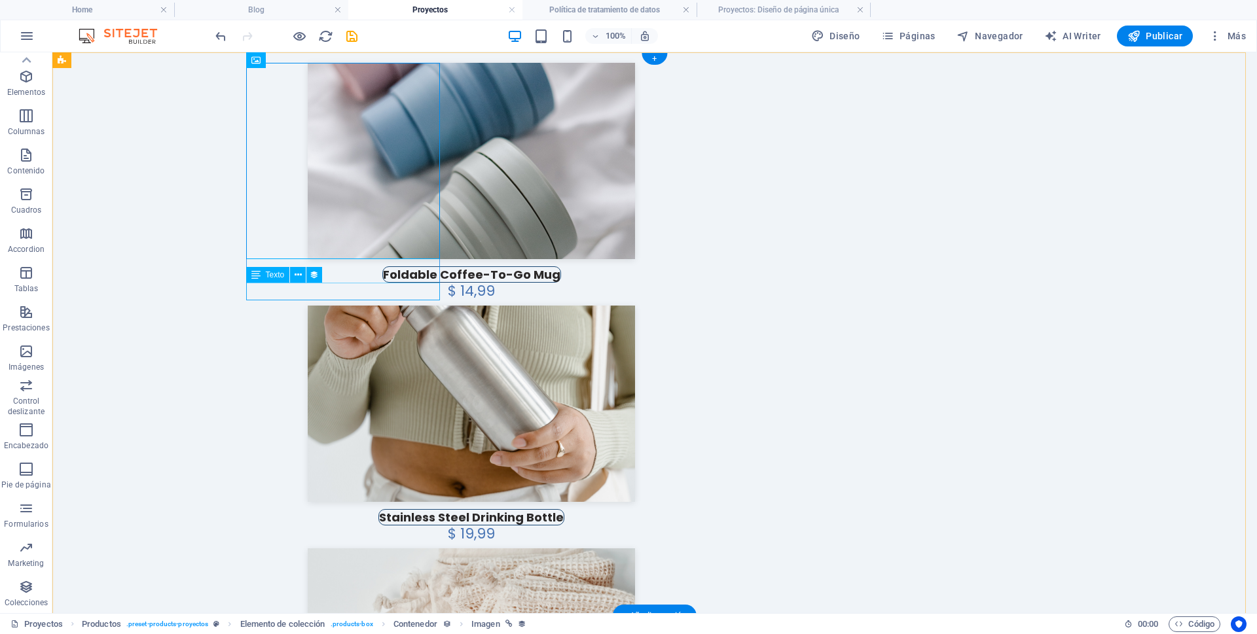
click at [346, 293] on div "$ 14,99" at bounding box center [471, 291] width 807 height 17
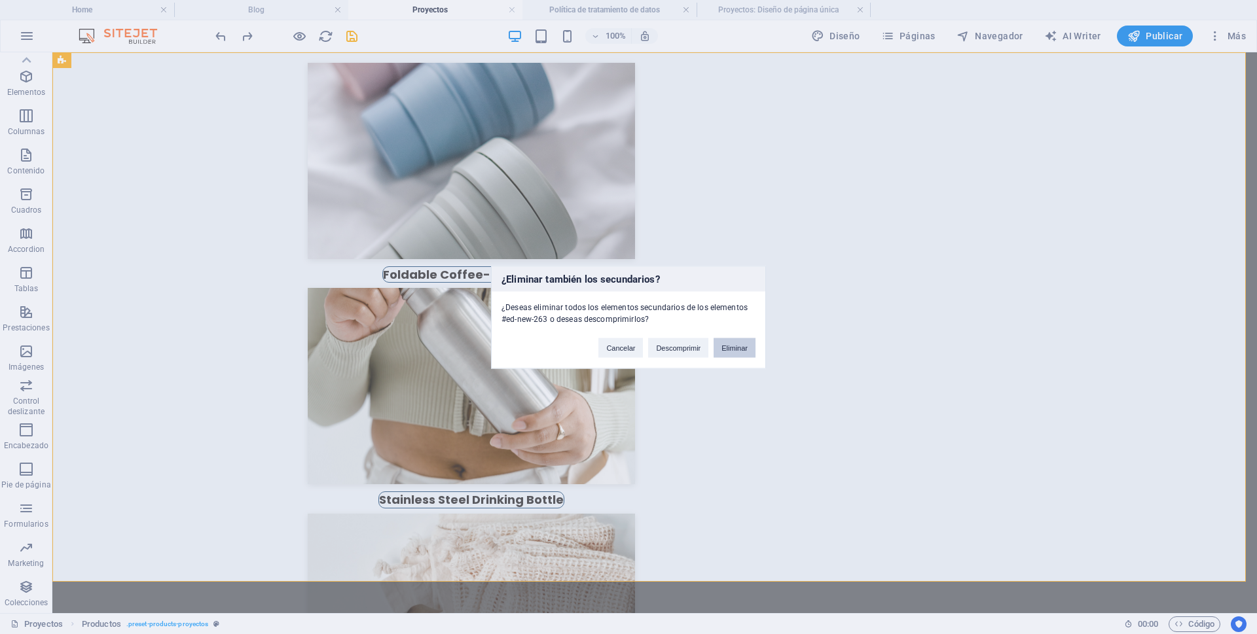
click at [740, 346] on button "Eliminar" at bounding box center [735, 348] width 42 height 20
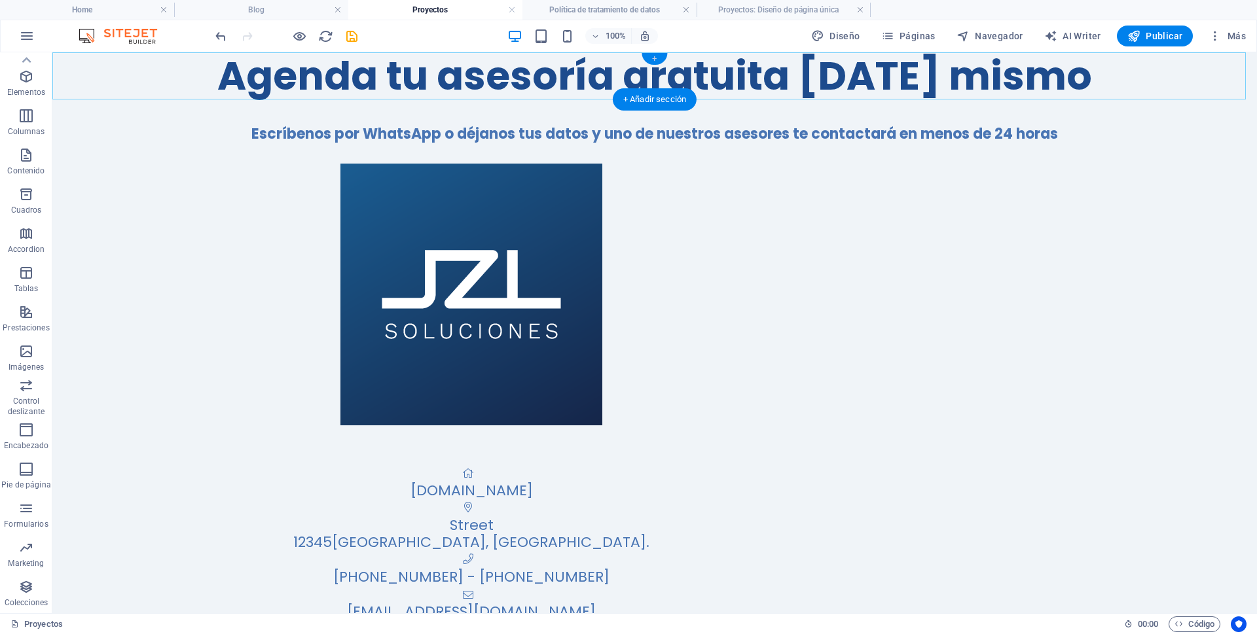
click at [658, 56] on div "+" at bounding box center [655, 59] width 26 height 12
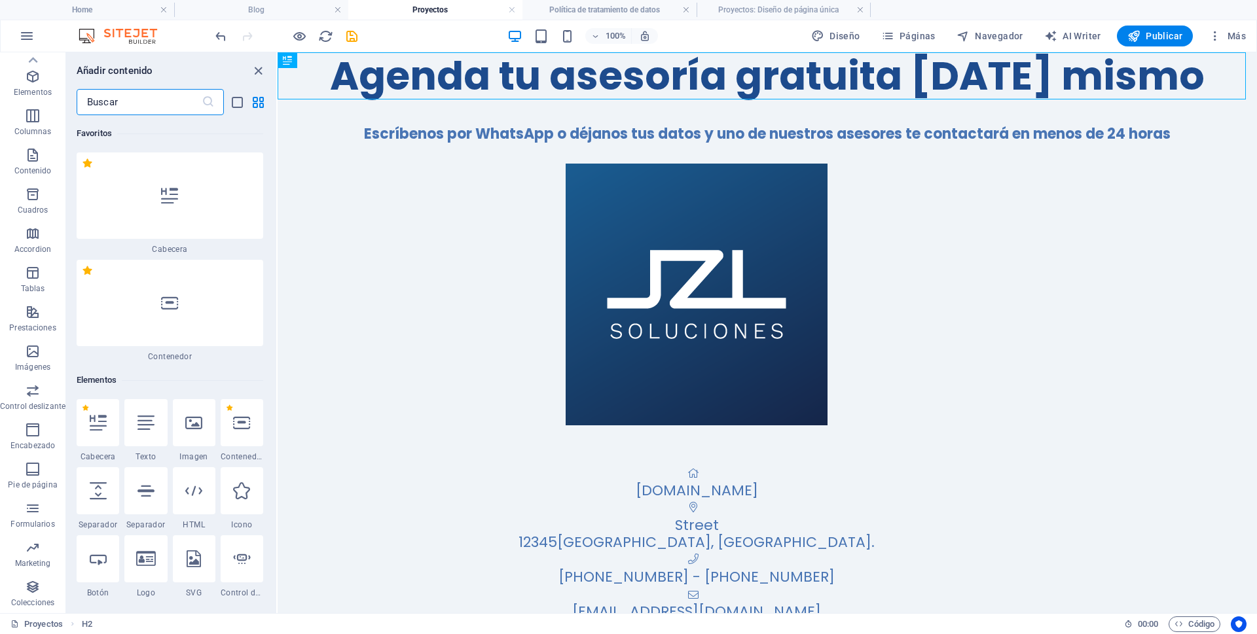
scroll to position [218, 0]
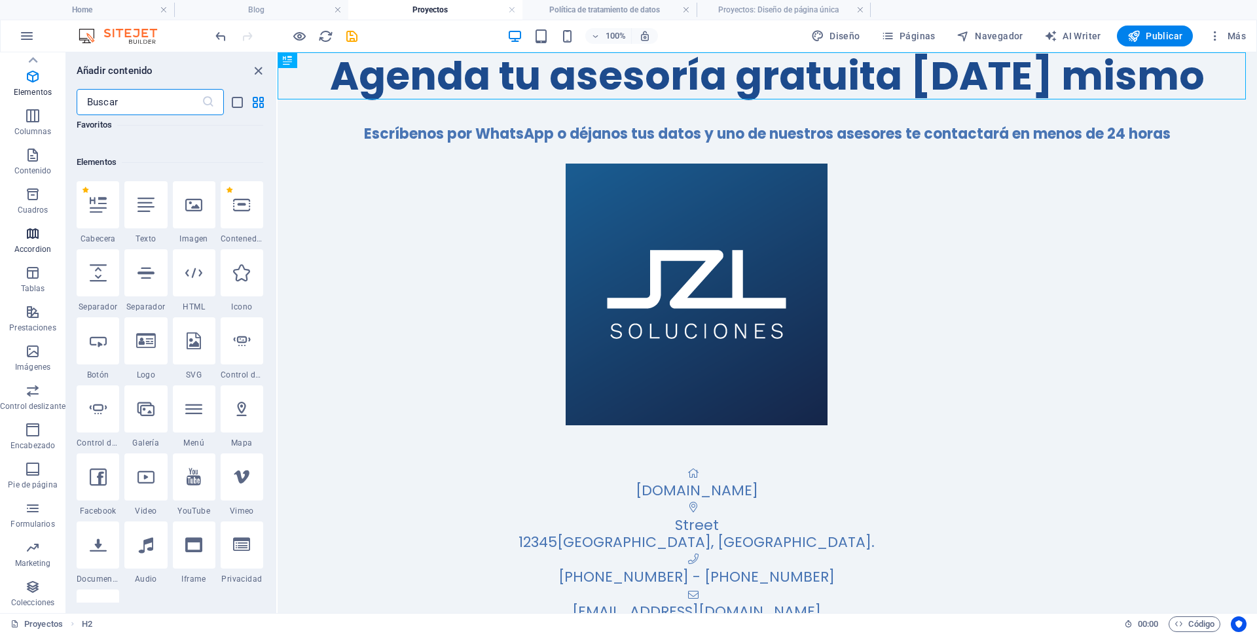
click at [38, 238] on icon "button" at bounding box center [33, 234] width 16 height 16
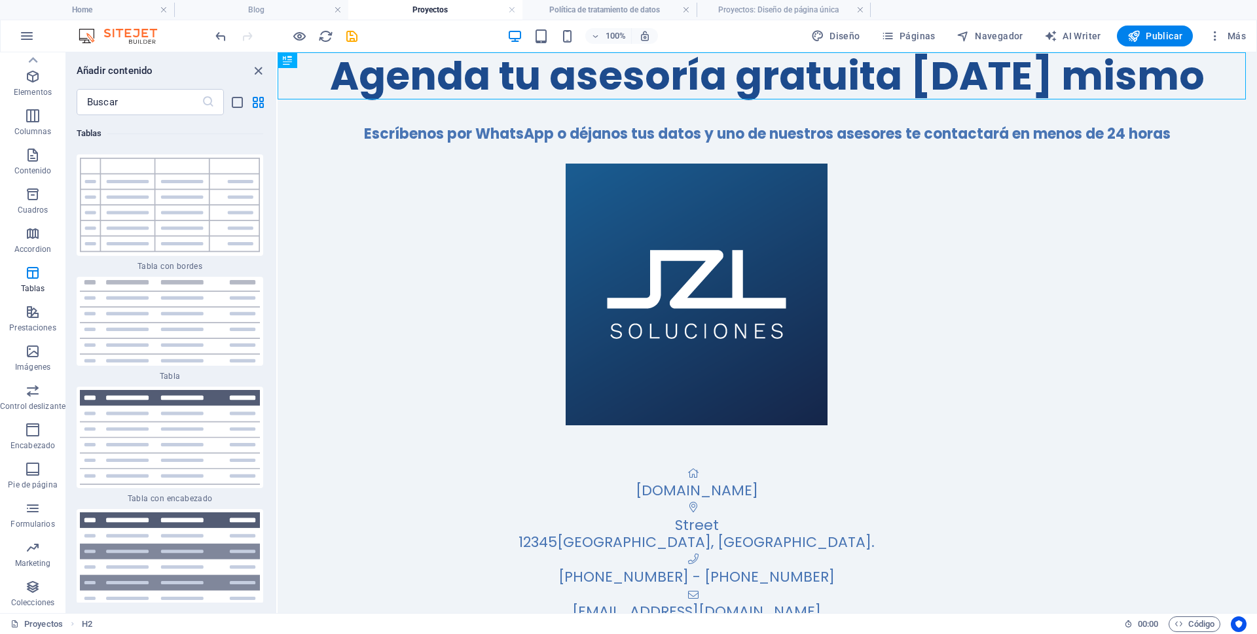
scroll to position [10886, 0]
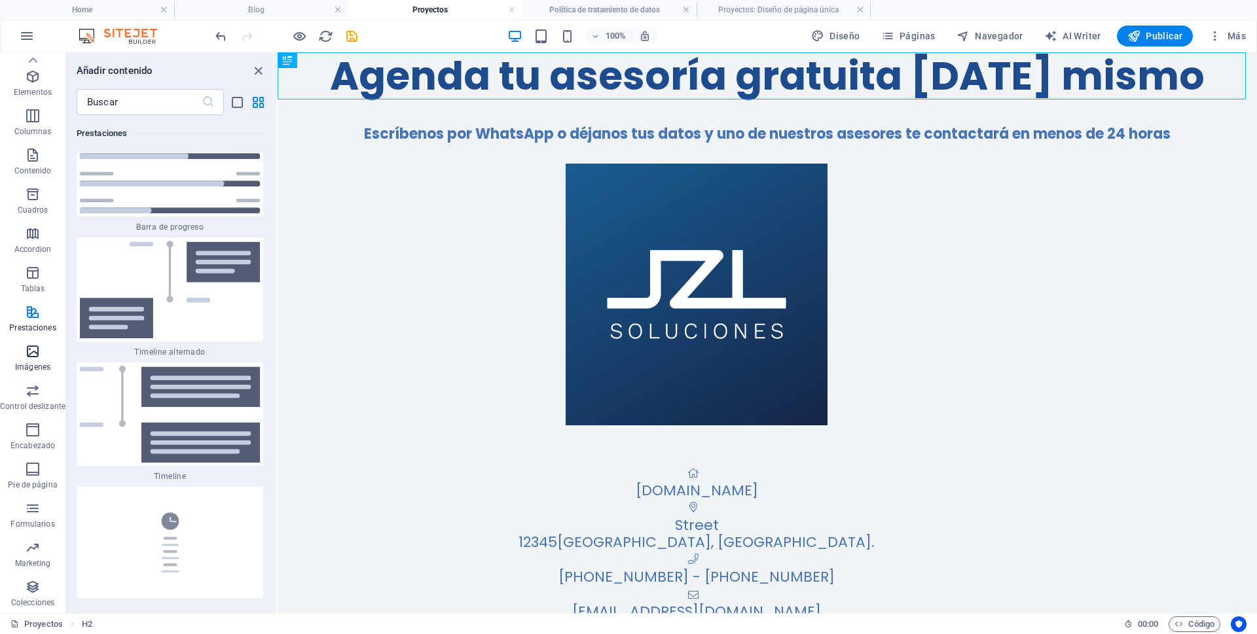
click at [31, 341] on button "Imágenes" at bounding box center [32, 357] width 65 height 39
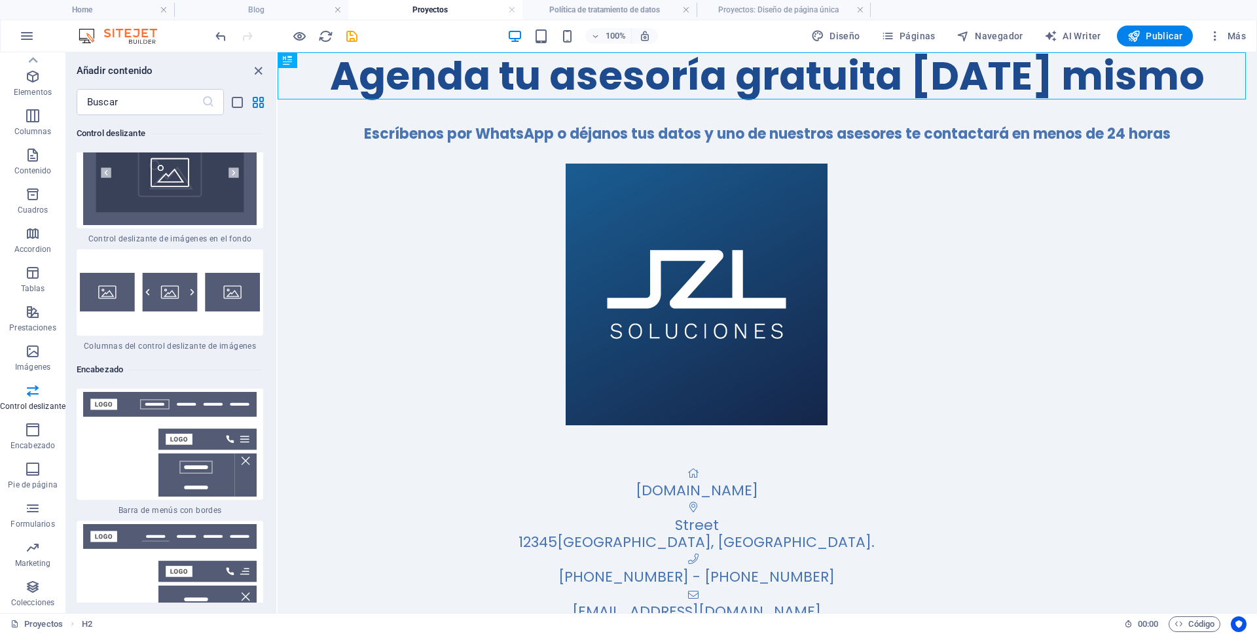
scroll to position [9050, 0]
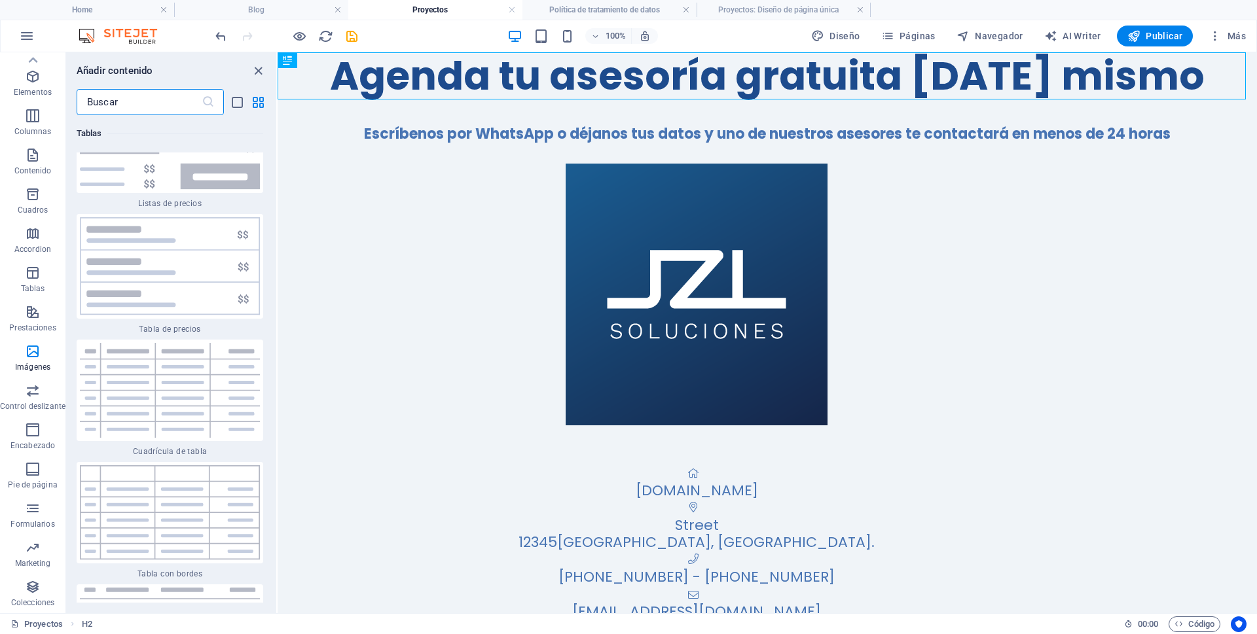
click at [153, 104] on input "text" at bounding box center [139, 102] width 125 height 26
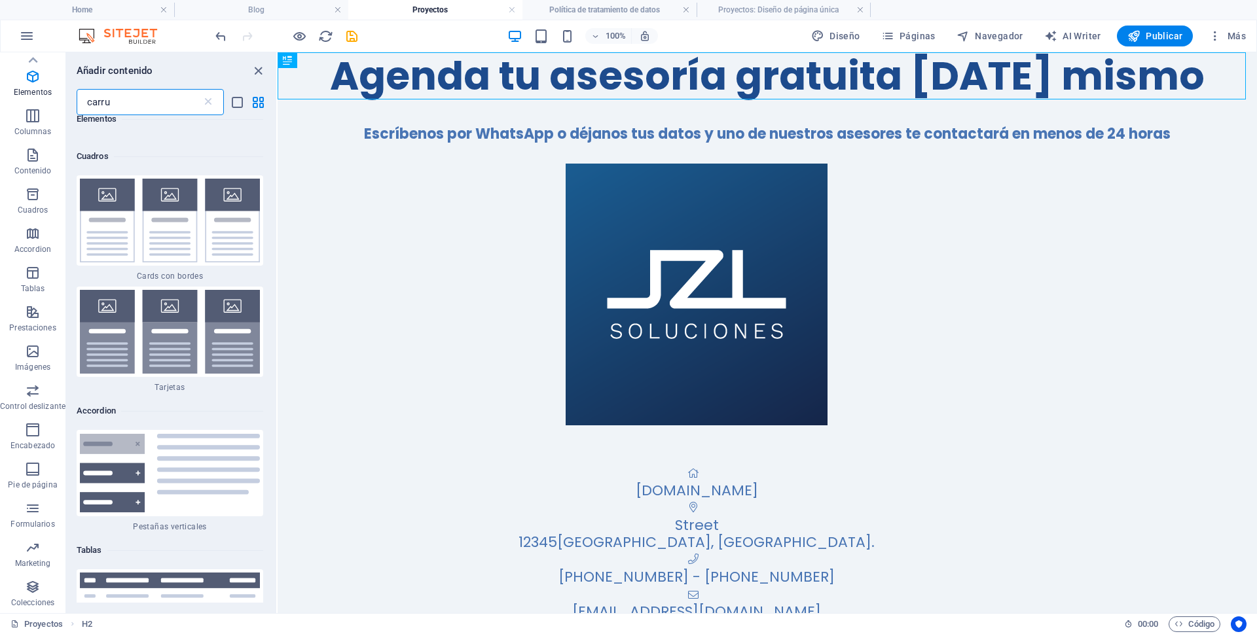
scroll to position [0, 0]
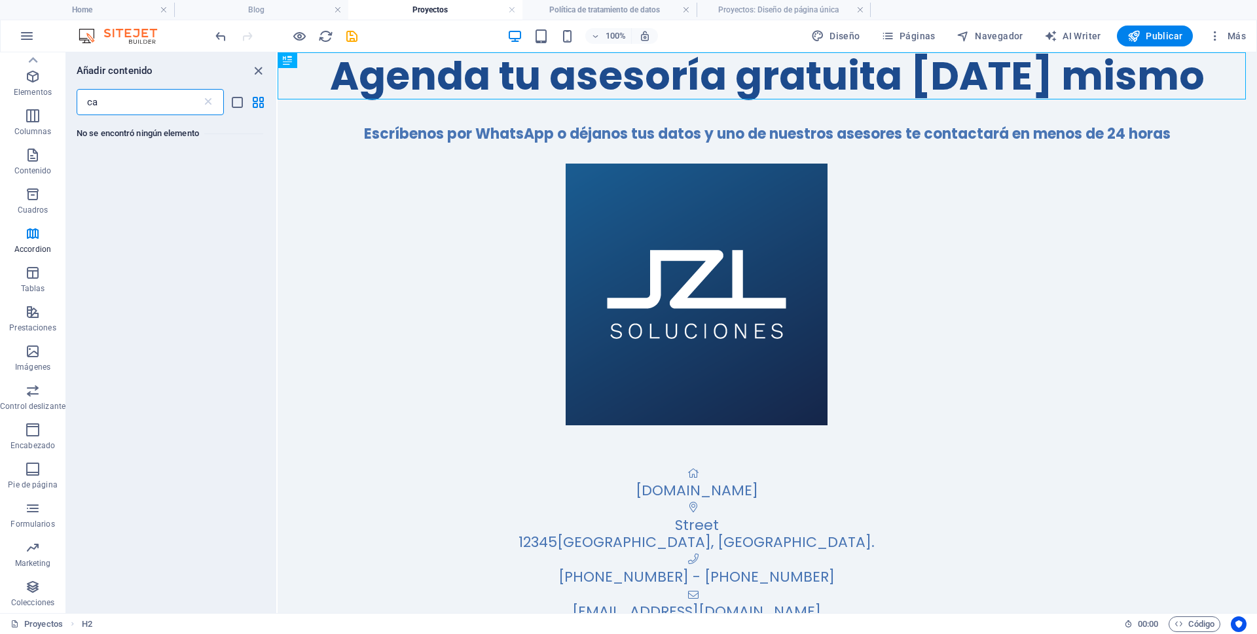
type input "c"
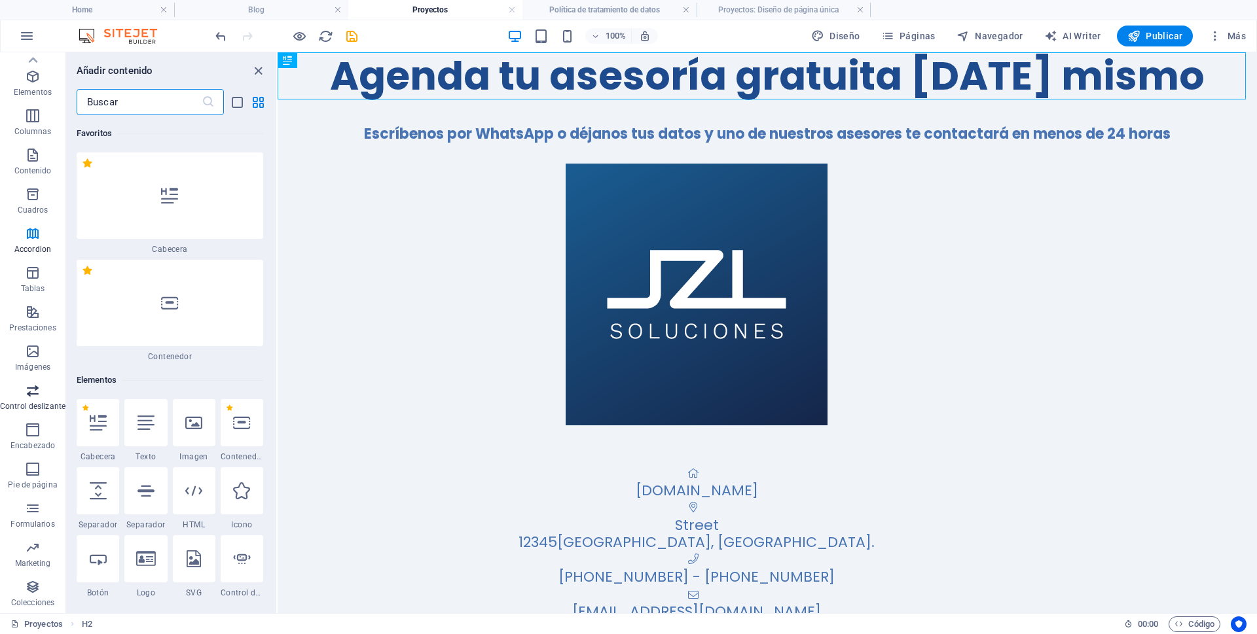
click at [21, 394] on span "Control deslizante" at bounding box center [32, 398] width 65 height 31
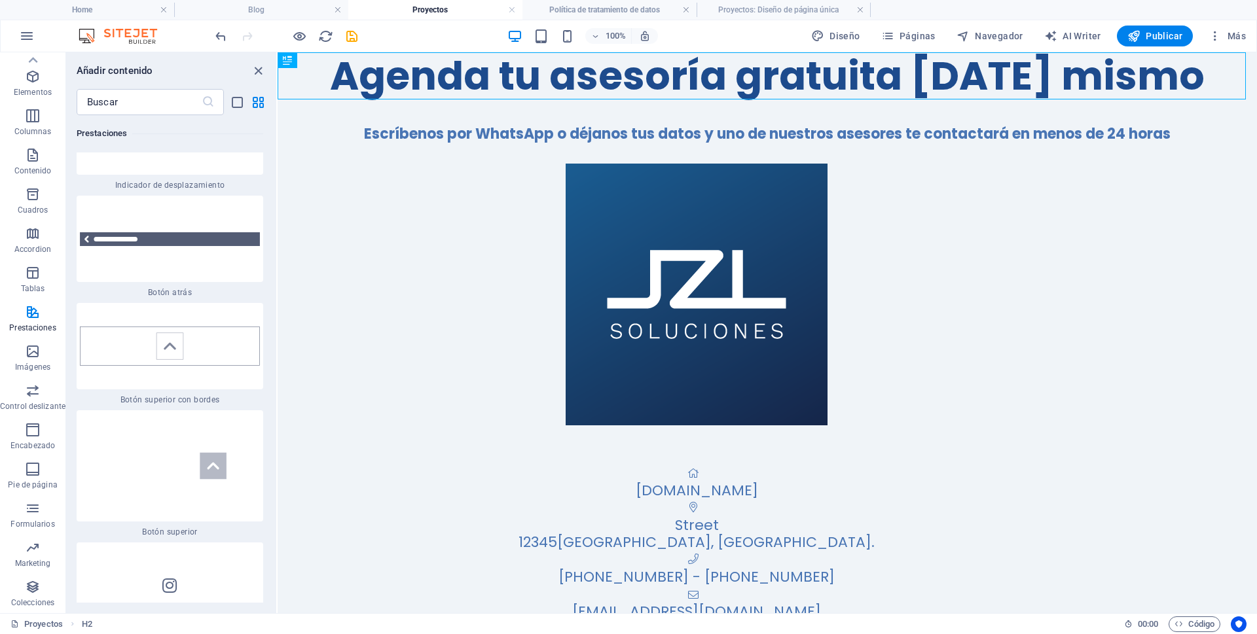
scroll to position [12737, 0]
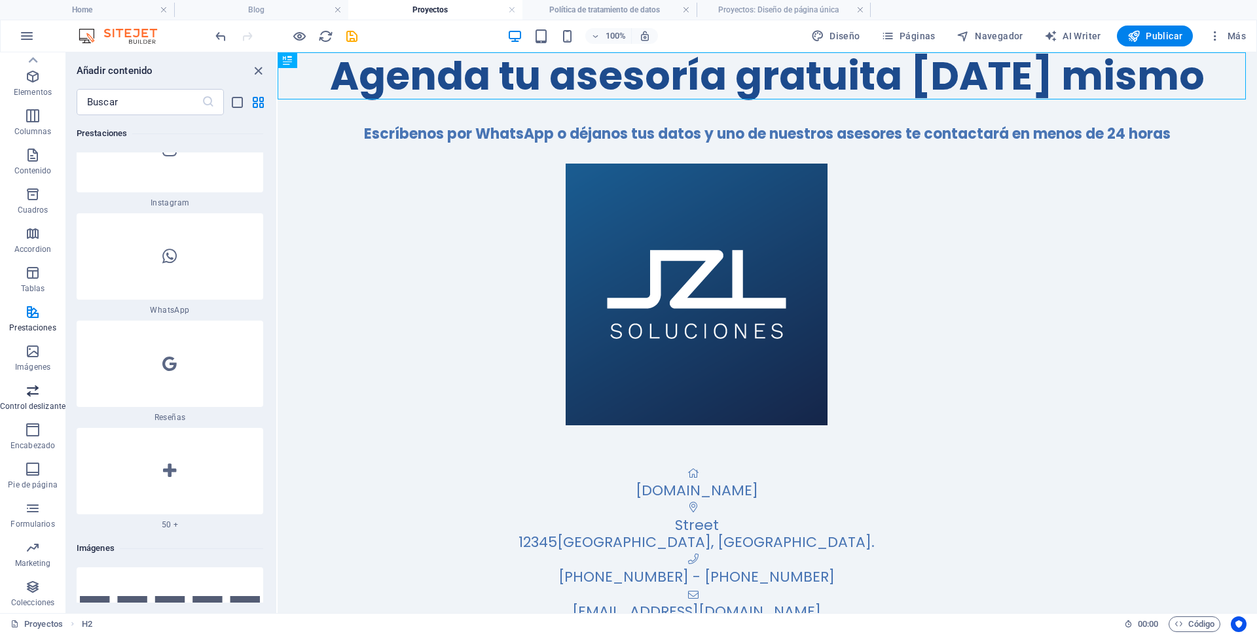
click at [49, 401] on span "Control deslizante" at bounding box center [32, 398] width 65 height 31
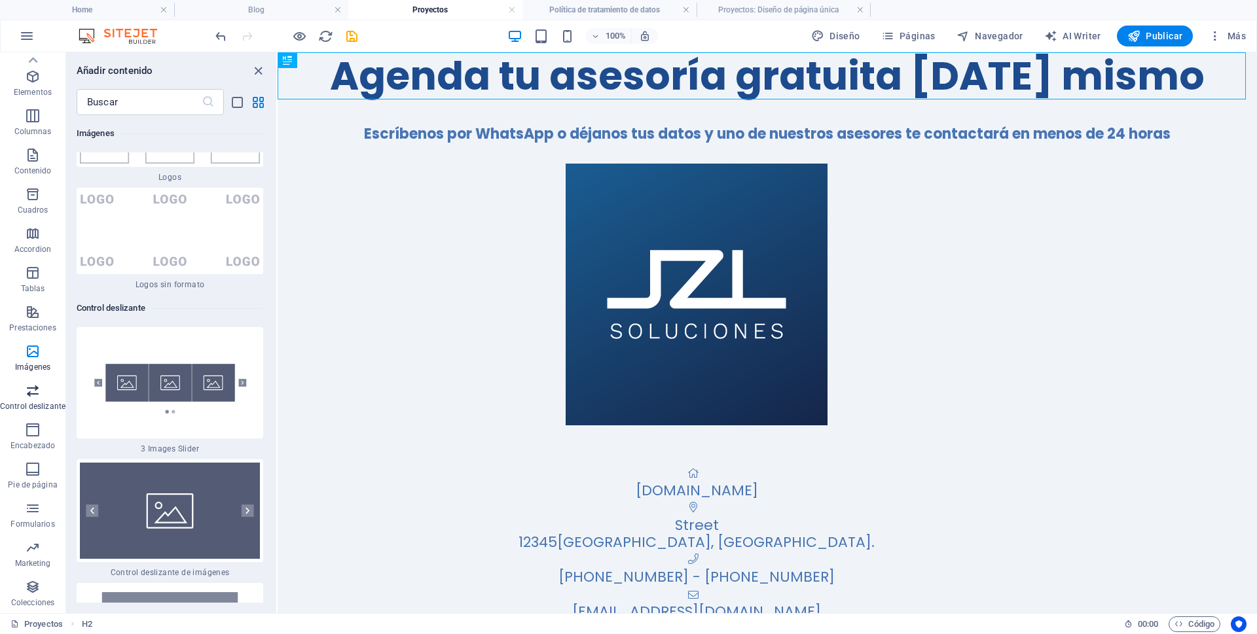
scroll to position [14701, 0]
click at [167, 463] on img at bounding box center [170, 511] width 180 height 96
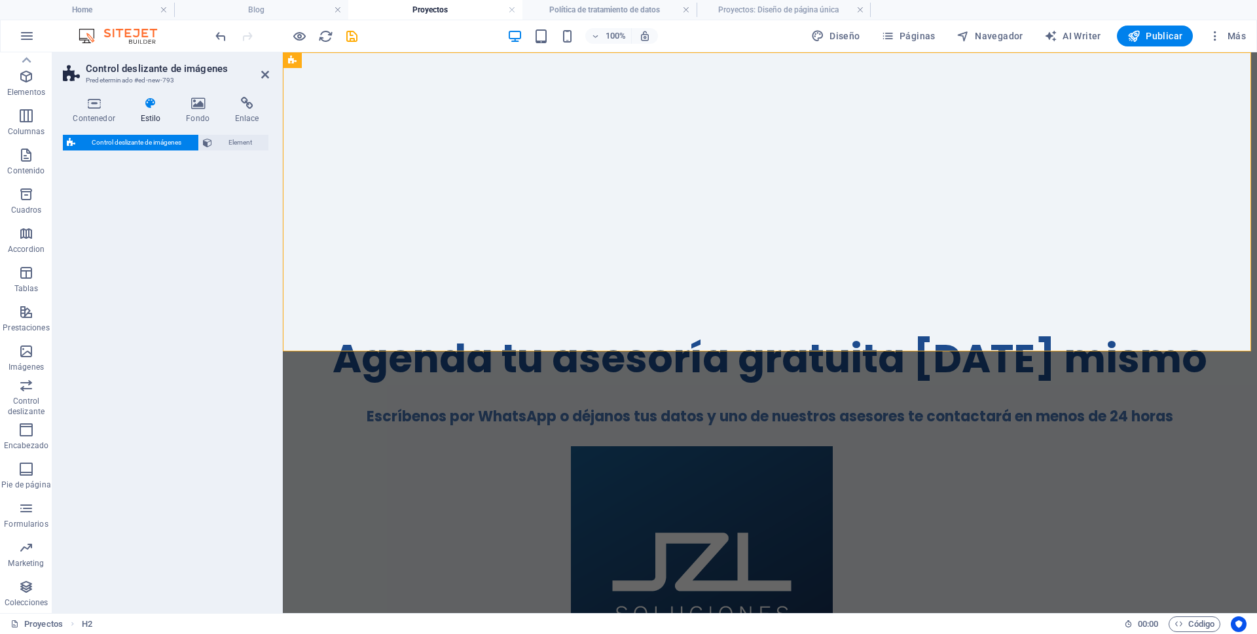
select select "rem"
